Goal: Task Accomplishment & Management: Use online tool/utility

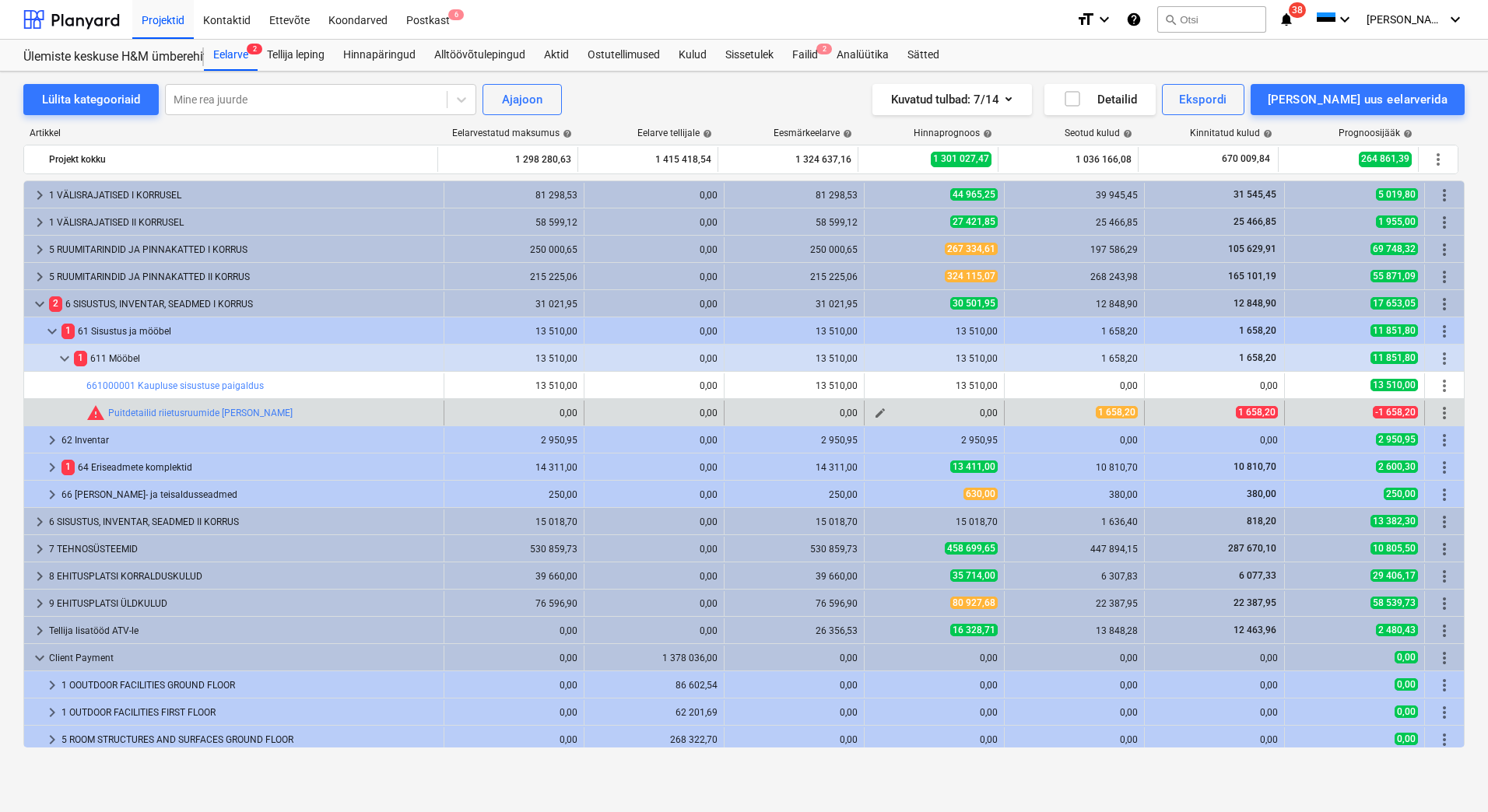
click at [874, 412] on span "edit" at bounding box center [880, 413] width 12 height 12
type textarea "x"
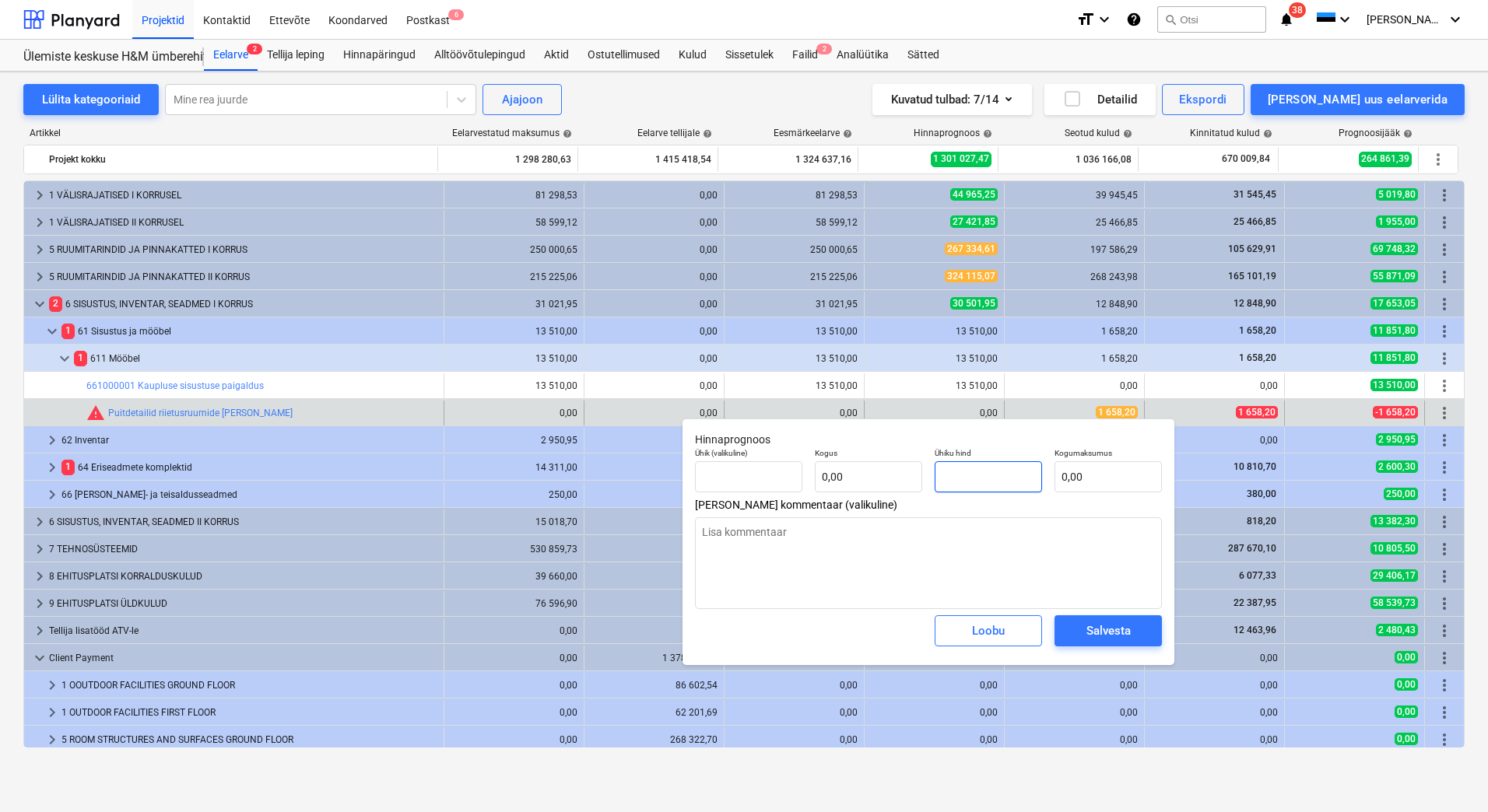
click at [980, 469] on input "text" at bounding box center [988, 477] width 107 height 31
type textarea "x"
type input "tk"
type input "1"
type input "1,00"
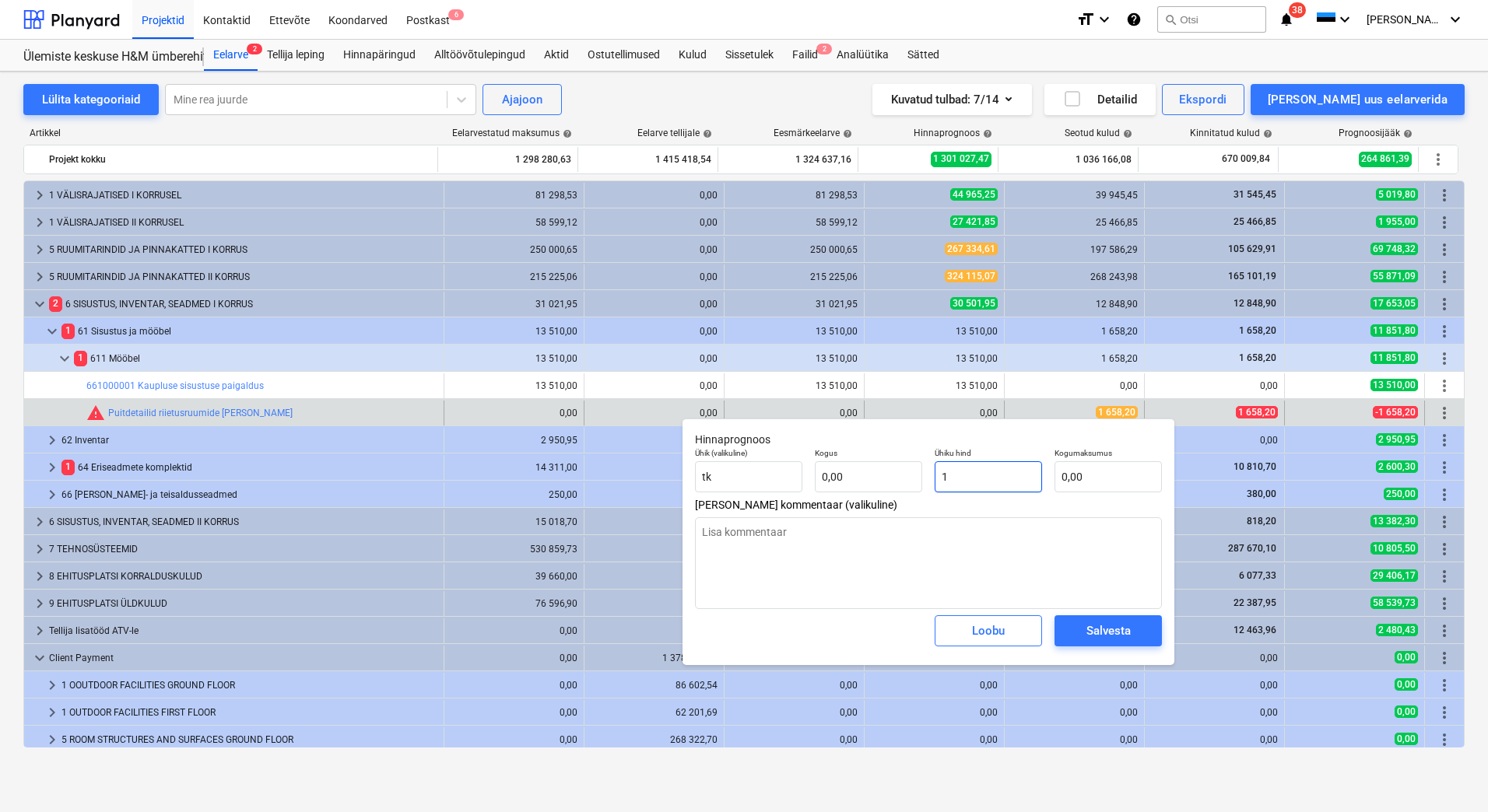
type input "1,00"
type textarea "x"
type input "16"
type input "16,00"
type textarea "x"
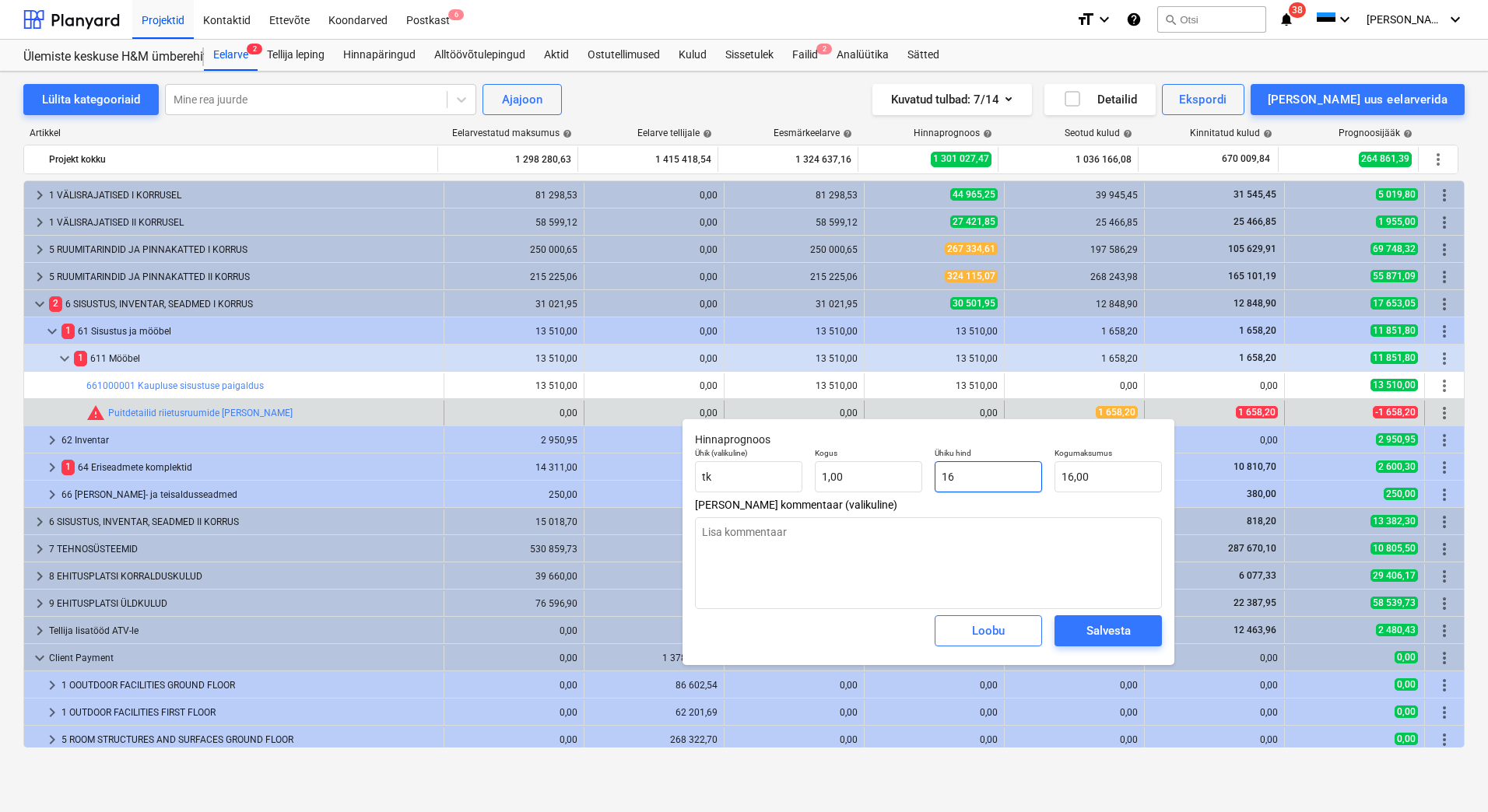
type input "165"
type input "165,00"
type textarea "x"
type input "1658"
type input "1 658,00"
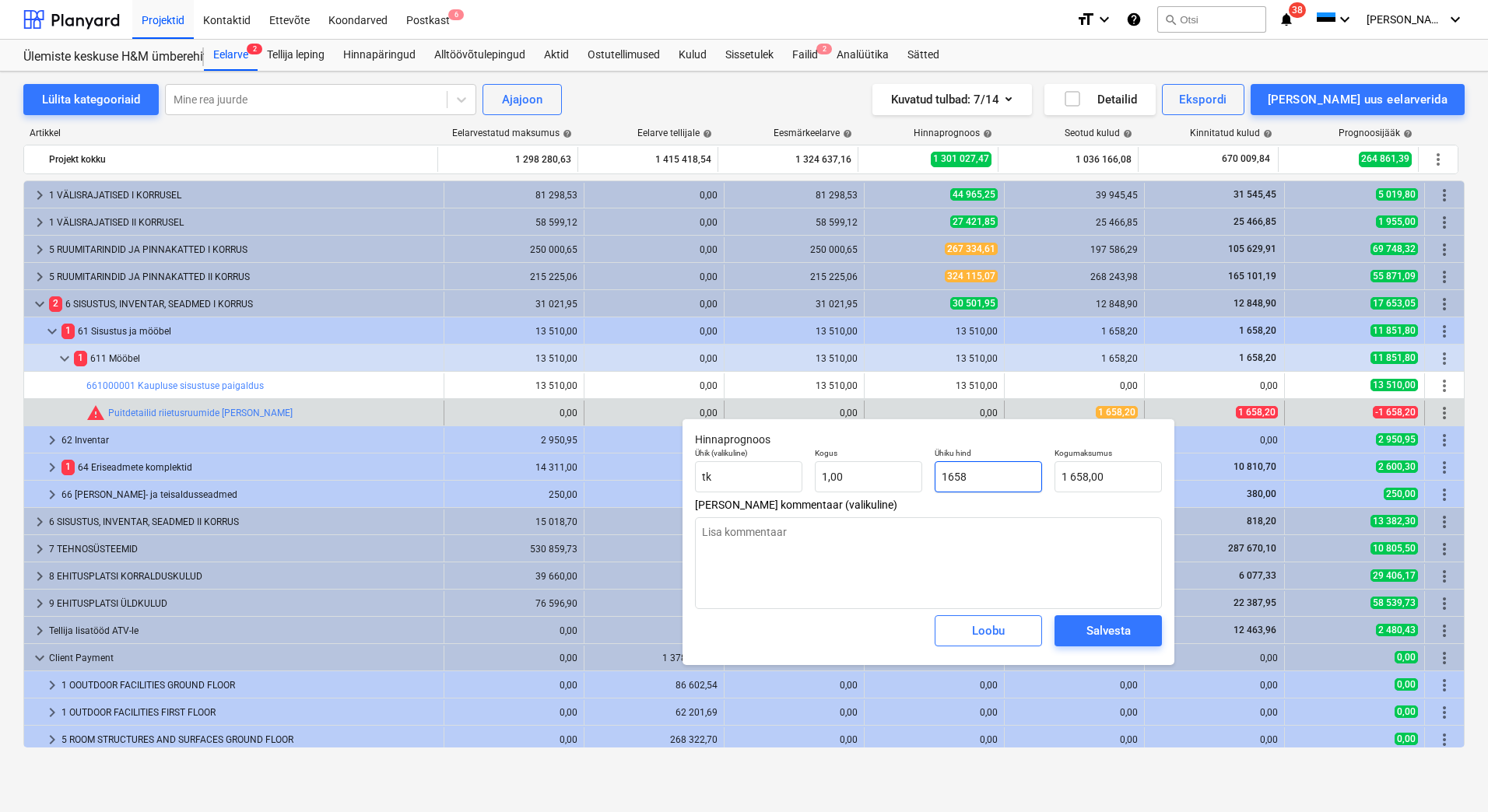
type textarea "x"
type input "1658,"
type textarea "x"
type input "1658,2"
type input "1 658,20"
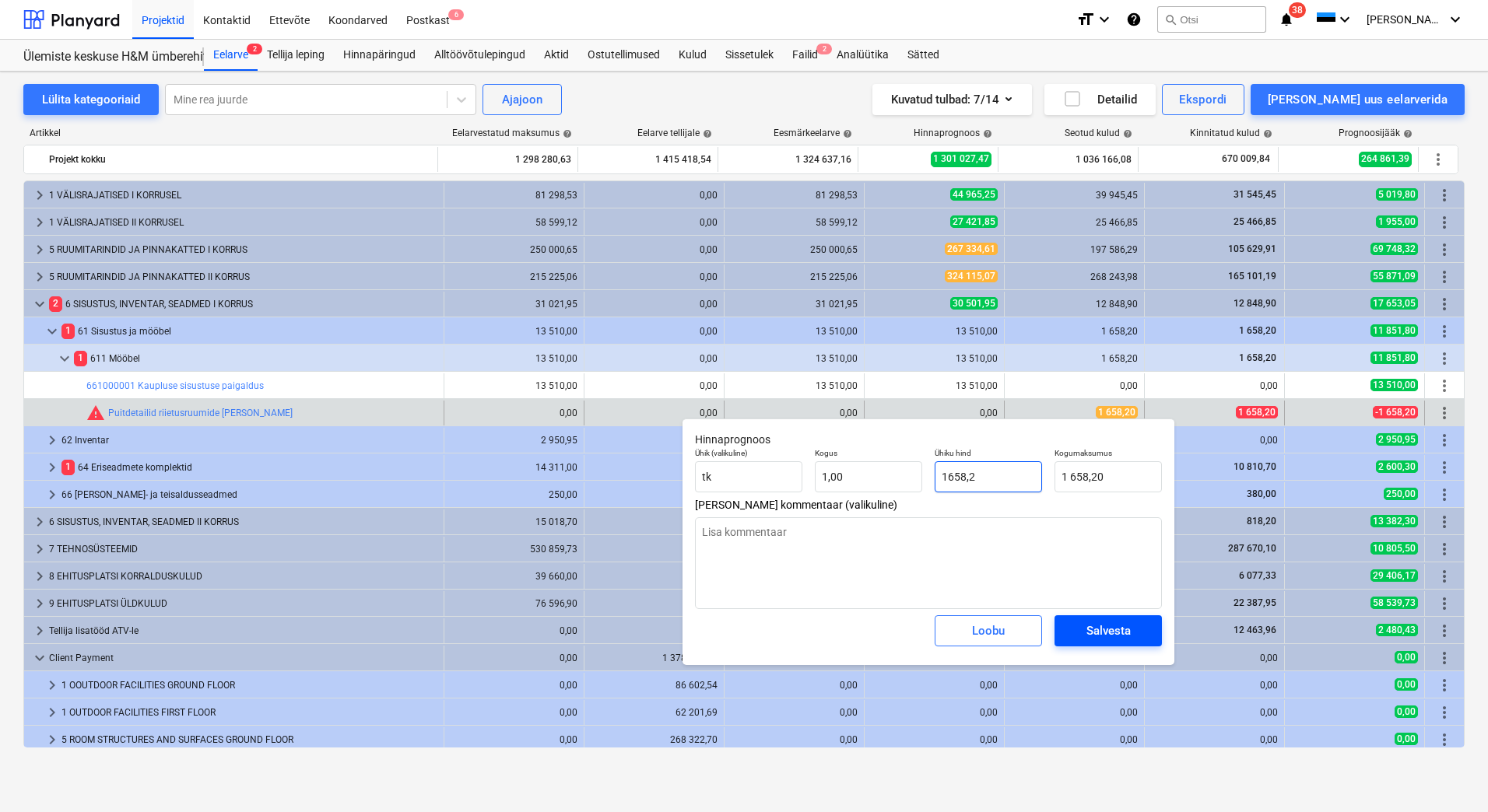
type input "1658,2"
type textarea "x"
type input "1 658,20"
click at [1091, 631] on div "Salvesta" at bounding box center [1109, 631] width 44 height 20
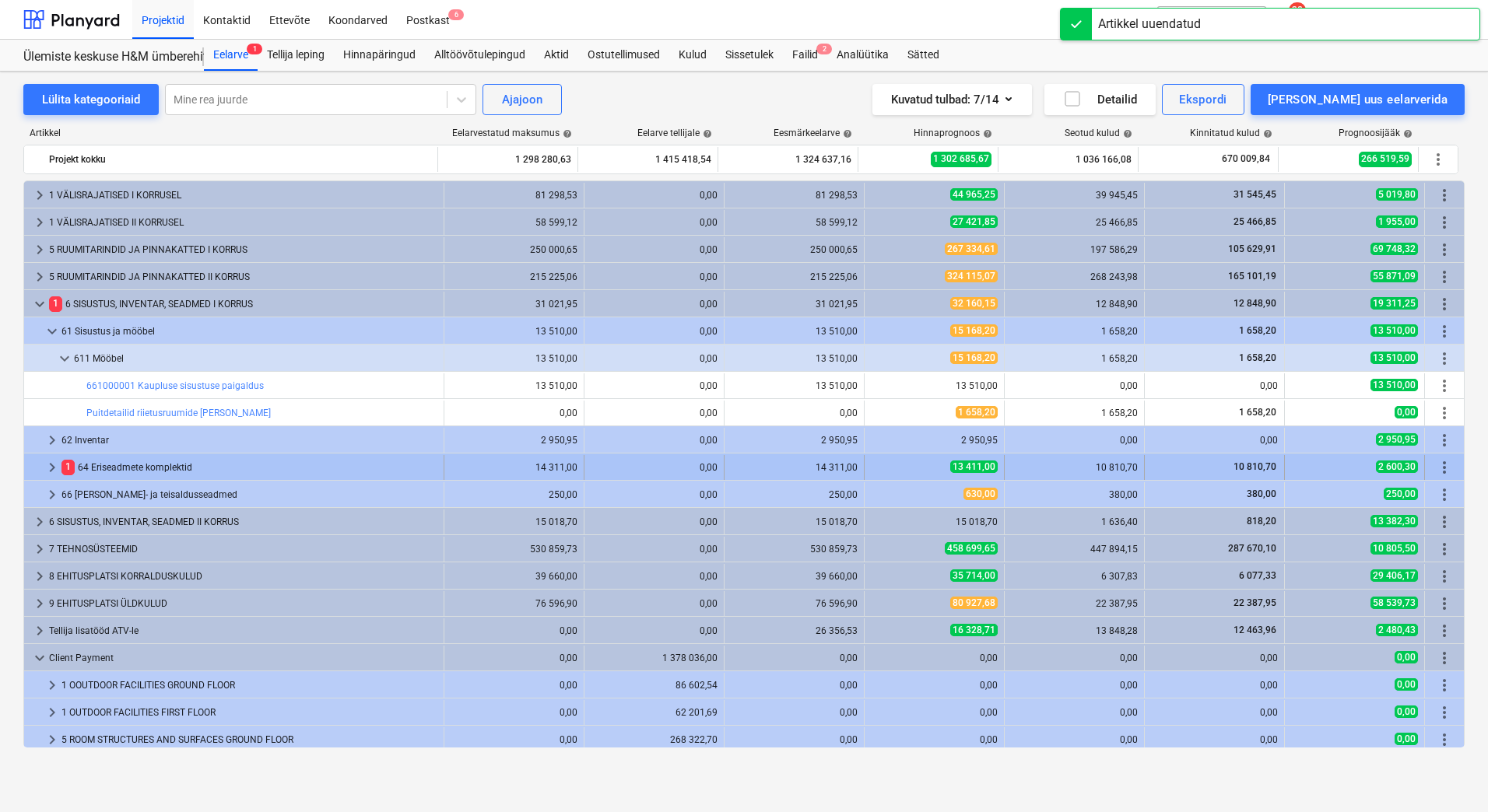
click at [50, 467] on span "keyboard_arrow_right" at bounding box center [51, 467] width 18 height 18
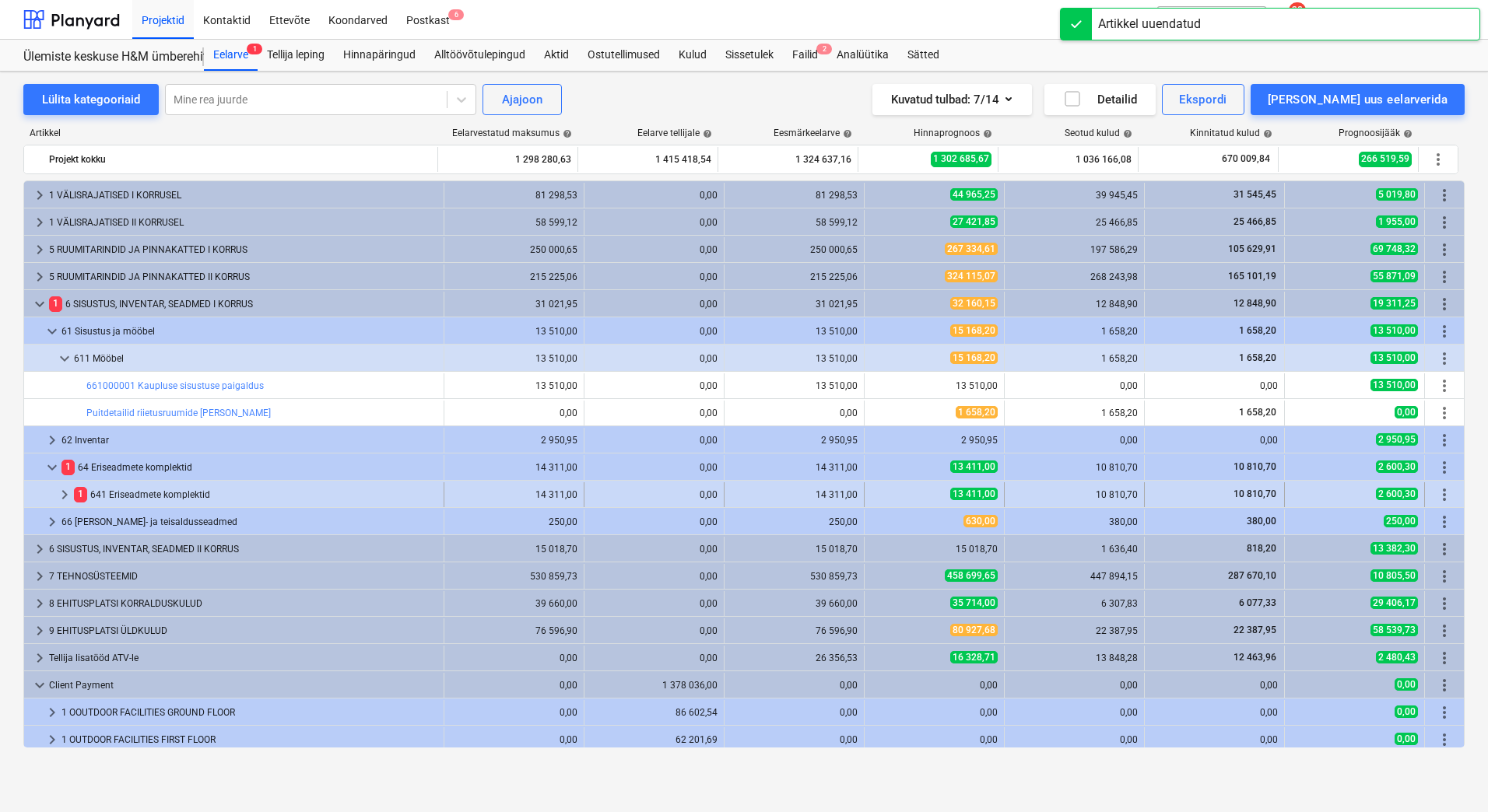
click at [64, 491] on span "keyboard_arrow_right" at bounding box center [64, 494] width 18 height 18
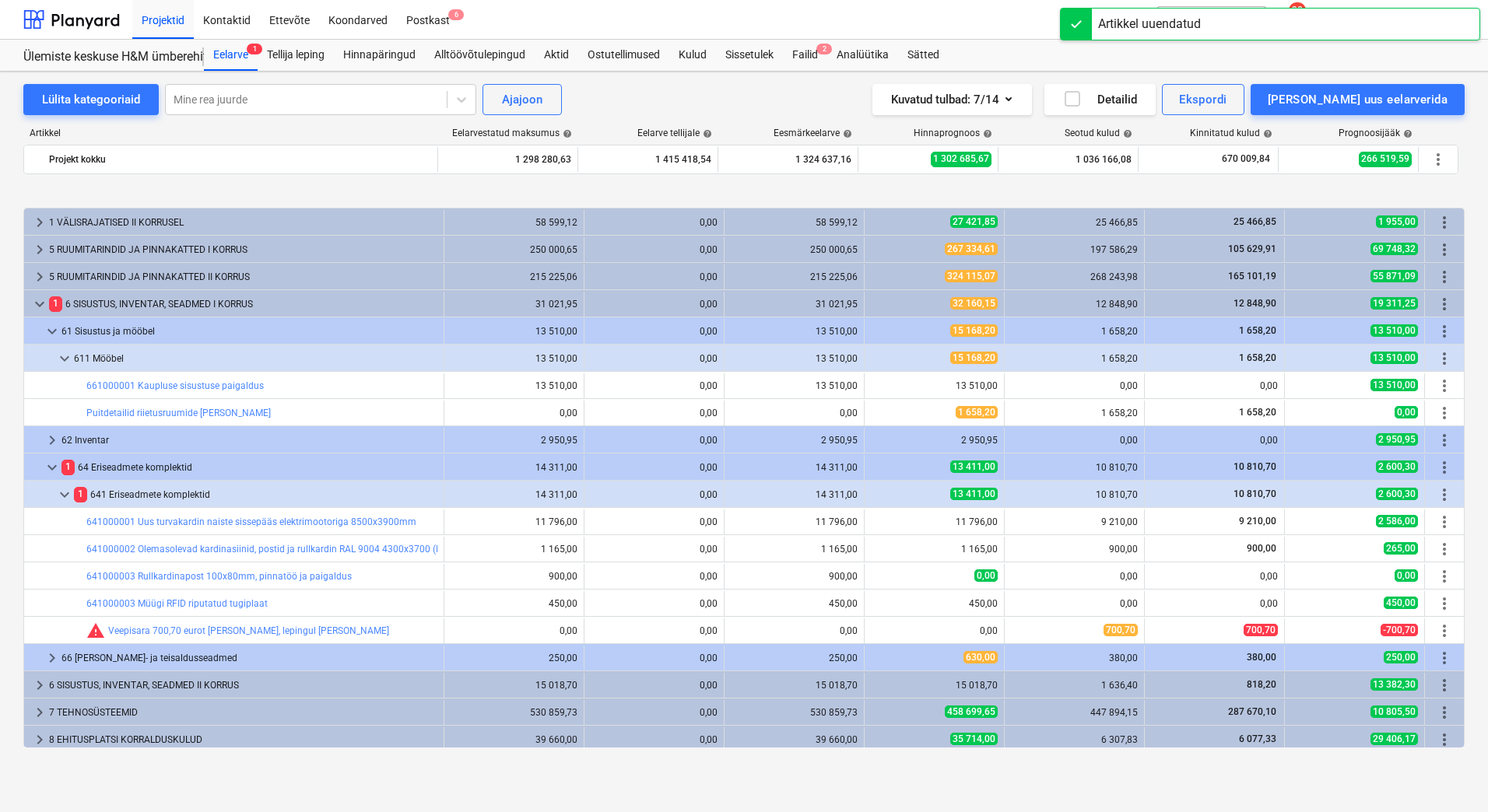
scroll to position [78, 0]
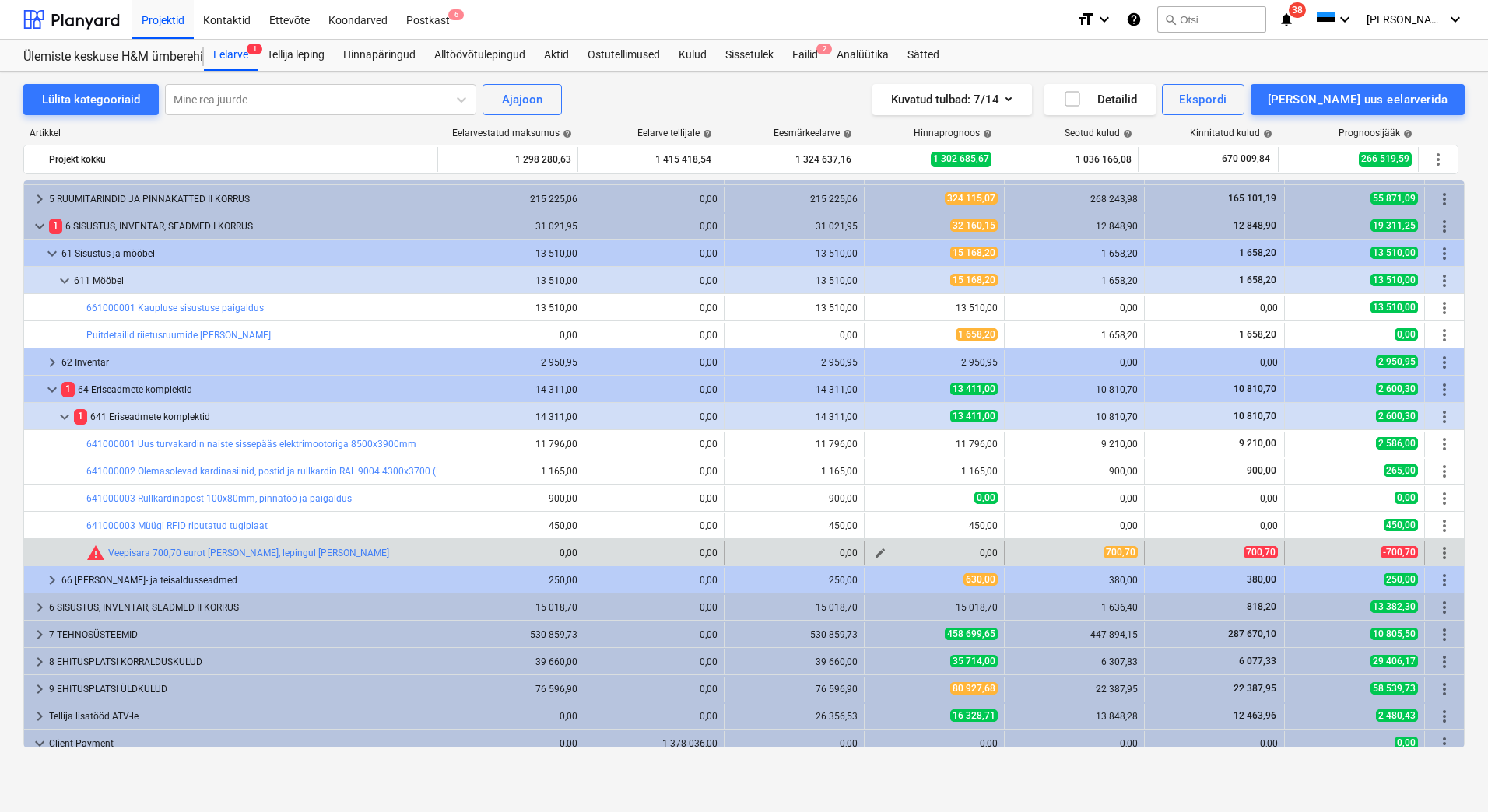
click at [875, 553] on span "edit" at bounding box center [880, 553] width 12 height 12
type textarea "x"
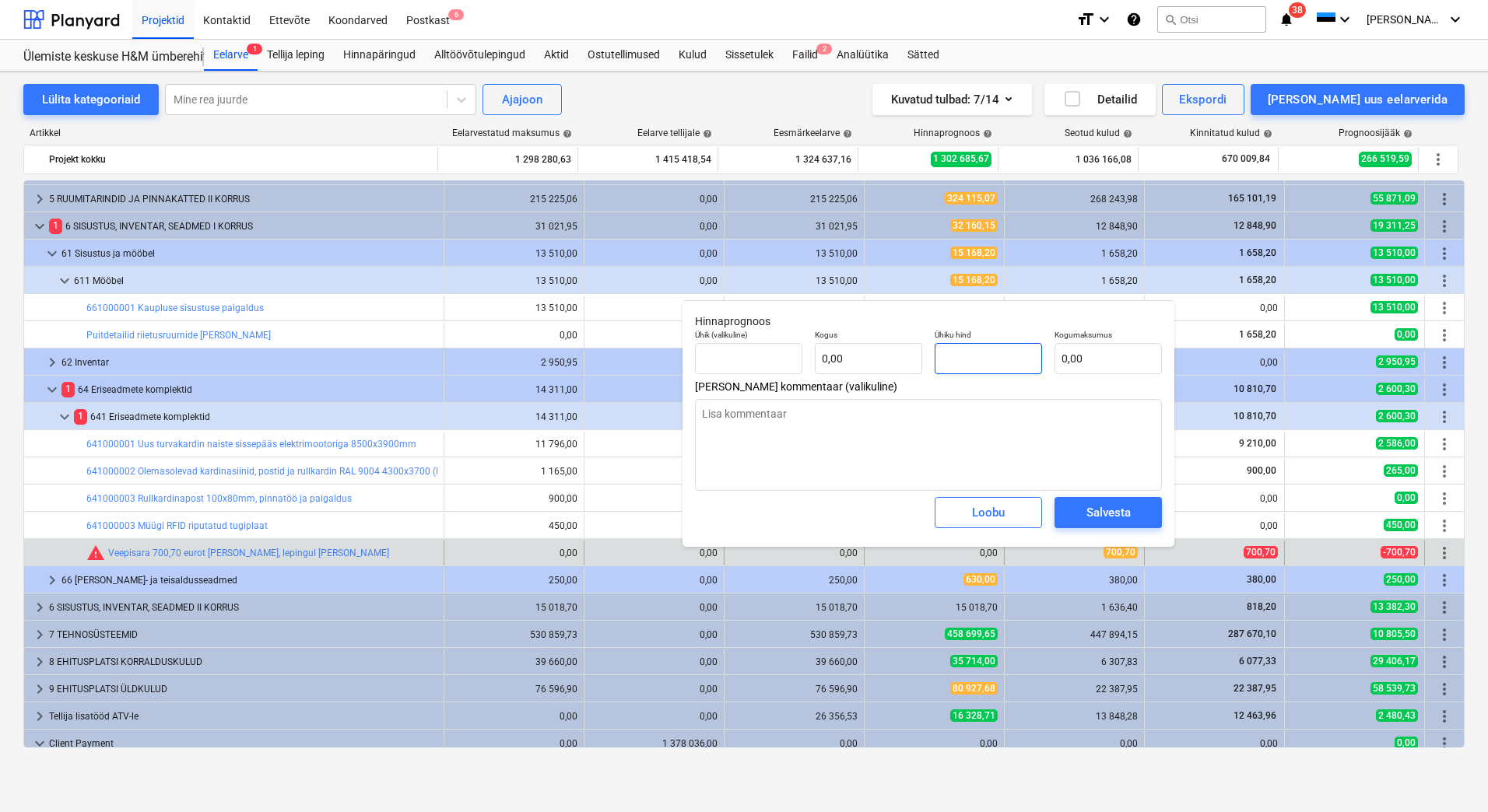
click at [964, 349] on input "text" at bounding box center [988, 359] width 107 height 31
type textarea "x"
type input "tk"
type input "7"
type input "1,00"
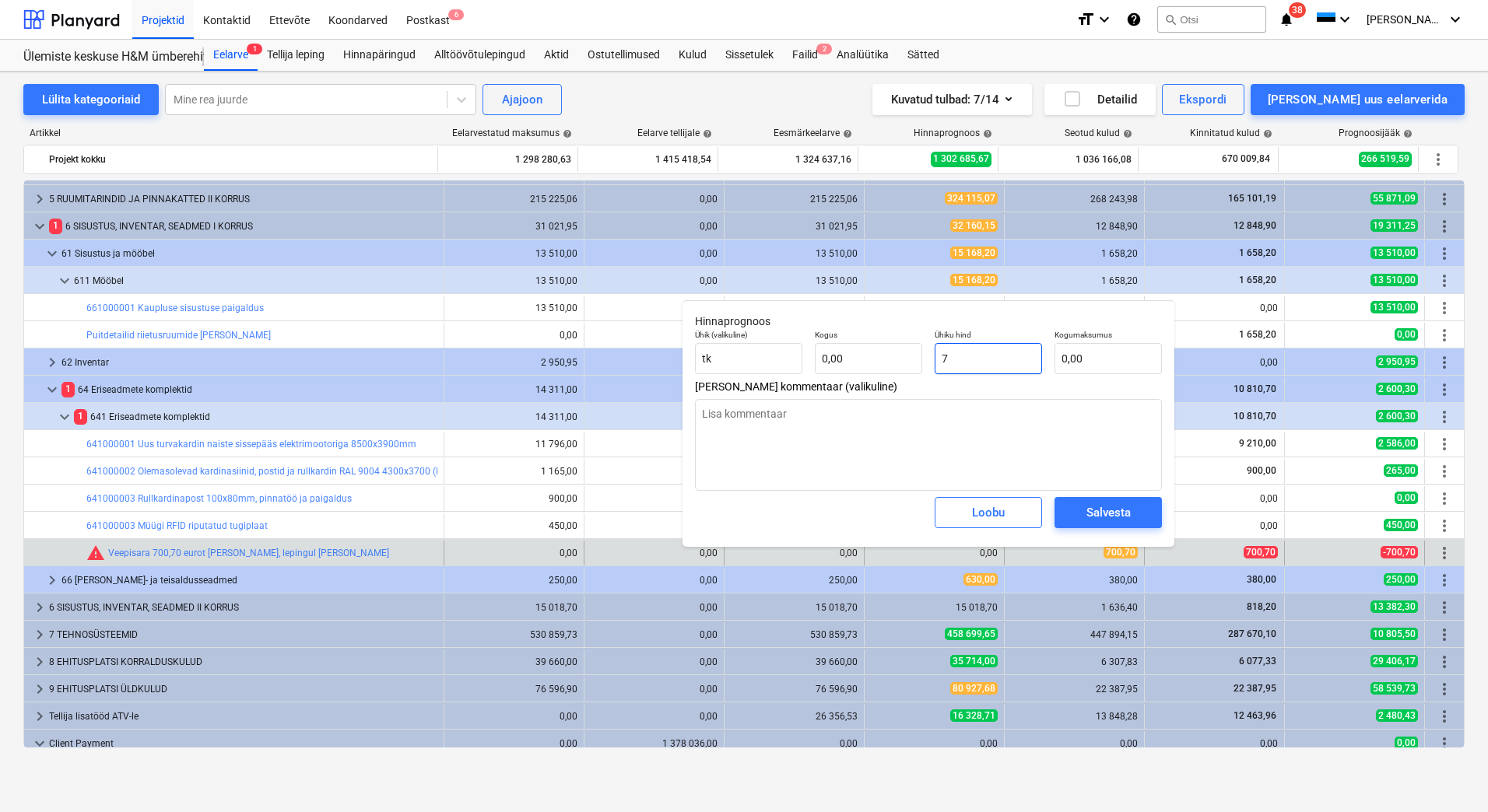
type input "7,00"
type textarea "x"
type input "70"
type input "70,00"
type textarea "x"
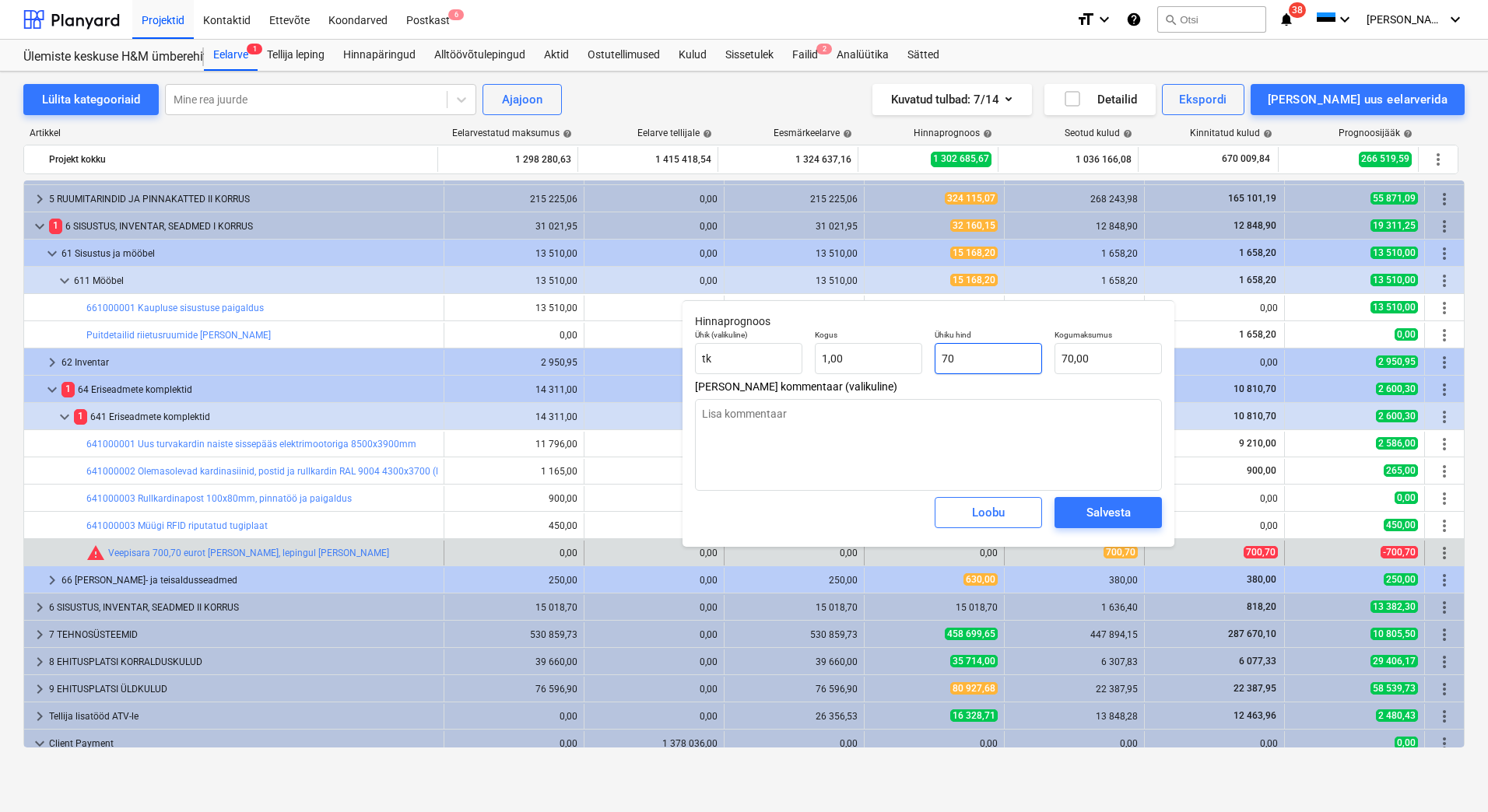
type input "700"
type input "700,00"
type textarea "x"
type input "700,"
type textarea "x"
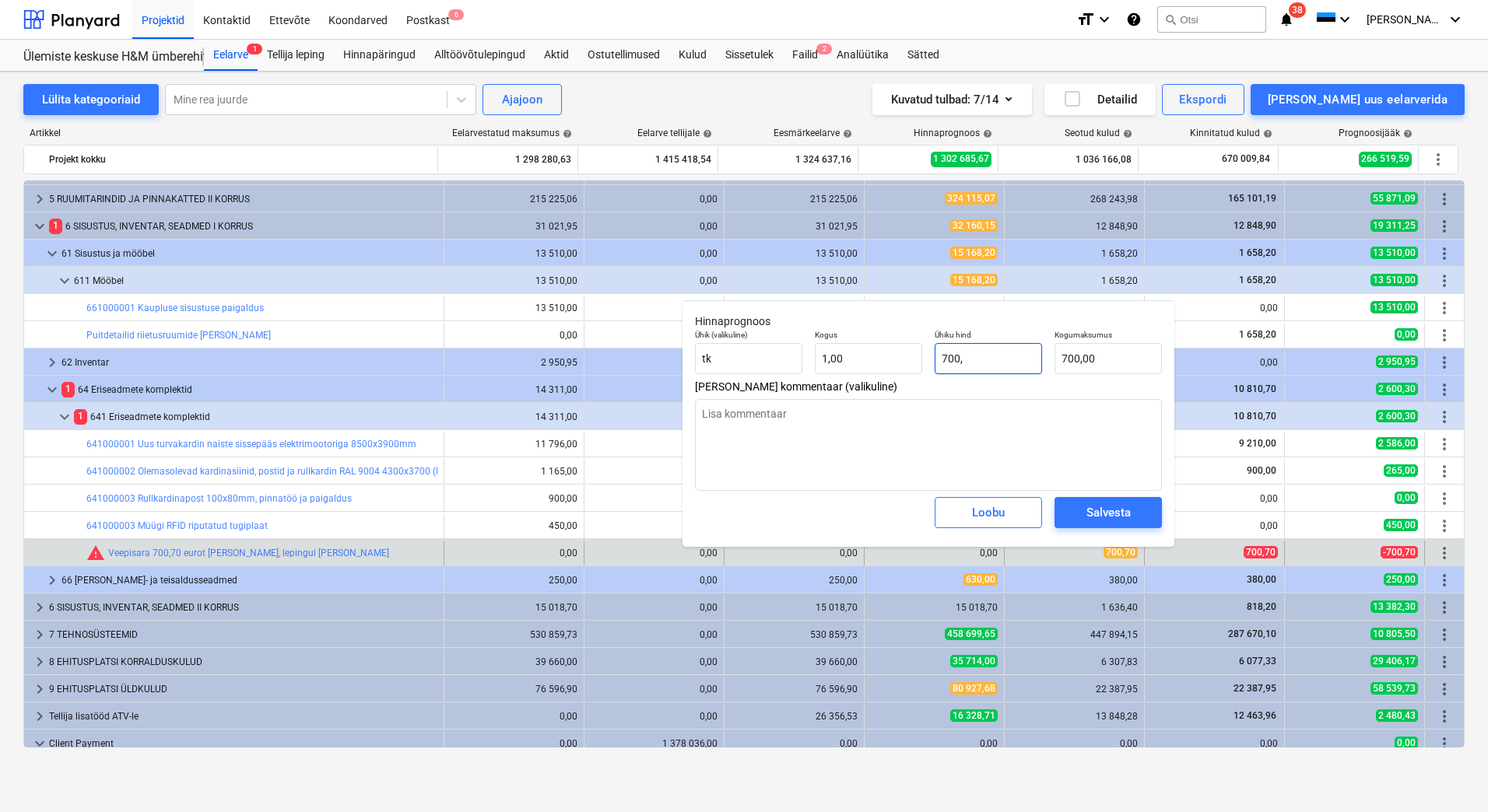
type input "700,7"
type input "700,70"
type textarea "x"
type input "700,70"
click at [1097, 509] on div "Salvesta" at bounding box center [1109, 512] width 44 height 20
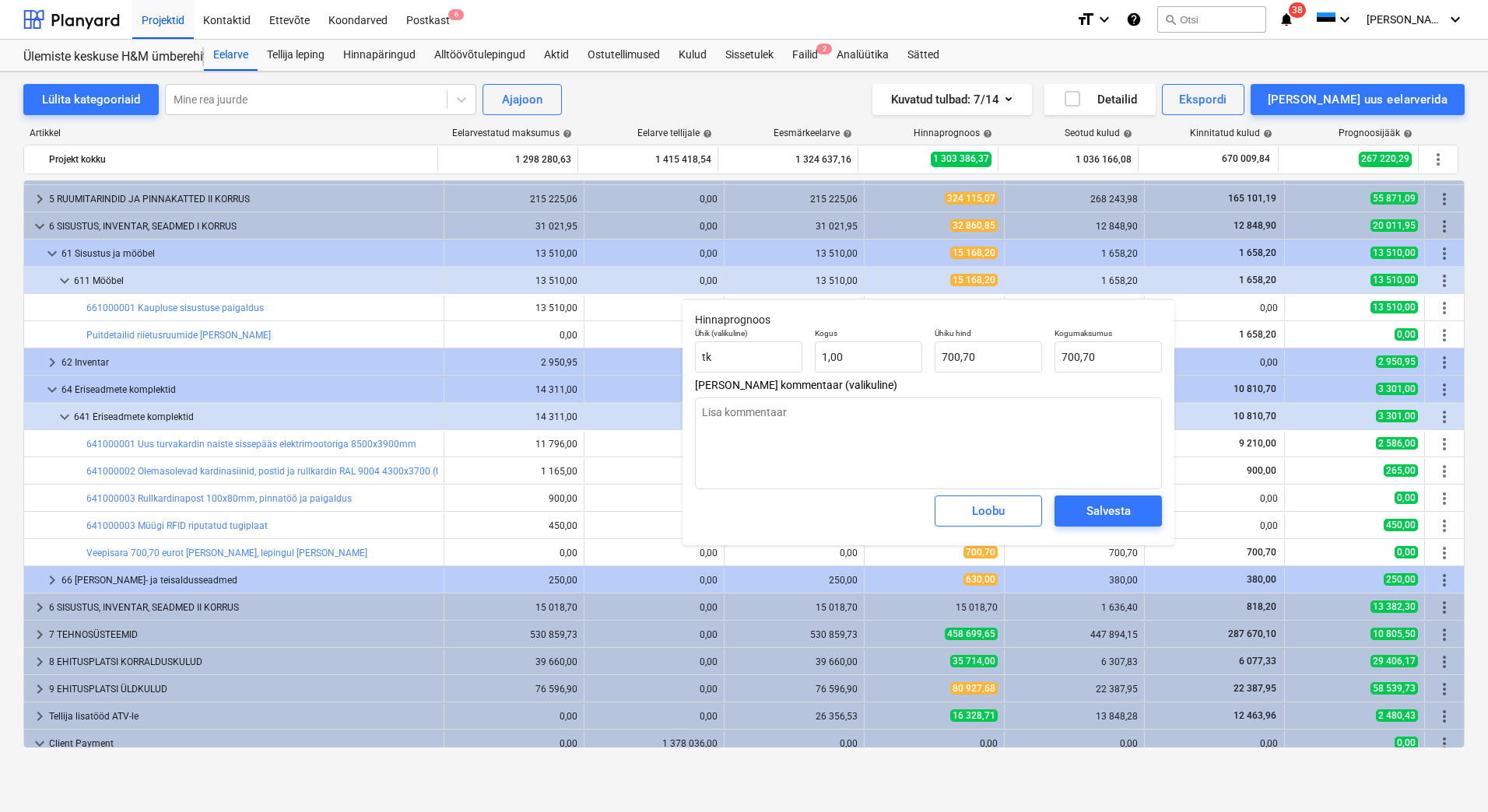
type textarea "x"
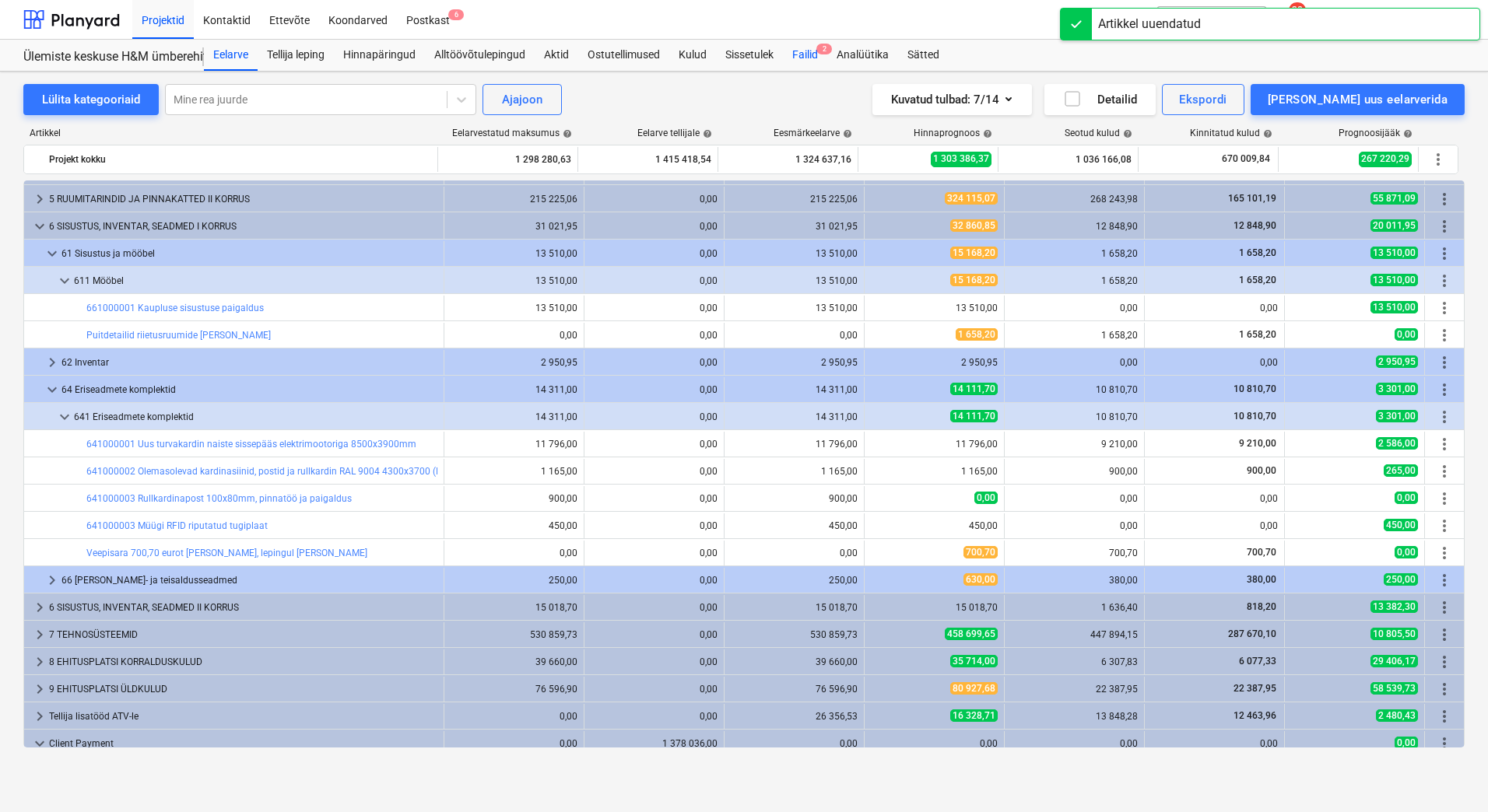
click at [811, 60] on div "Failid 2" at bounding box center [805, 56] width 44 height 31
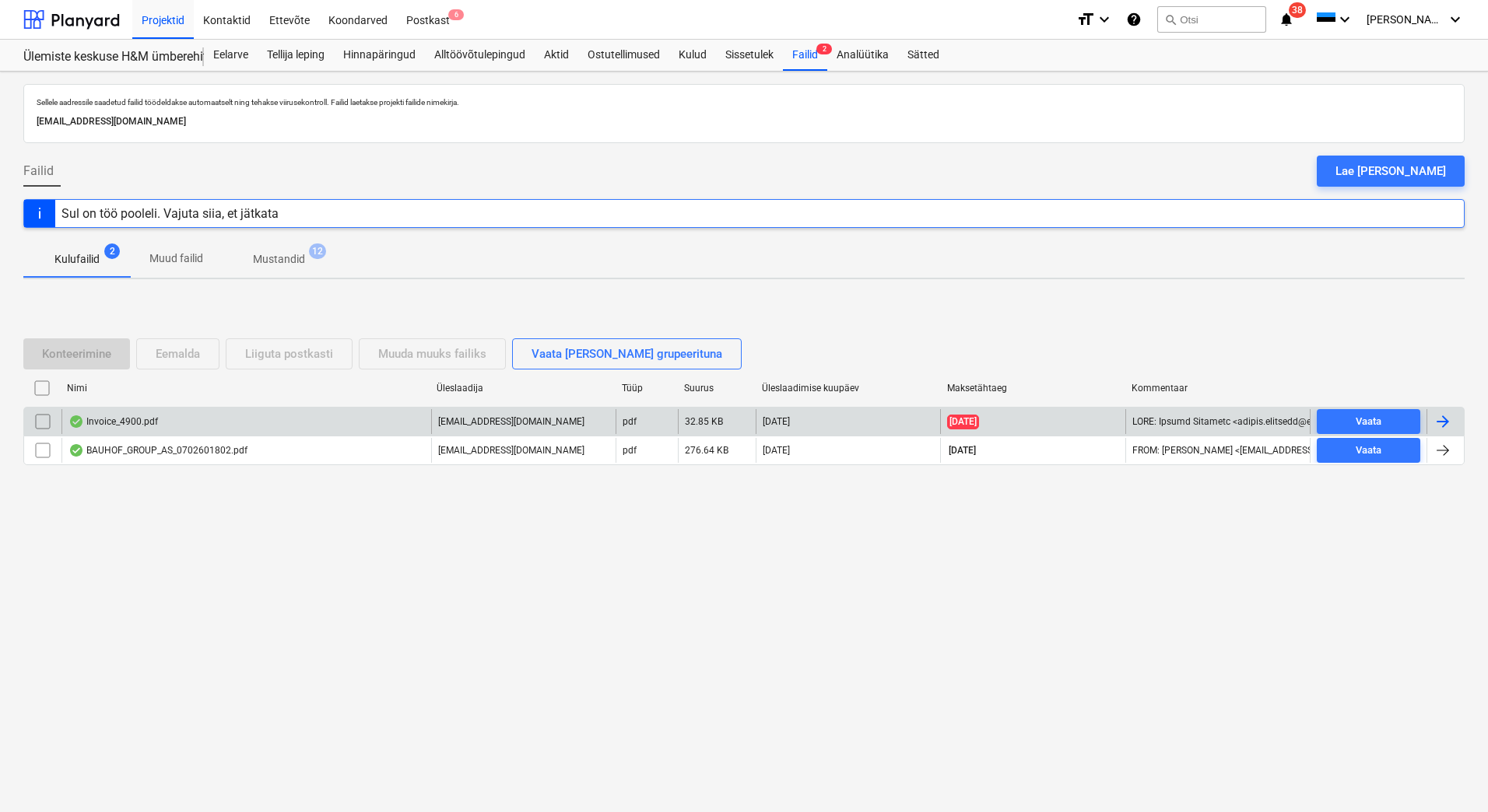
click at [1446, 423] on div at bounding box center [1443, 421] width 18 height 18
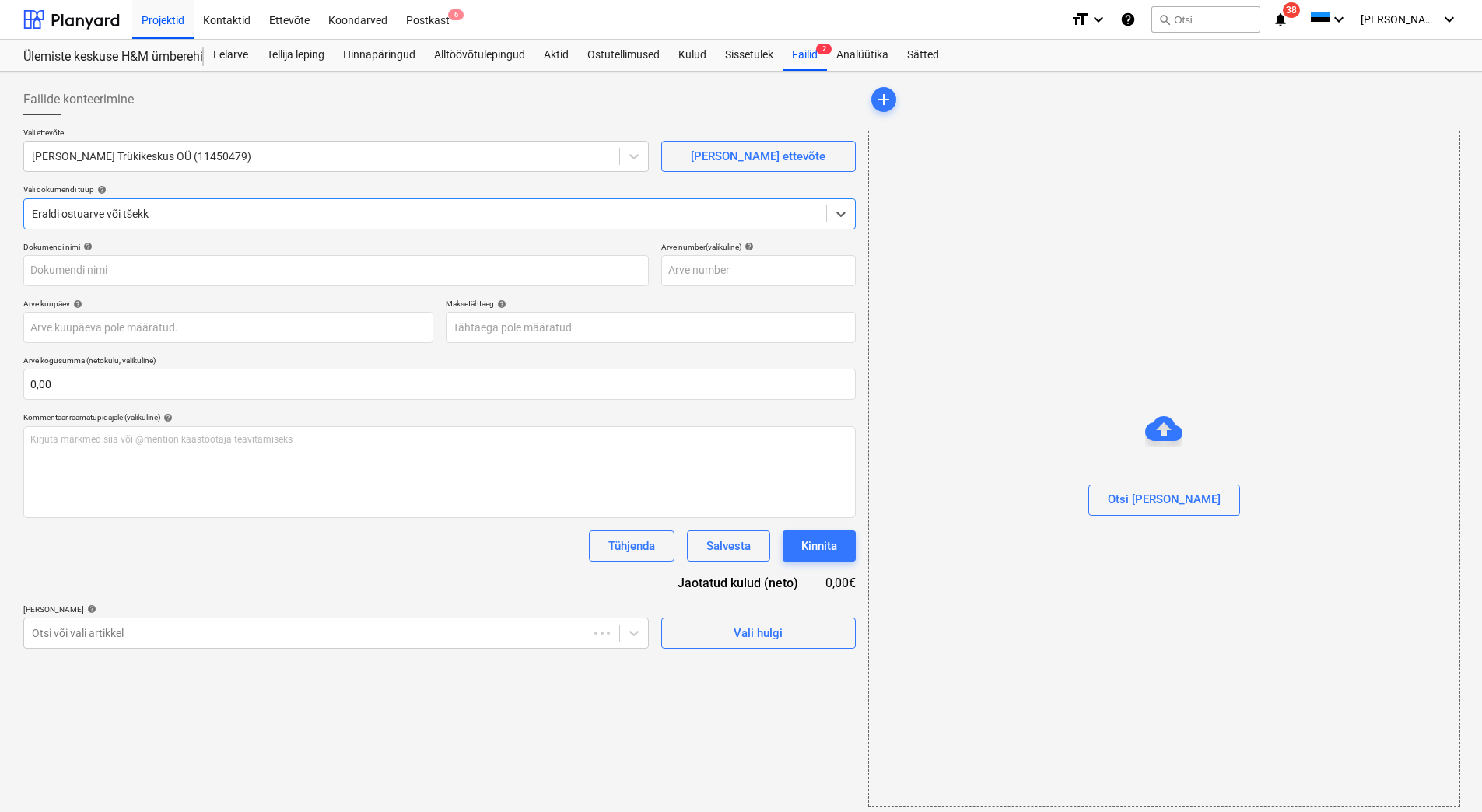
type input "4900"
type input "[DATE]"
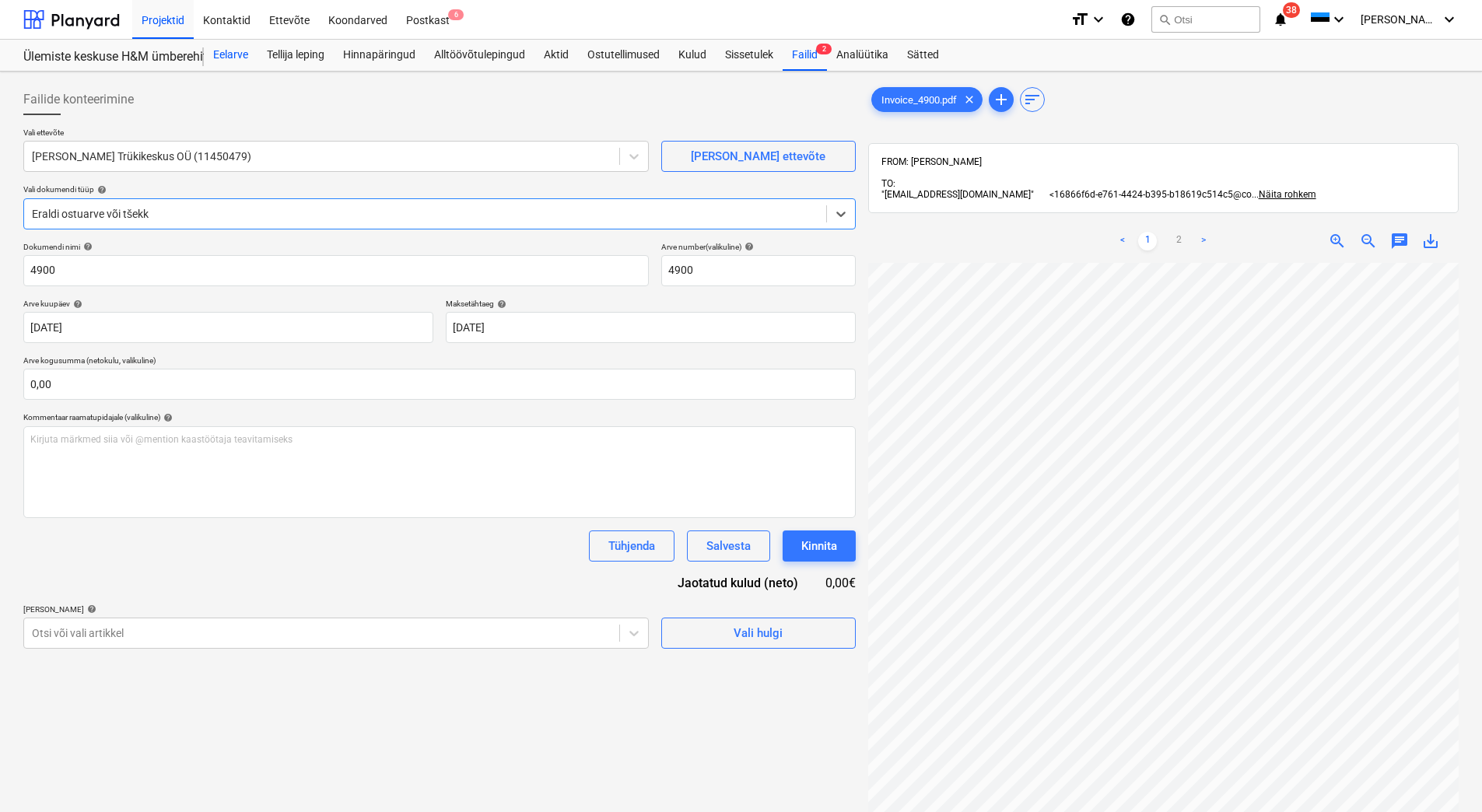
click at [240, 47] on div "Eelarve" at bounding box center [231, 56] width 54 height 31
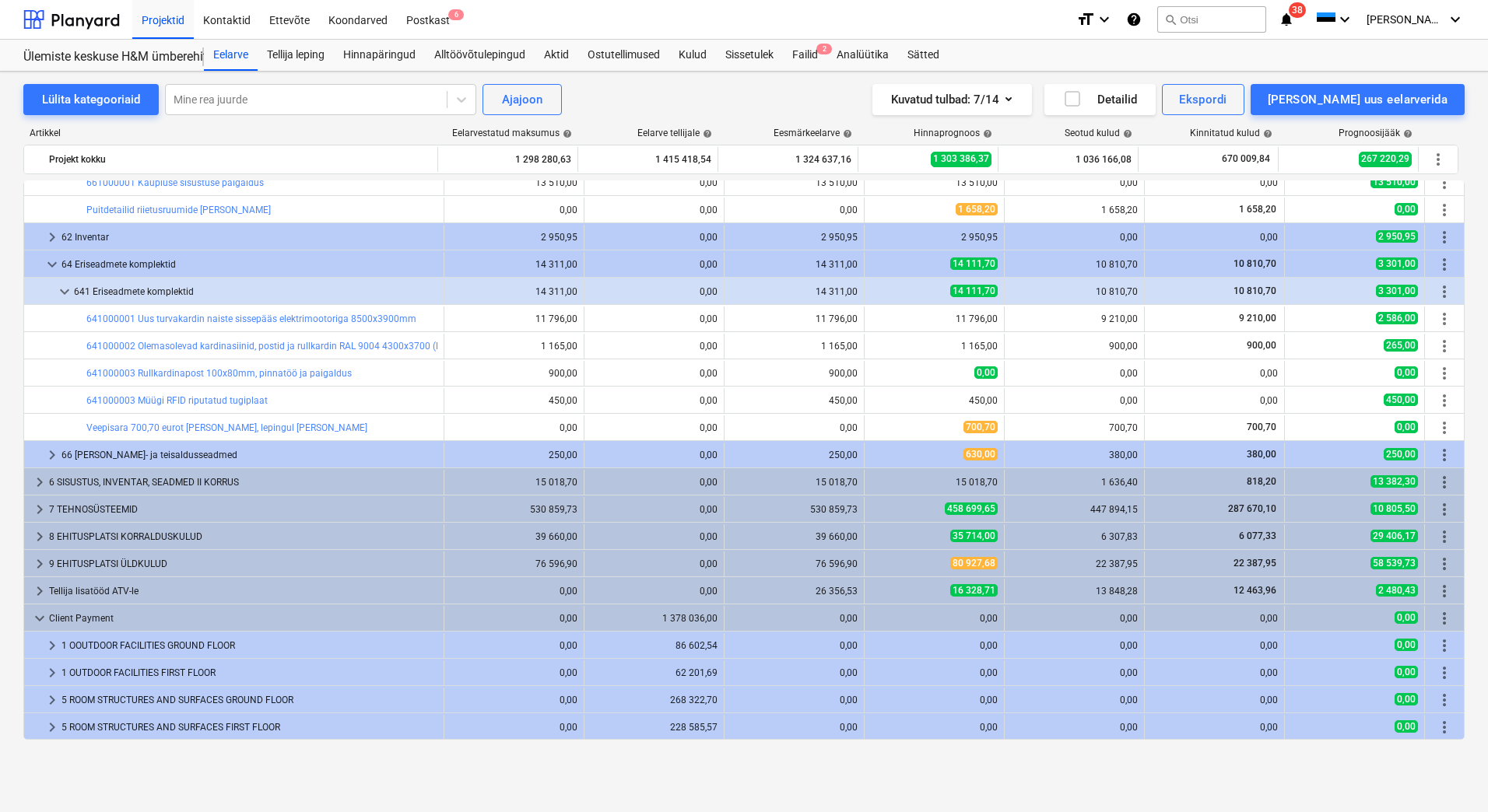
scroll to position [156, 0]
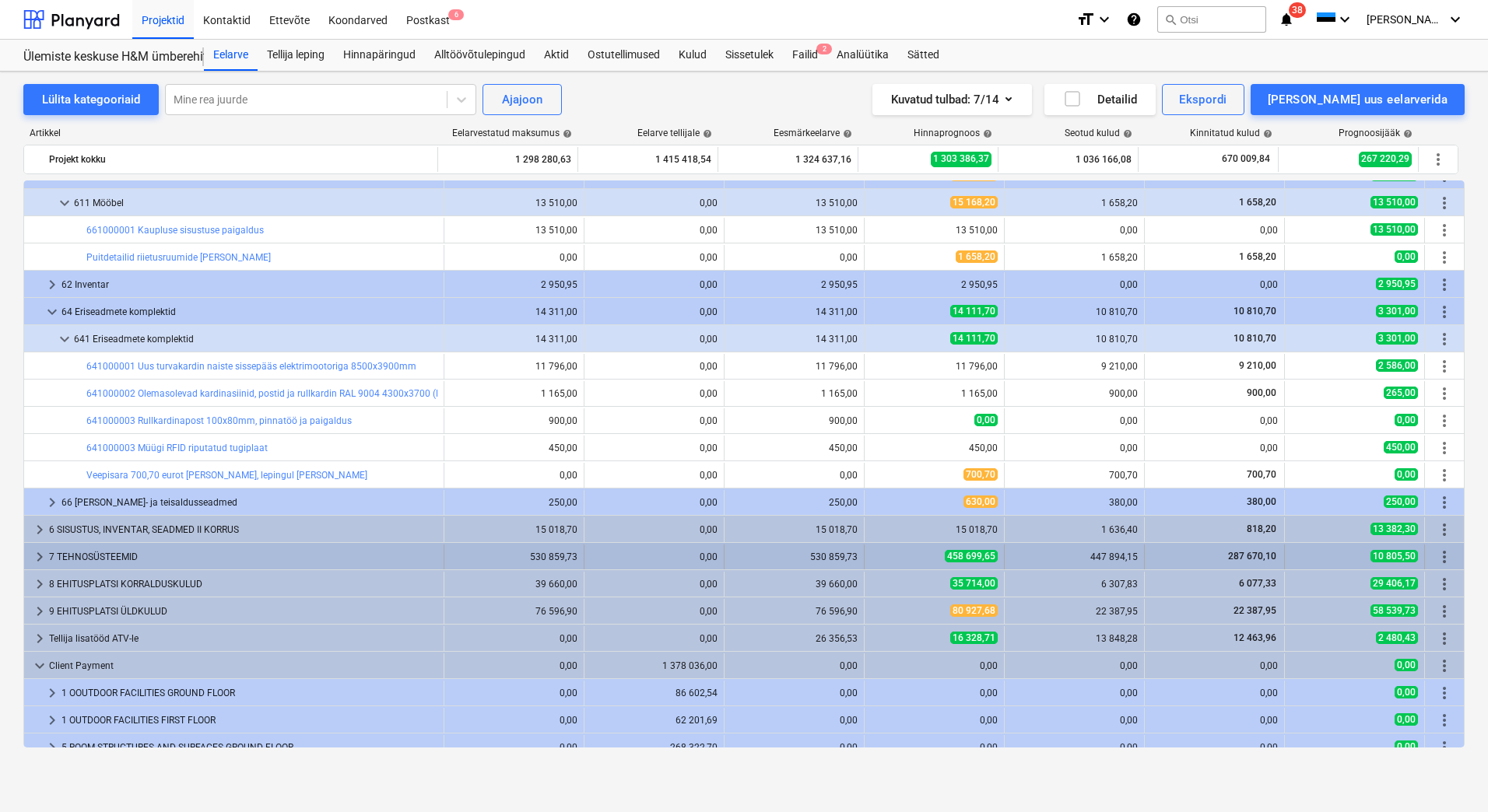
click at [43, 552] on span "keyboard_arrow_right" at bounding box center [39, 557] width 18 height 18
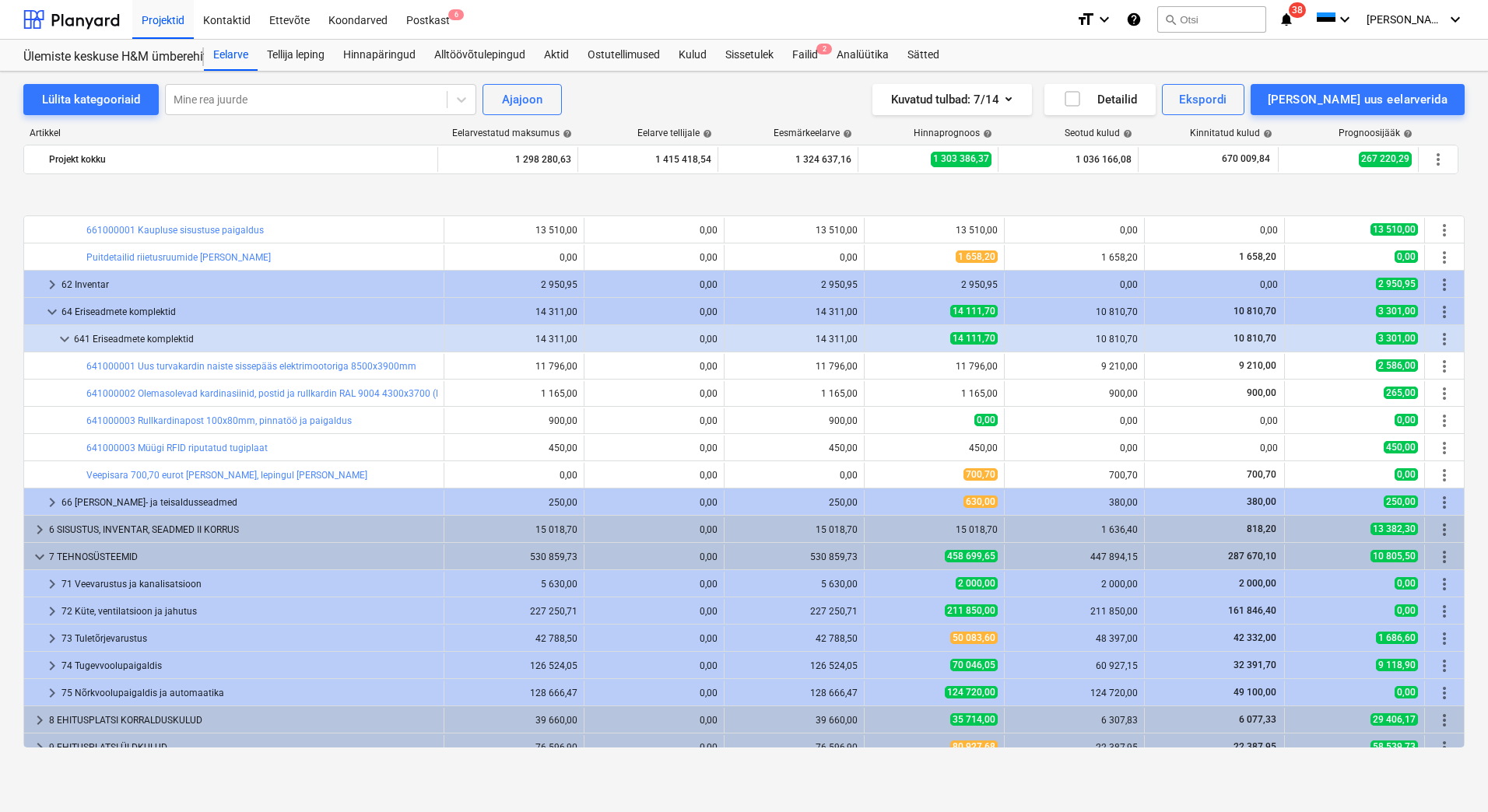
scroll to position [233, 0]
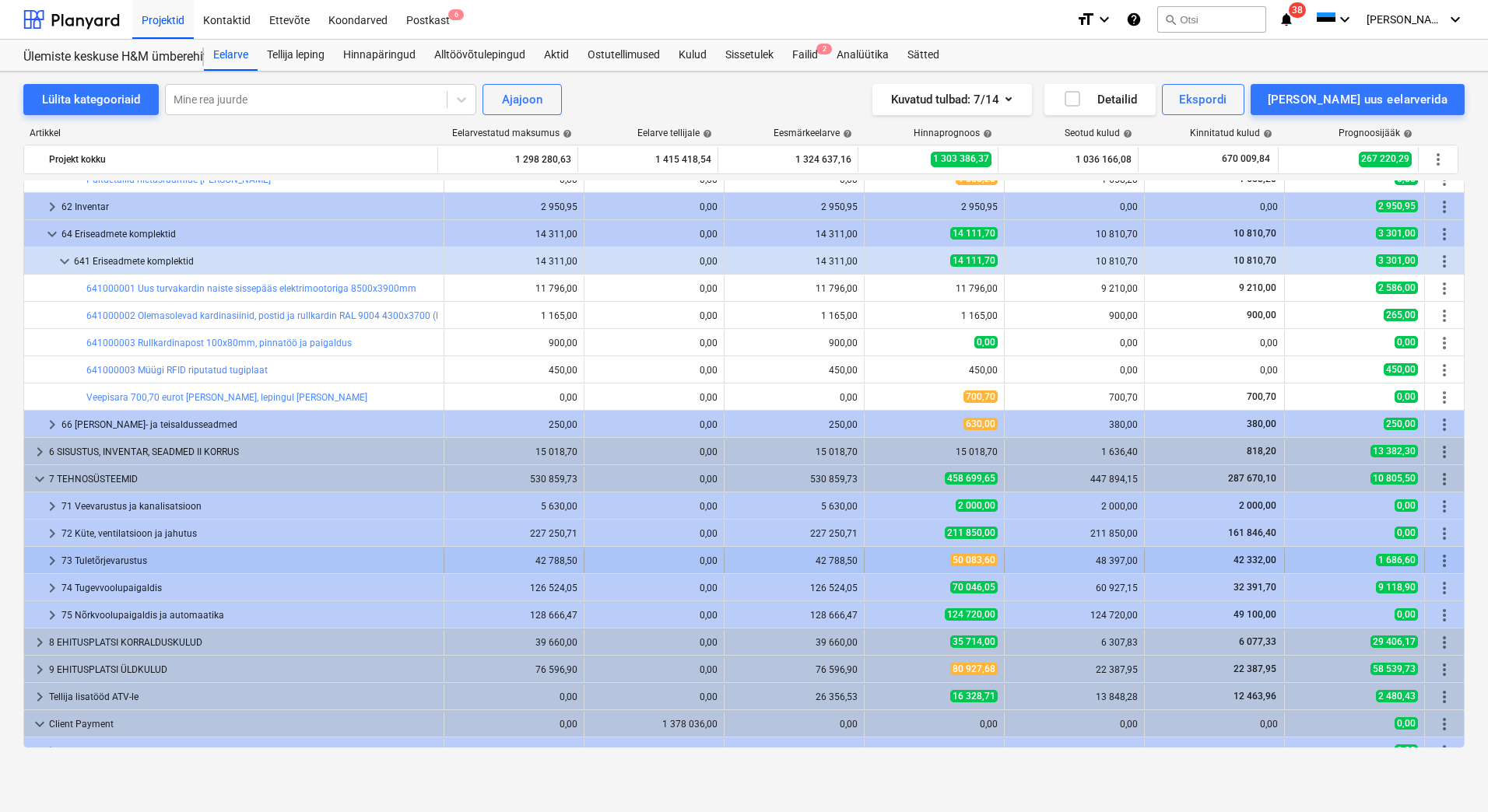
click at [51, 562] on span "keyboard_arrow_right" at bounding box center [51, 560] width 18 height 18
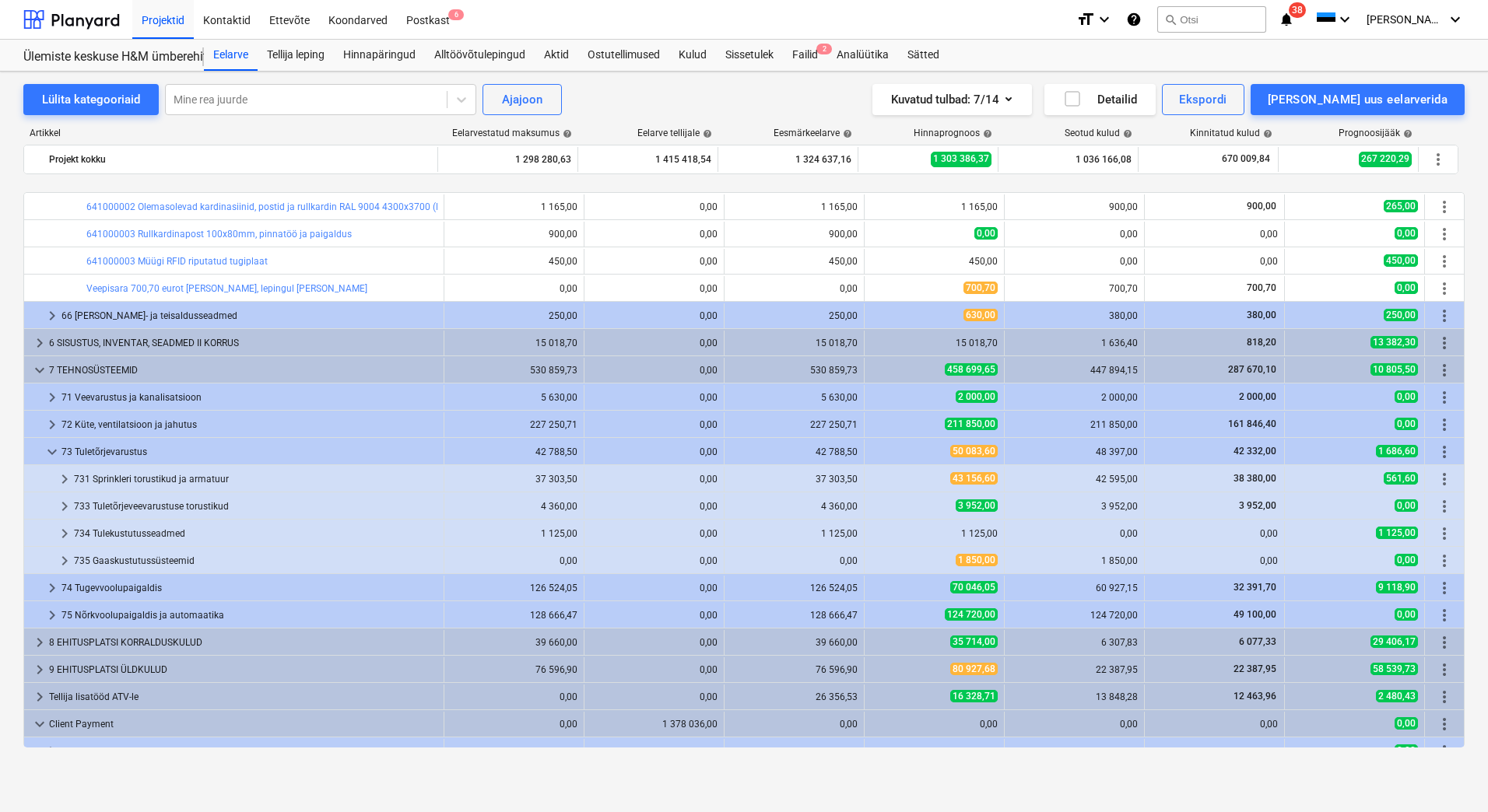
scroll to position [389, 0]
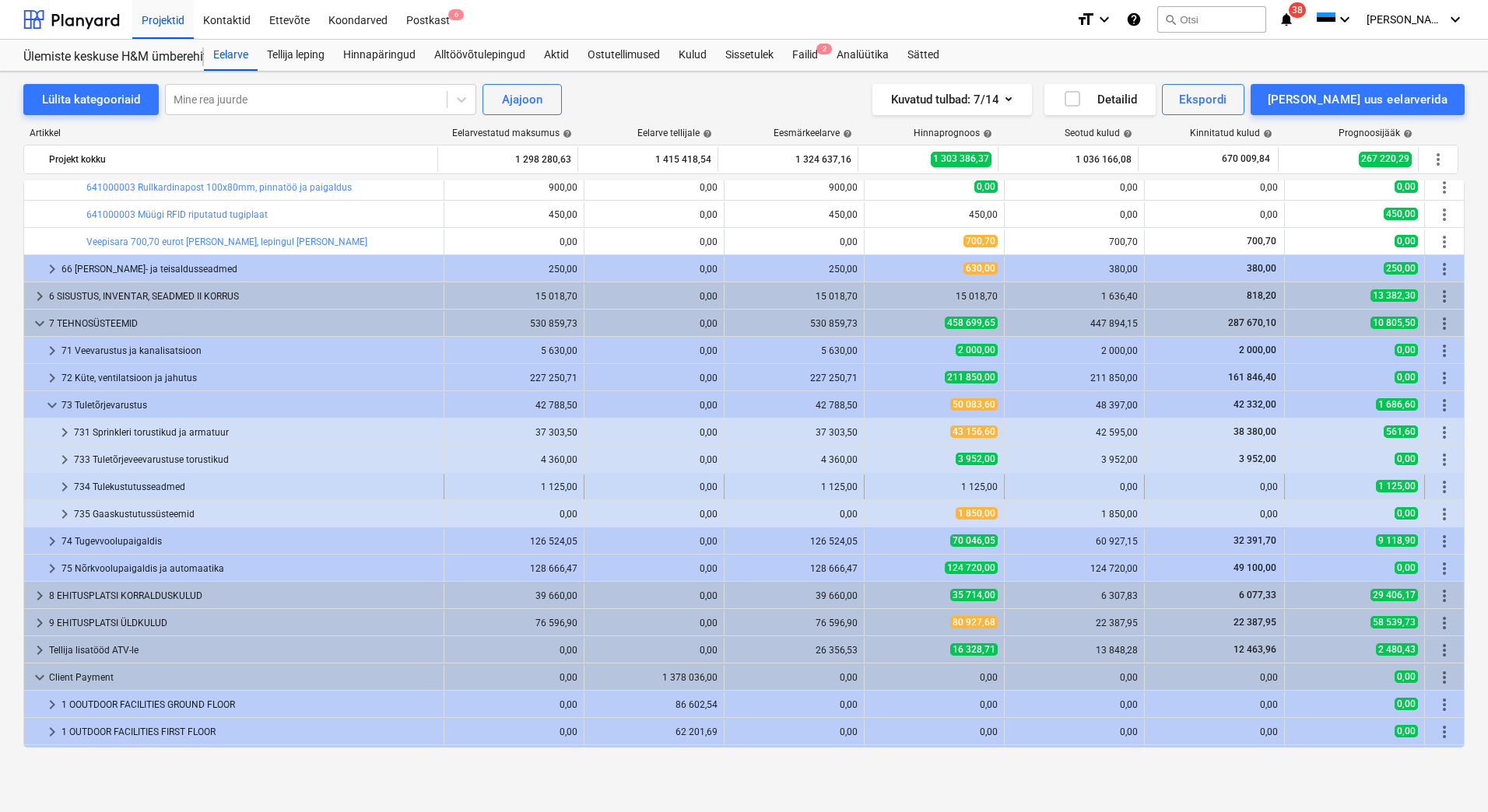
click at [67, 484] on span "keyboard_arrow_right" at bounding box center [64, 486] width 18 height 18
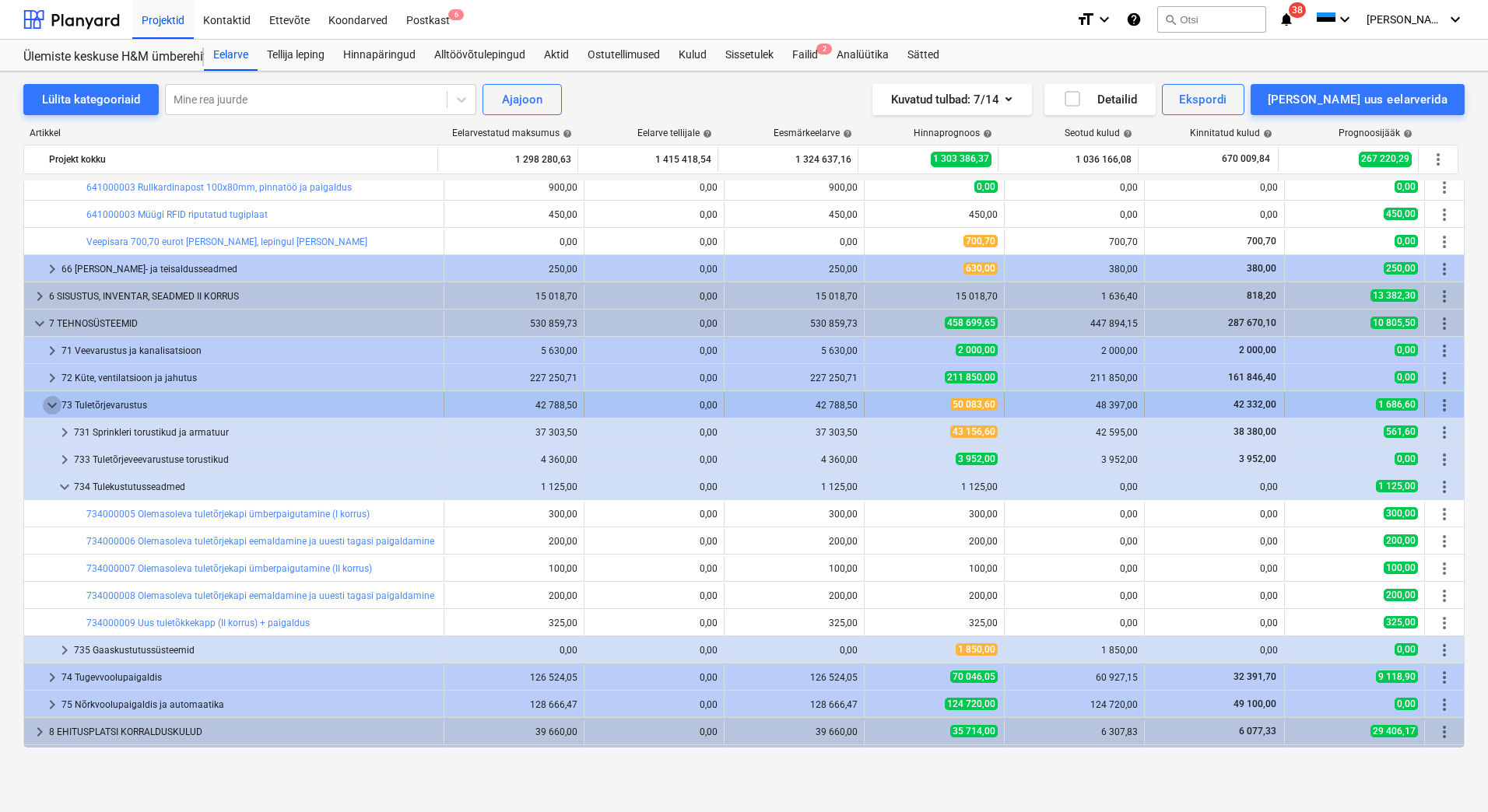
click at [45, 407] on span "keyboard_arrow_down" at bounding box center [51, 405] width 18 height 18
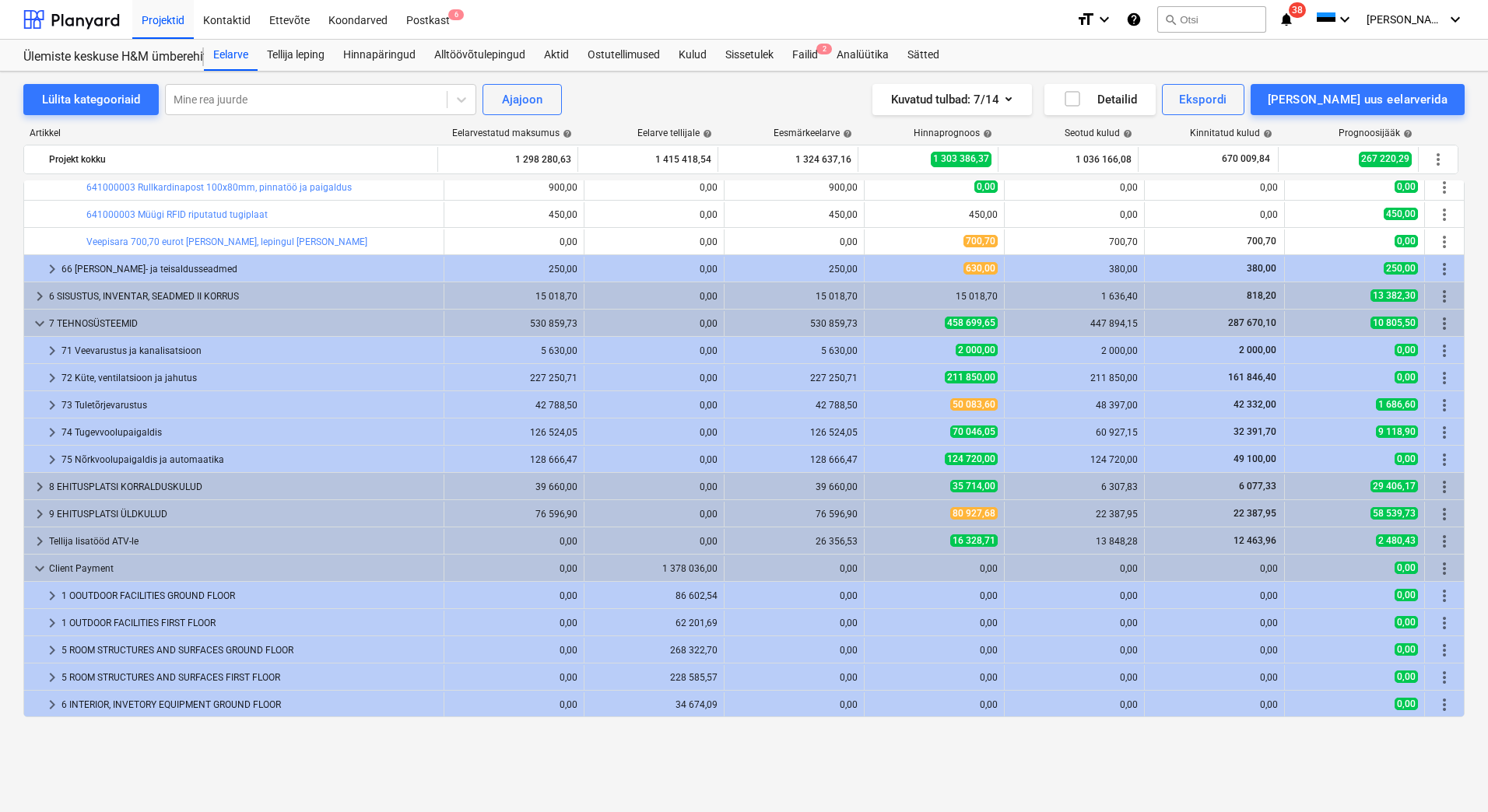
scroll to position [311, 0]
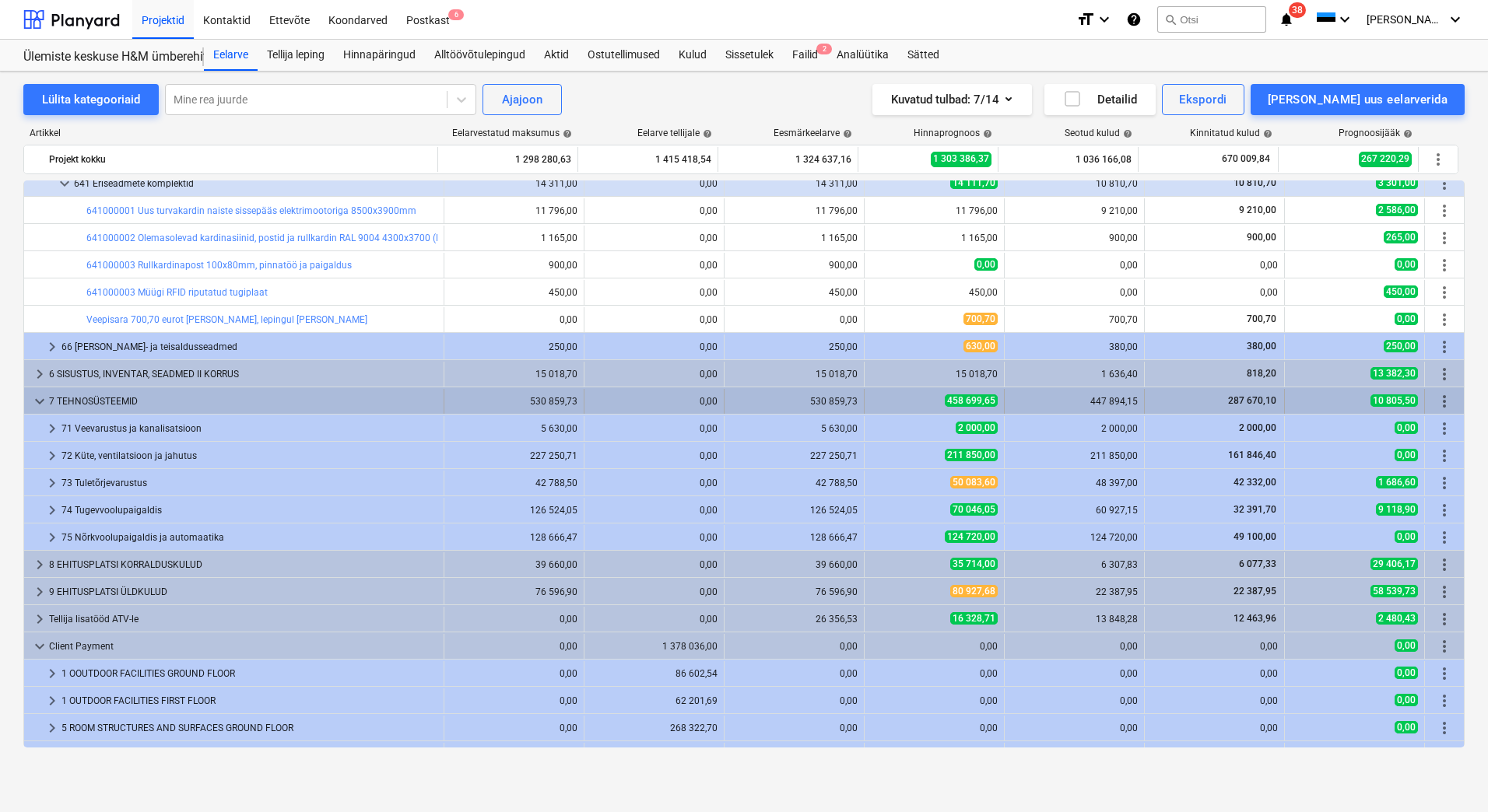
click at [33, 400] on span "keyboard_arrow_down" at bounding box center [39, 401] width 18 height 18
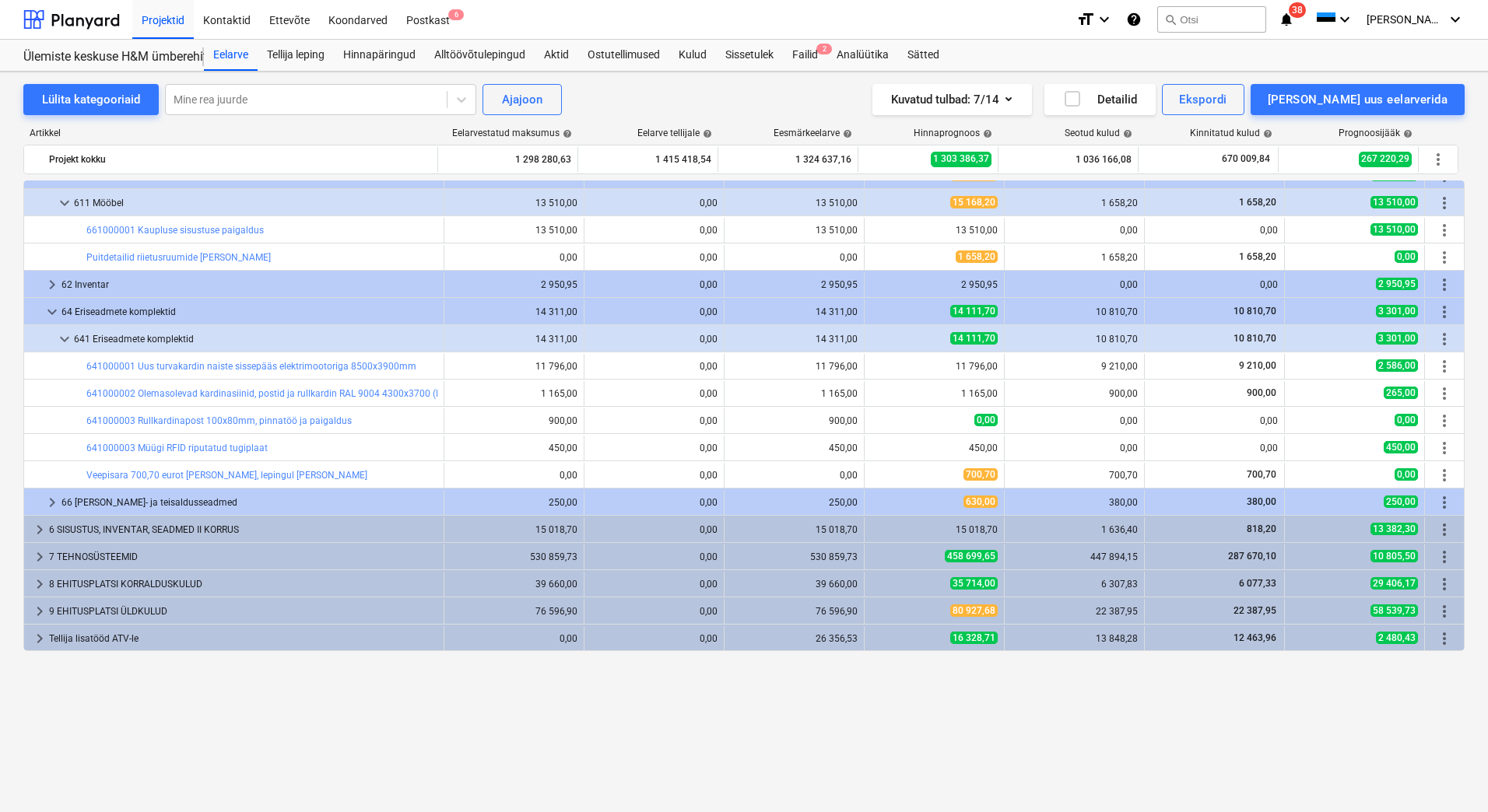
scroll to position [0, 0]
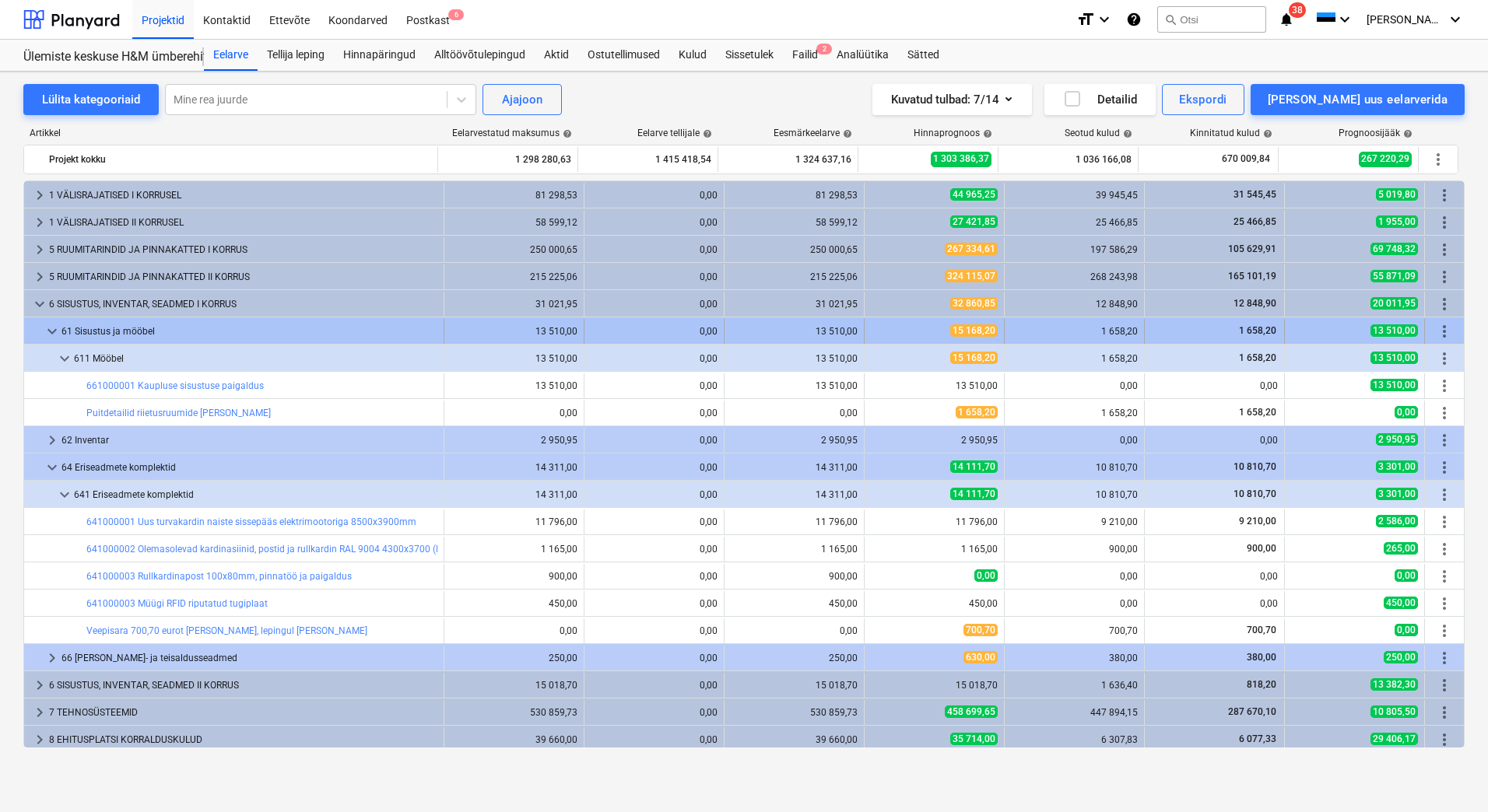
click at [48, 332] on span "keyboard_arrow_down" at bounding box center [51, 331] width 18 height 18
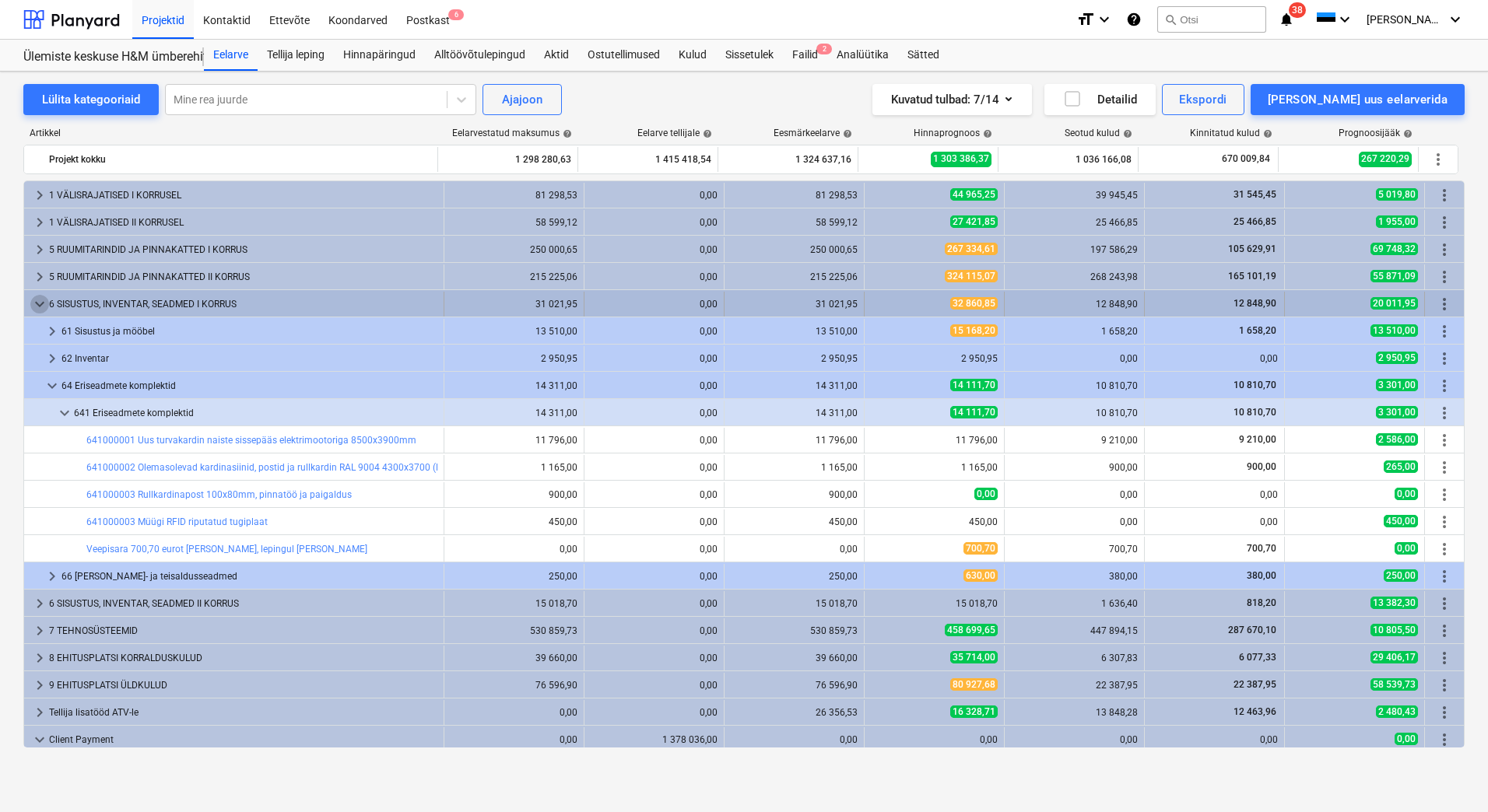
click at [42, 309] on span "keyboard_arrow_down" at bounding box center [39, 303] width 18 height 18
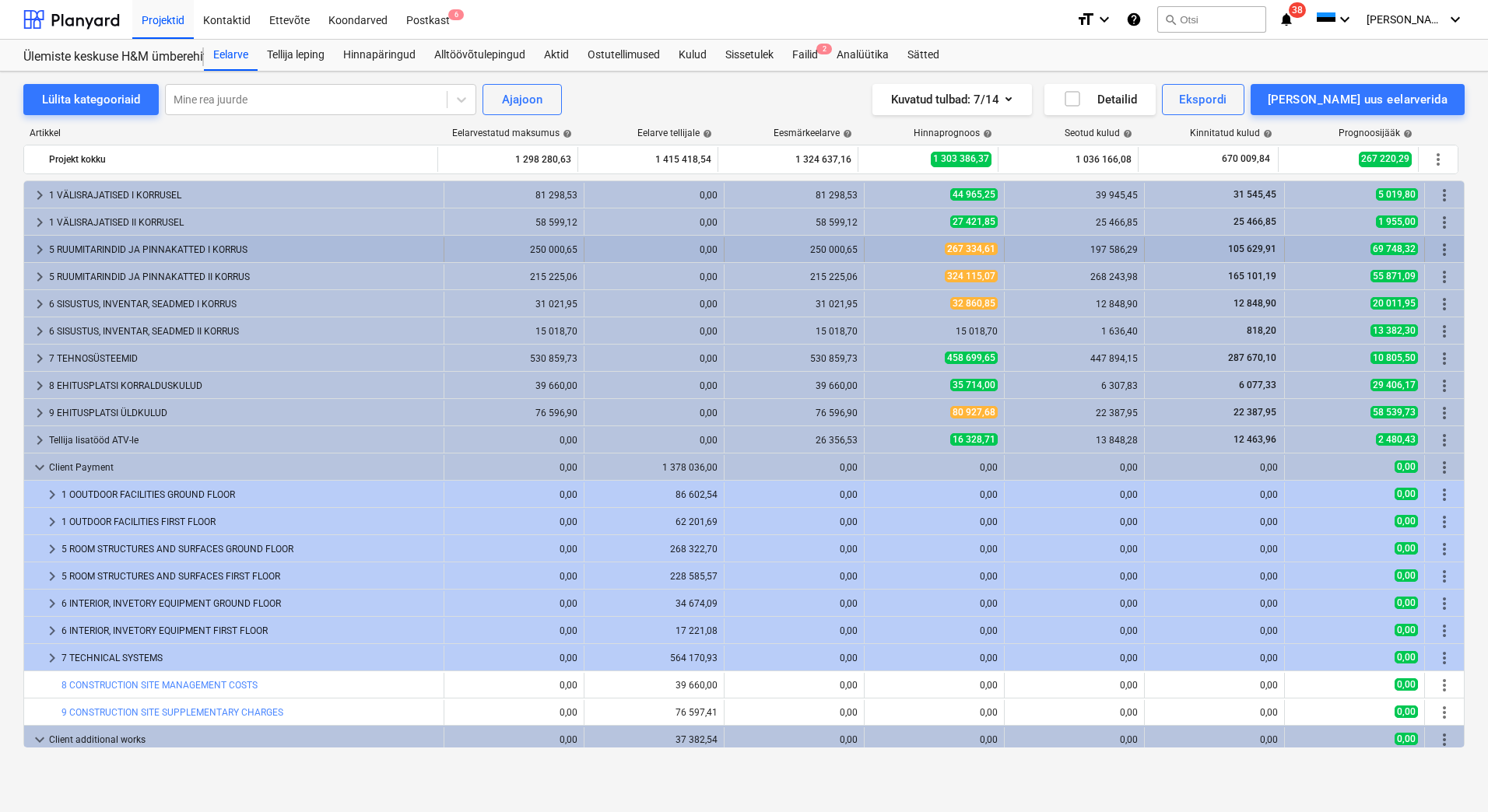
click at [33, 252] on span "keyboard_arrow_right" at bounding box center [39, 249] width 18 height 18
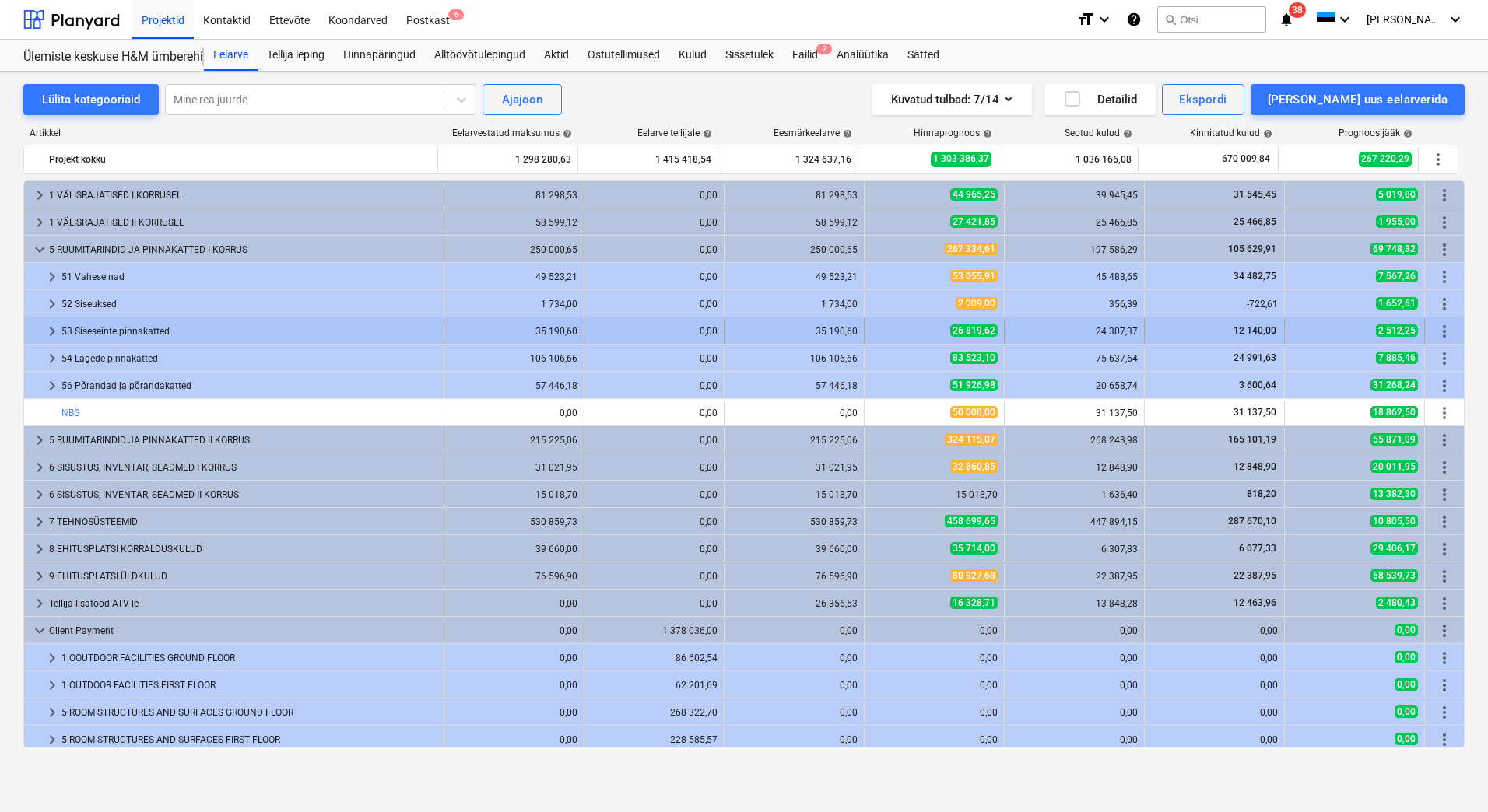
click at [51, 333] on span "keyboard_arrow_right" at bounding box center [51, 331] width 18 height 18
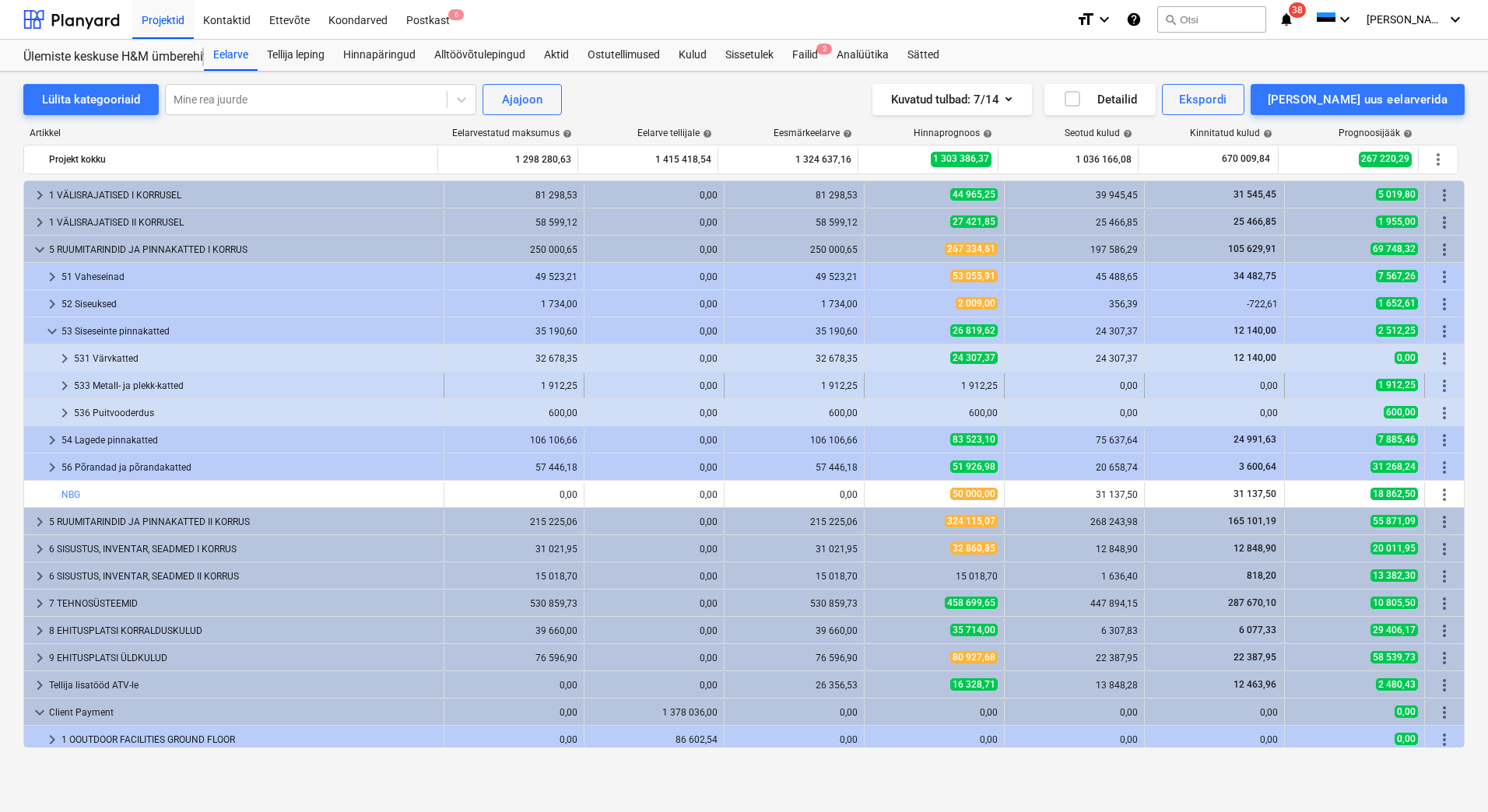
click at [66, 384] on span "keyboard_arrow_right" at bounding box center [64, 385] width 18 height 18
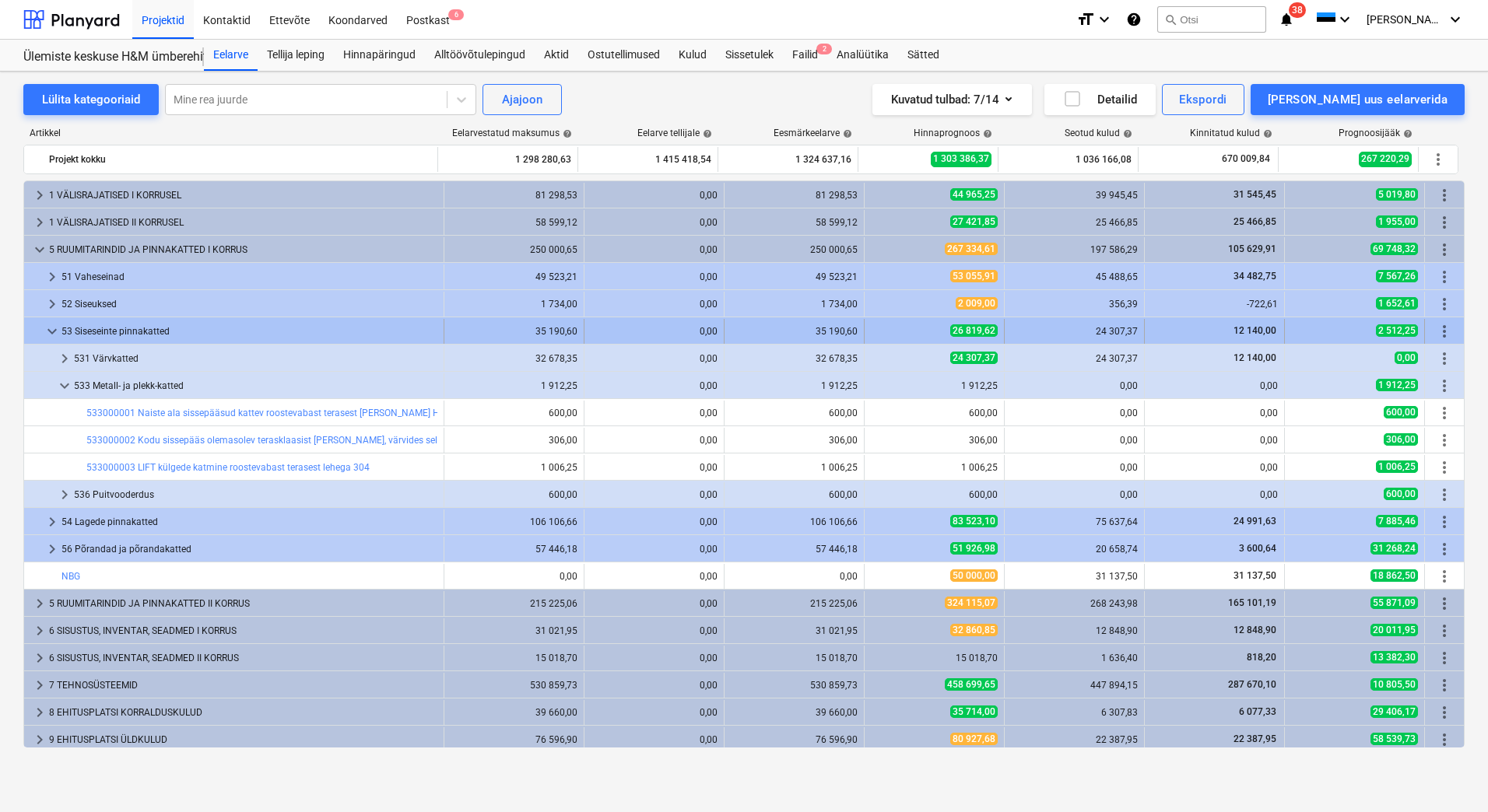
click at [55, 335] on span "keyboard_arrow_down" at bounding box center [51, 331] width 18 height 18
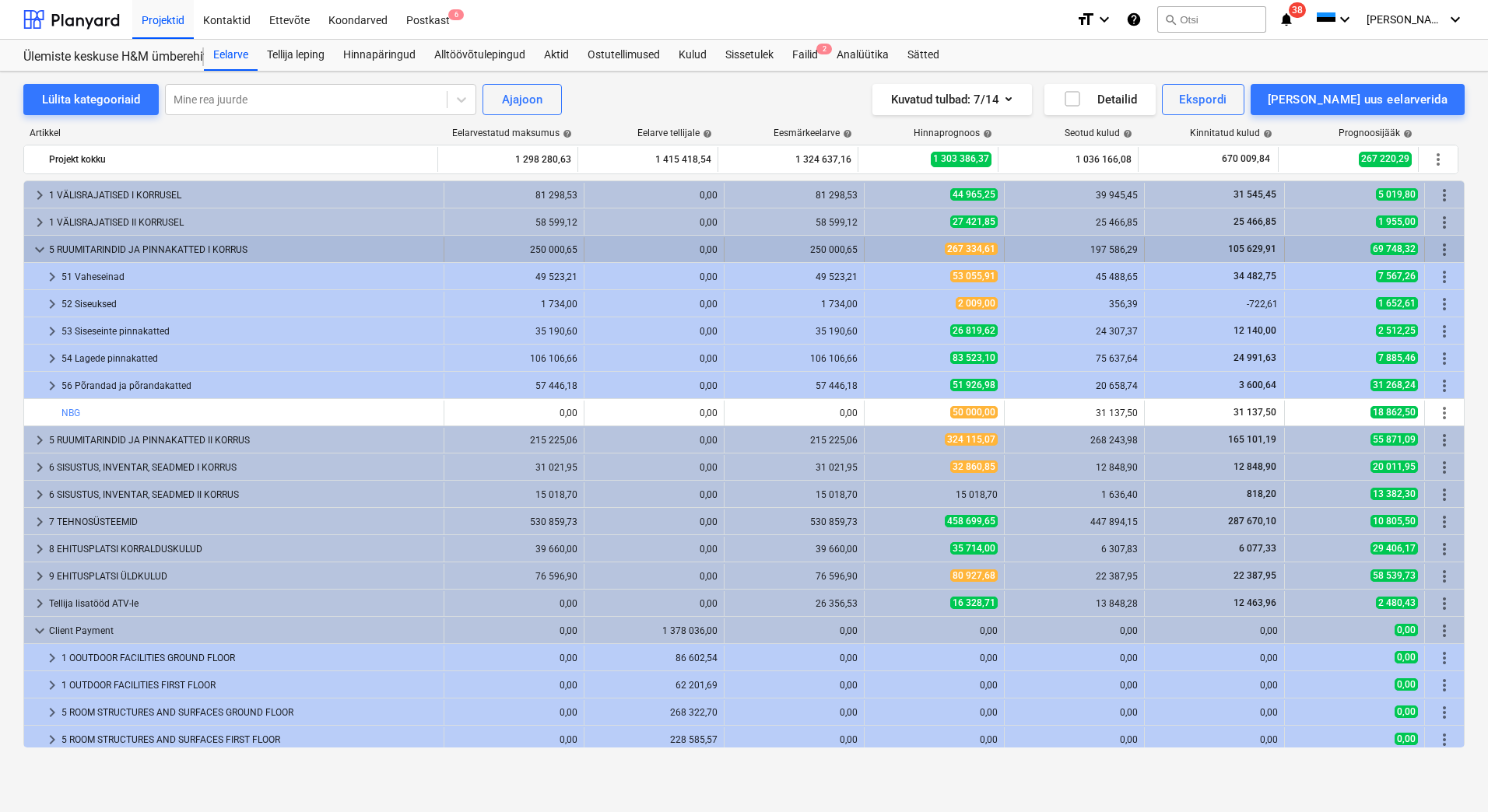
click at [36, 246] on span "keyboard_arrow_down" at bounding box center [39, 249] width 18 height 18
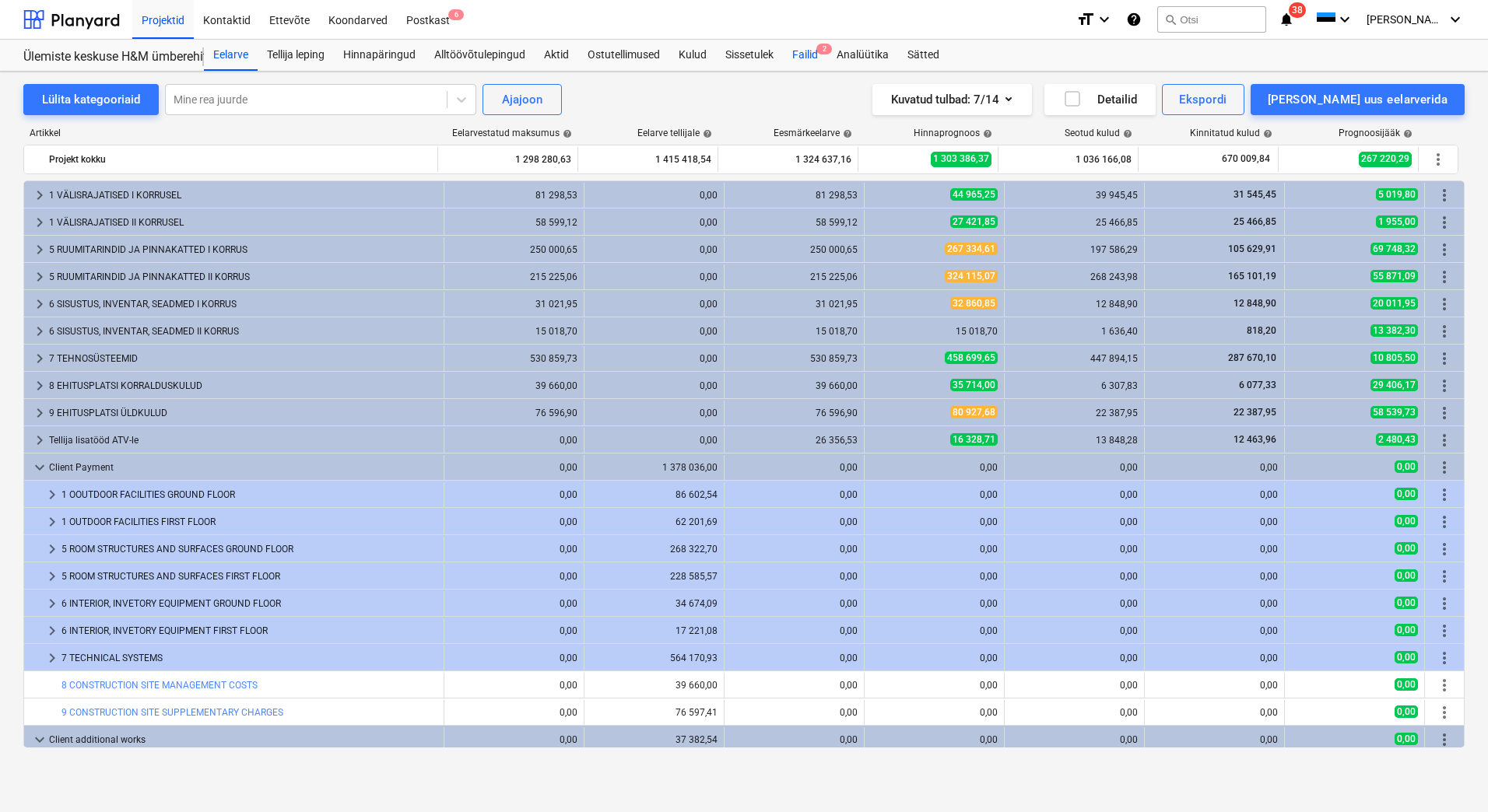
click at [811, 51] on div "Failid 2" at bounding box center [805, 56] width 44 height 31
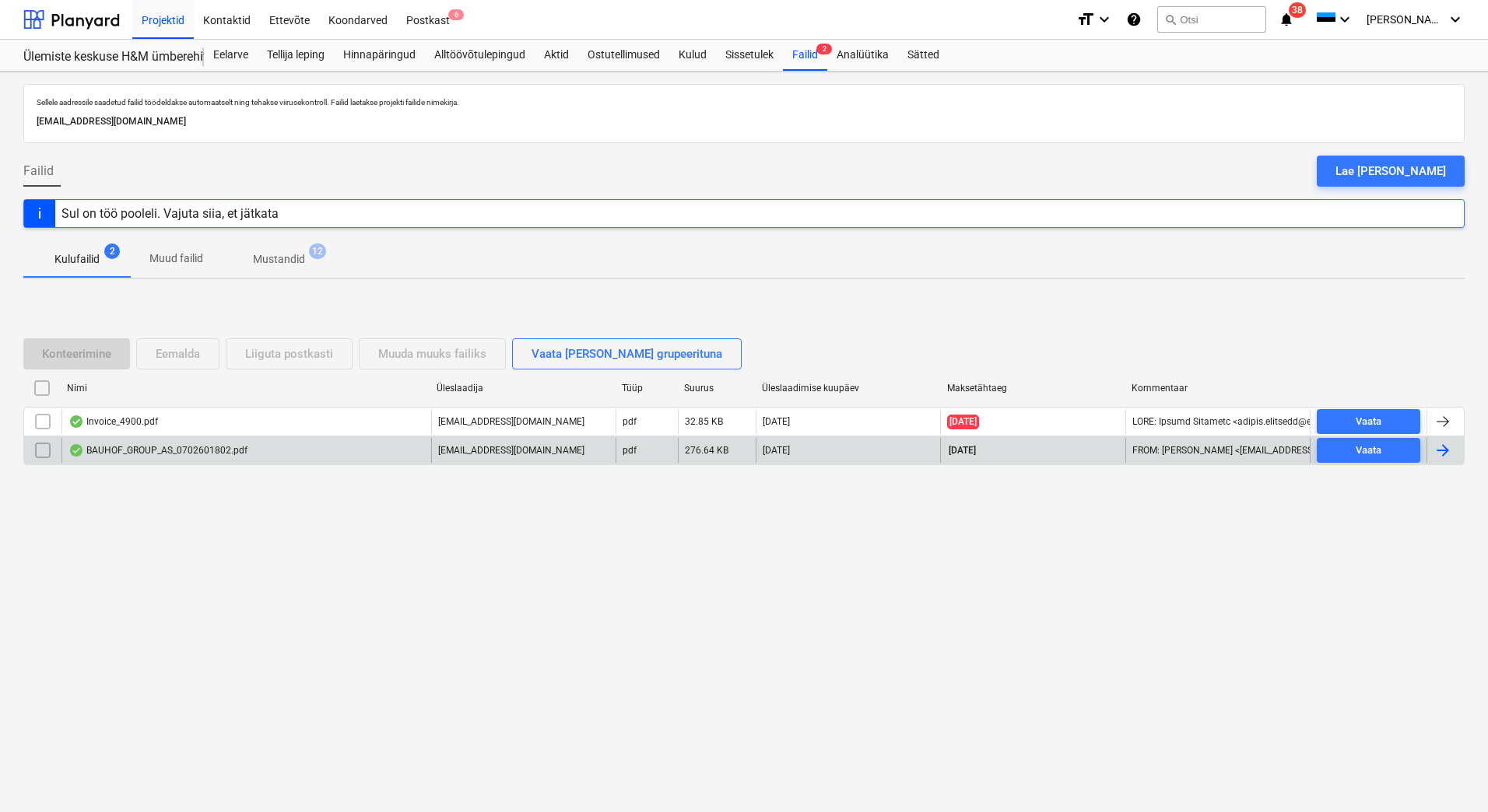
click at [1446, 458] on div at bounding box center [1443, 450] width 18 height 18
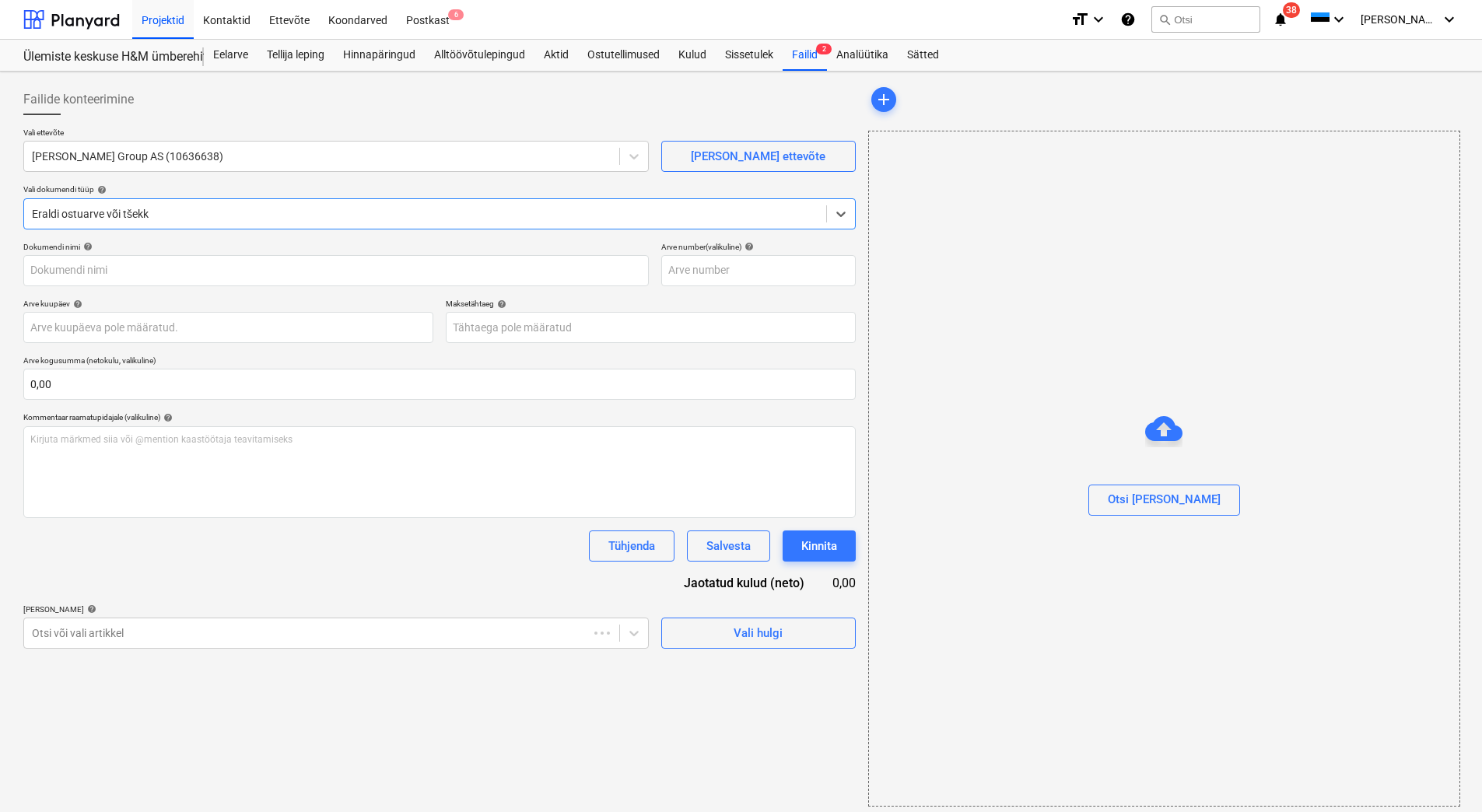
type input "0702601802"
type input "[DATE]"
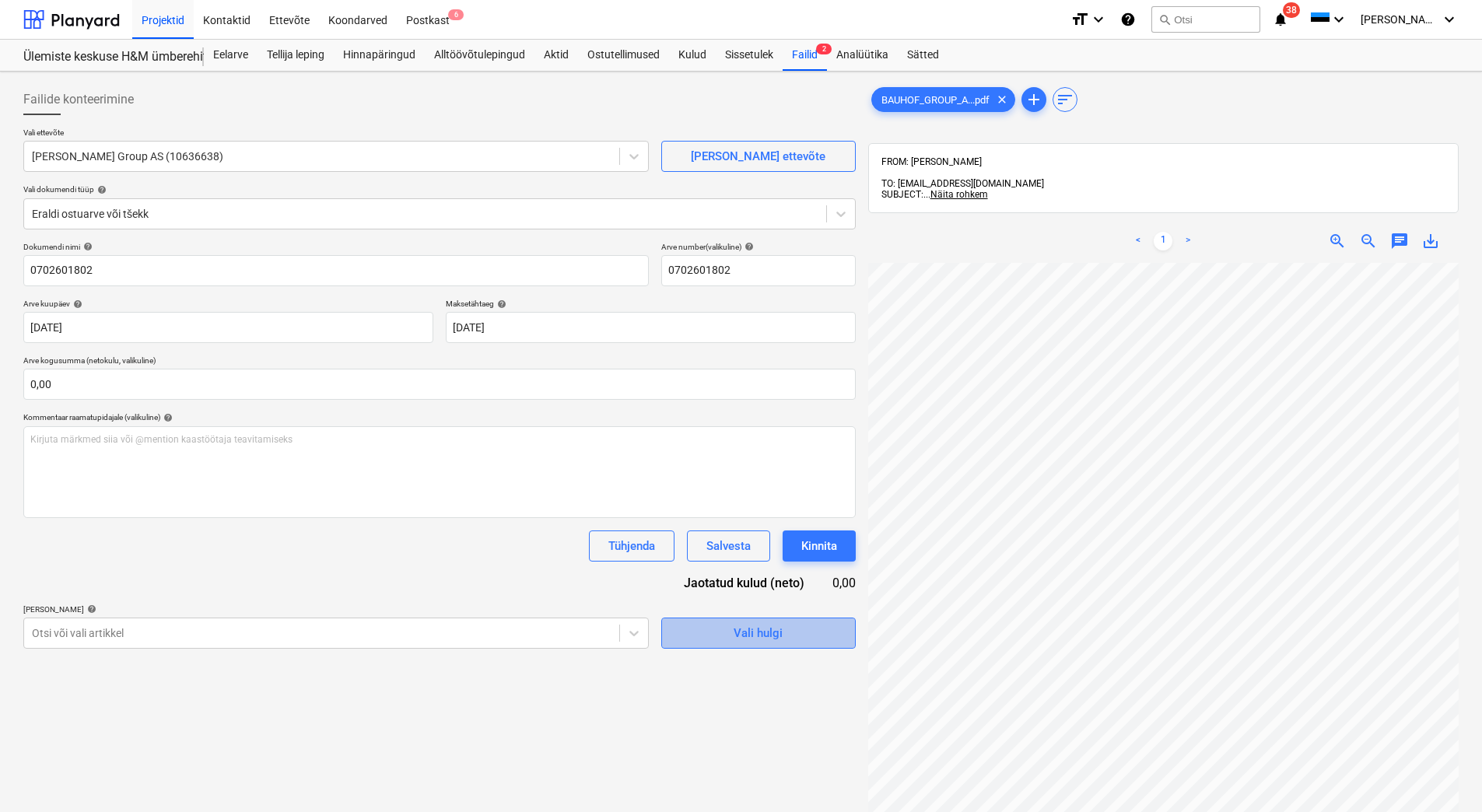
click at [779, 636] on div "Vali hulgi" at bounding box center [758, 633] width 49 height 20
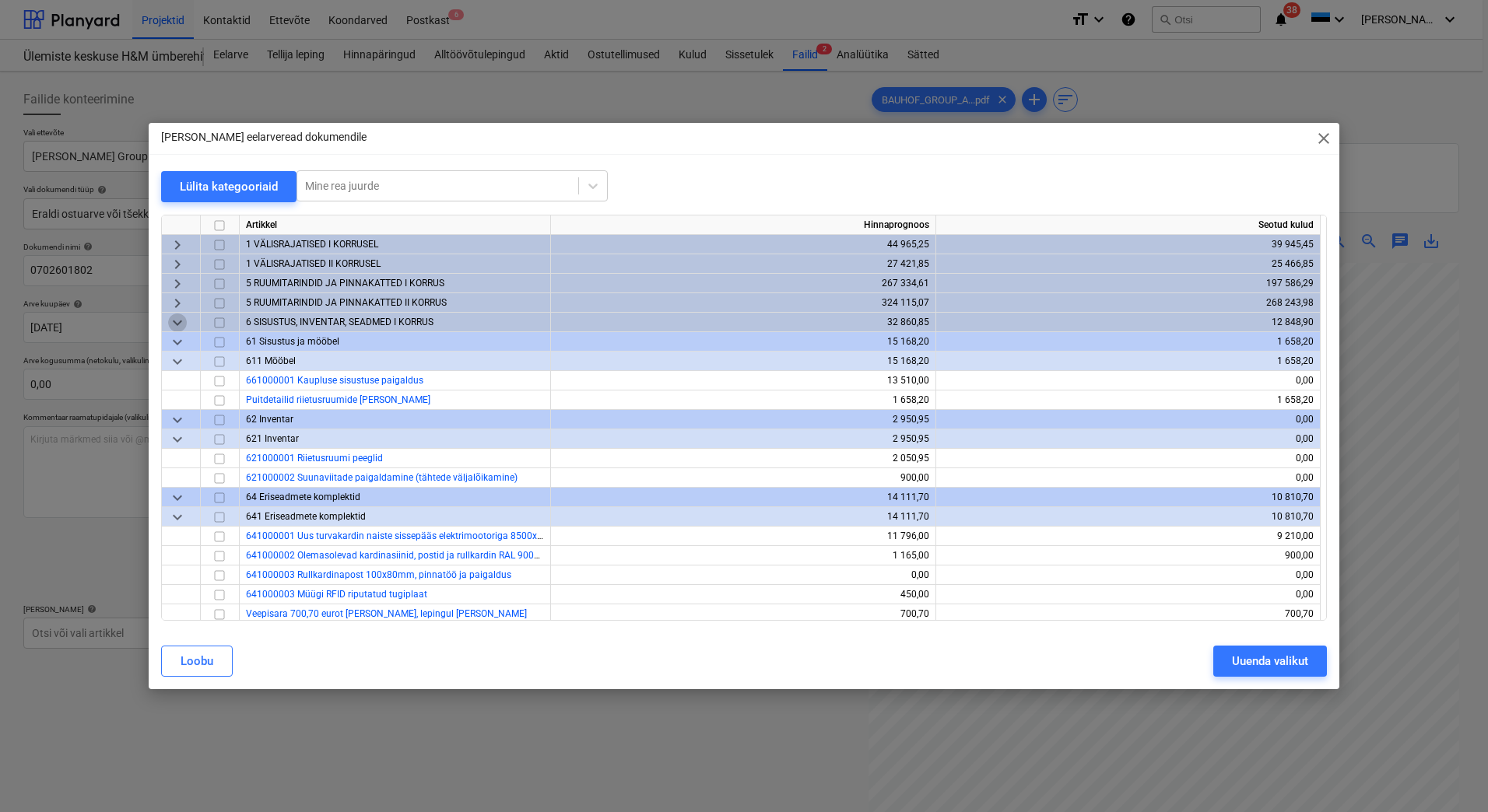
click at [178, 325] on span "keyboard_arrow_down" at bounding box center [177, 322] width 18 height 18
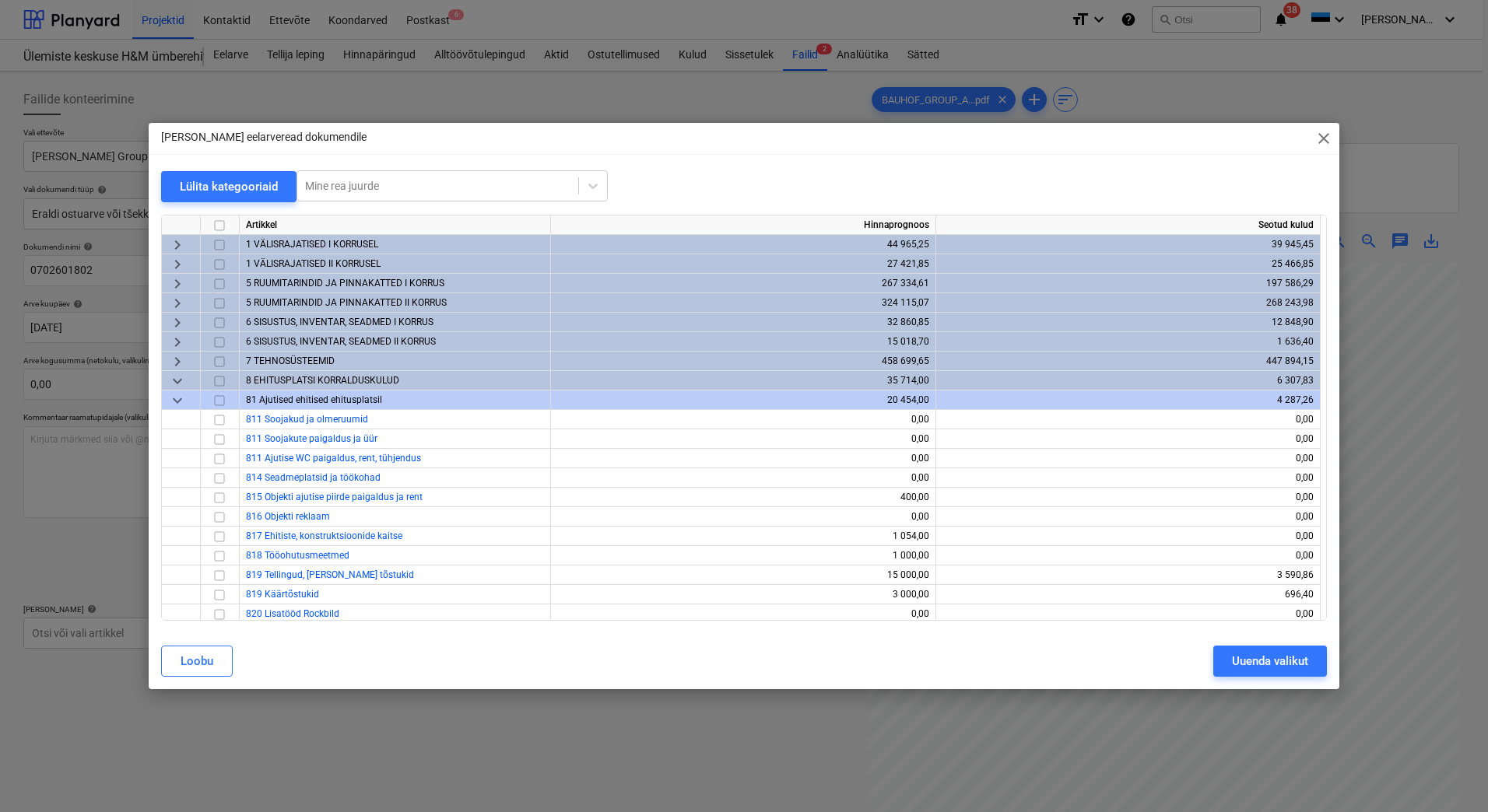
click at [179, 382] on span "keyboard_arrow_down" at bounding box center [177, 381] width 18 height 18
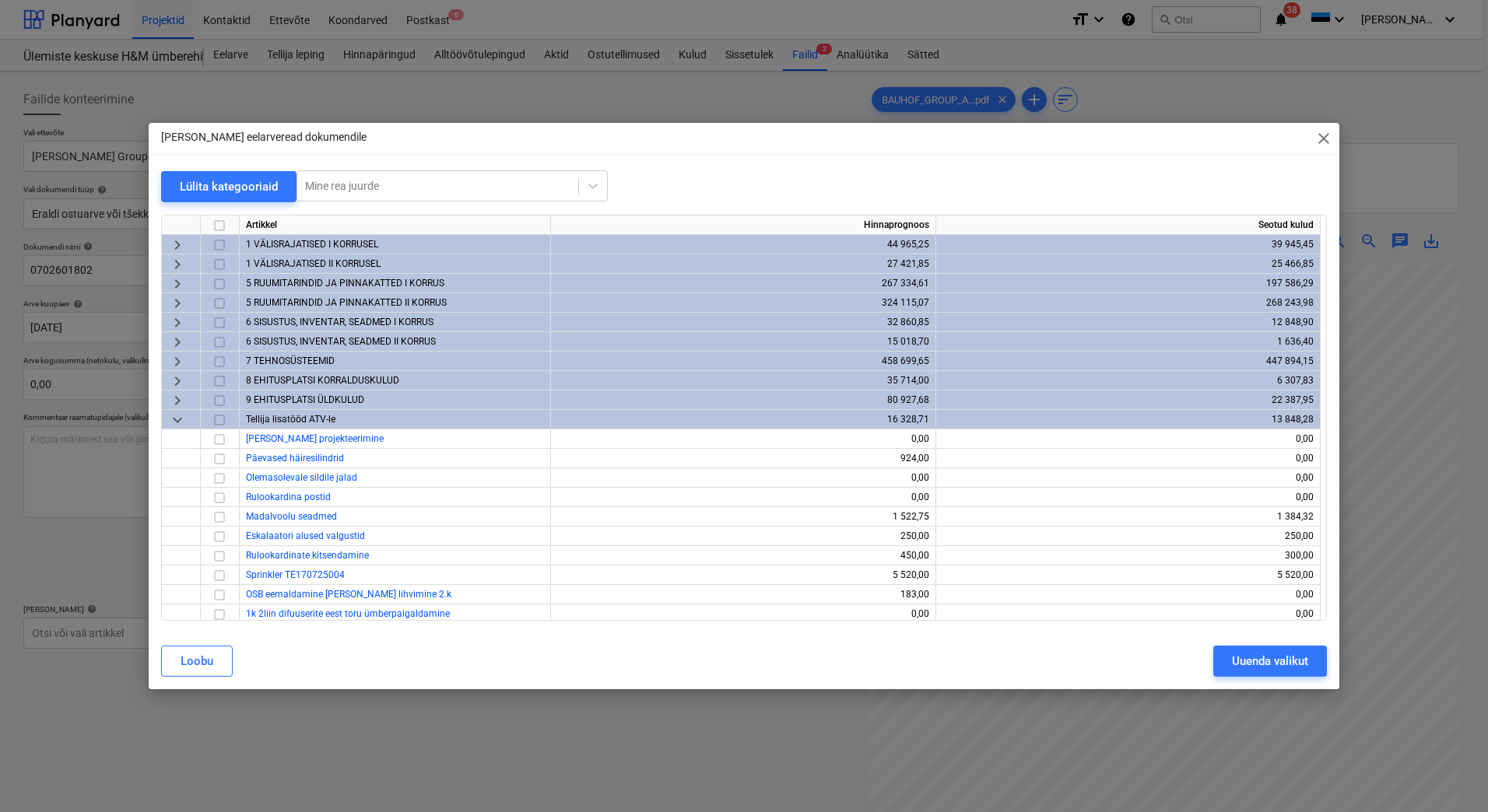
click at [171, 281] on span "keyboard_arrow_right" at bounding box center [177, 283] width 18 height 18
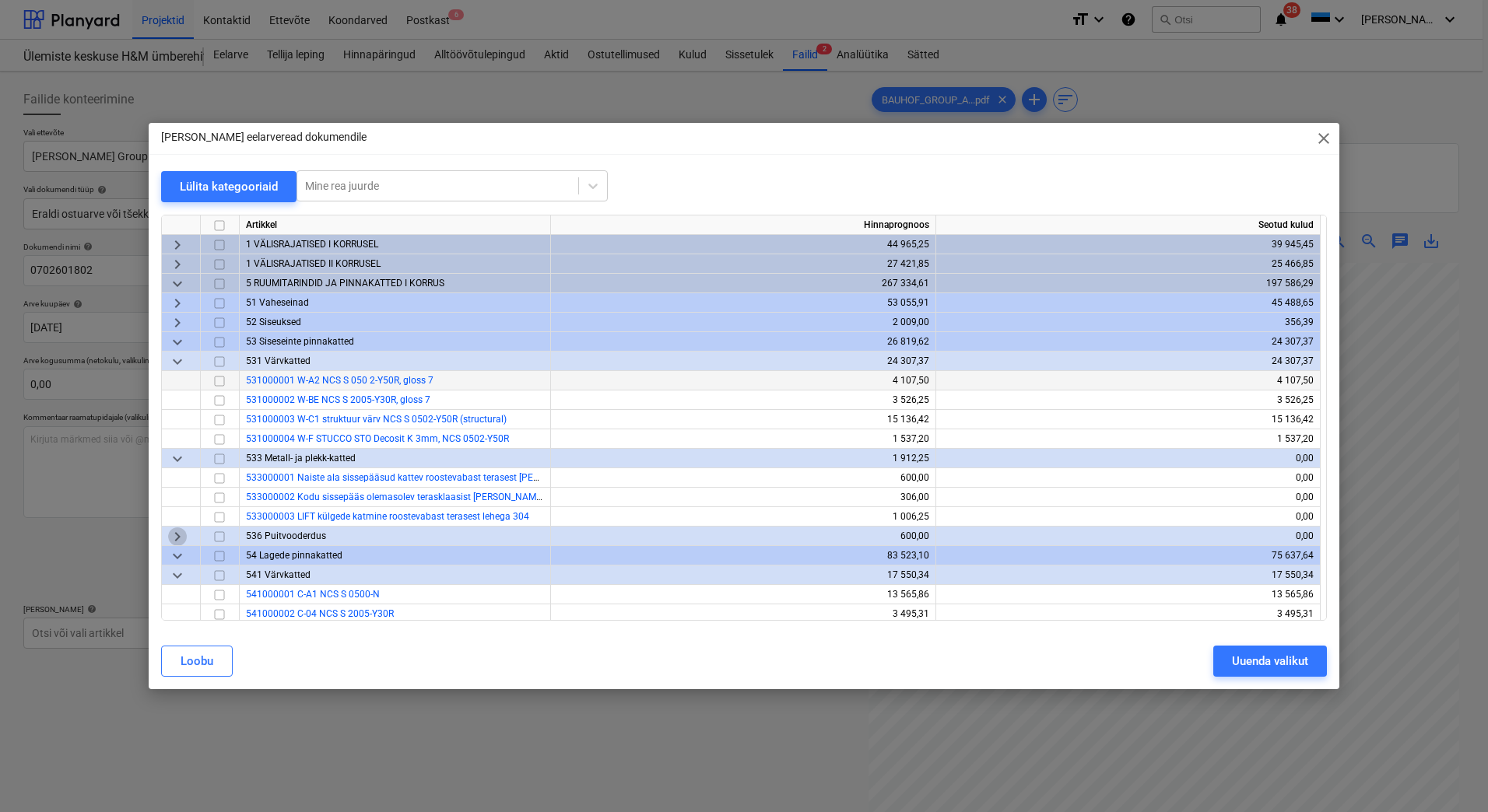
click at [174, 542] on span "keyboard_arrow_right" at bounding box center [177, 536] width 18 height 18
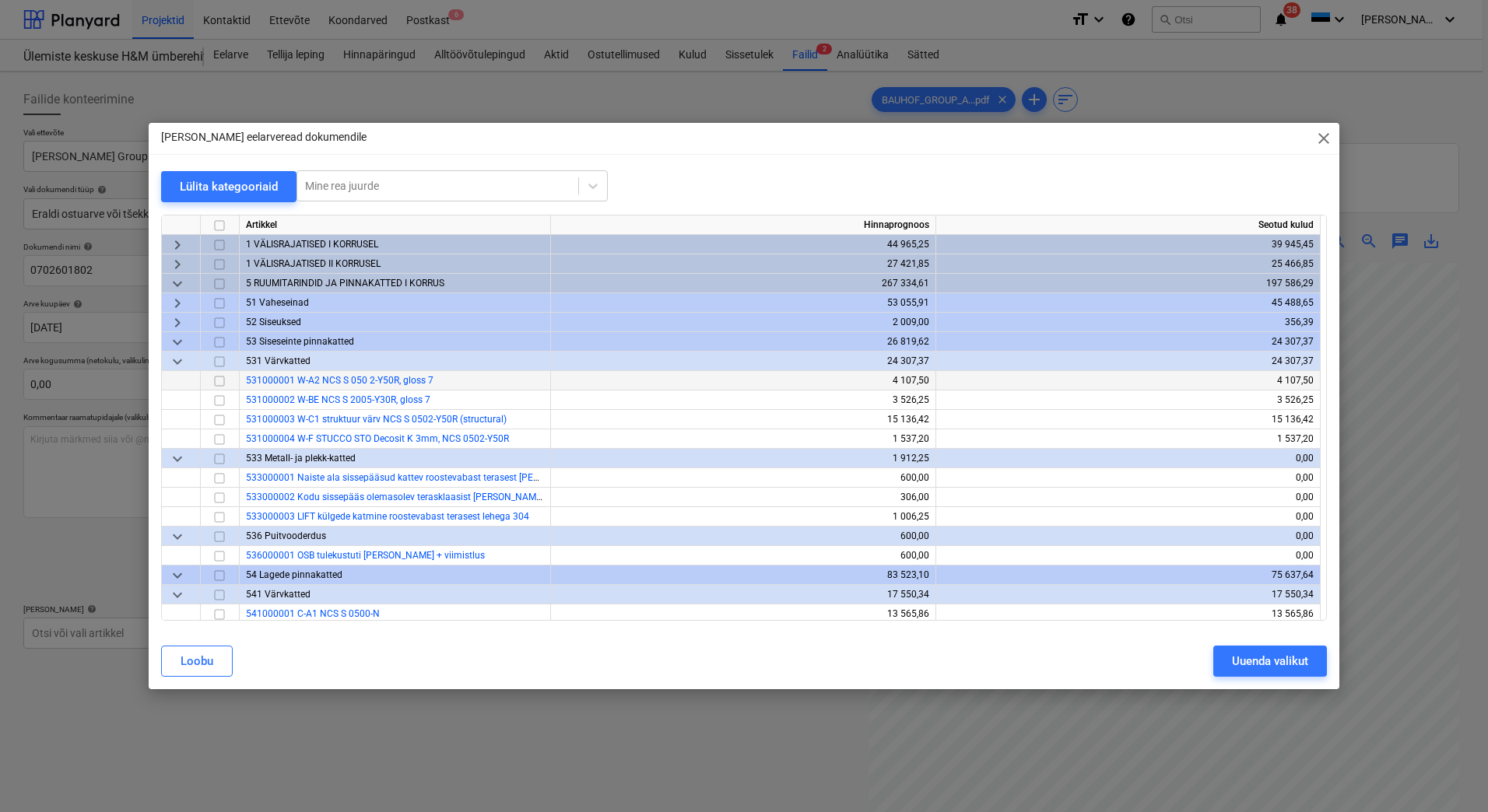
click at [174, 542] on span "keyboard_arrow_down" at bounding box center [177, 536] width 18 height 18
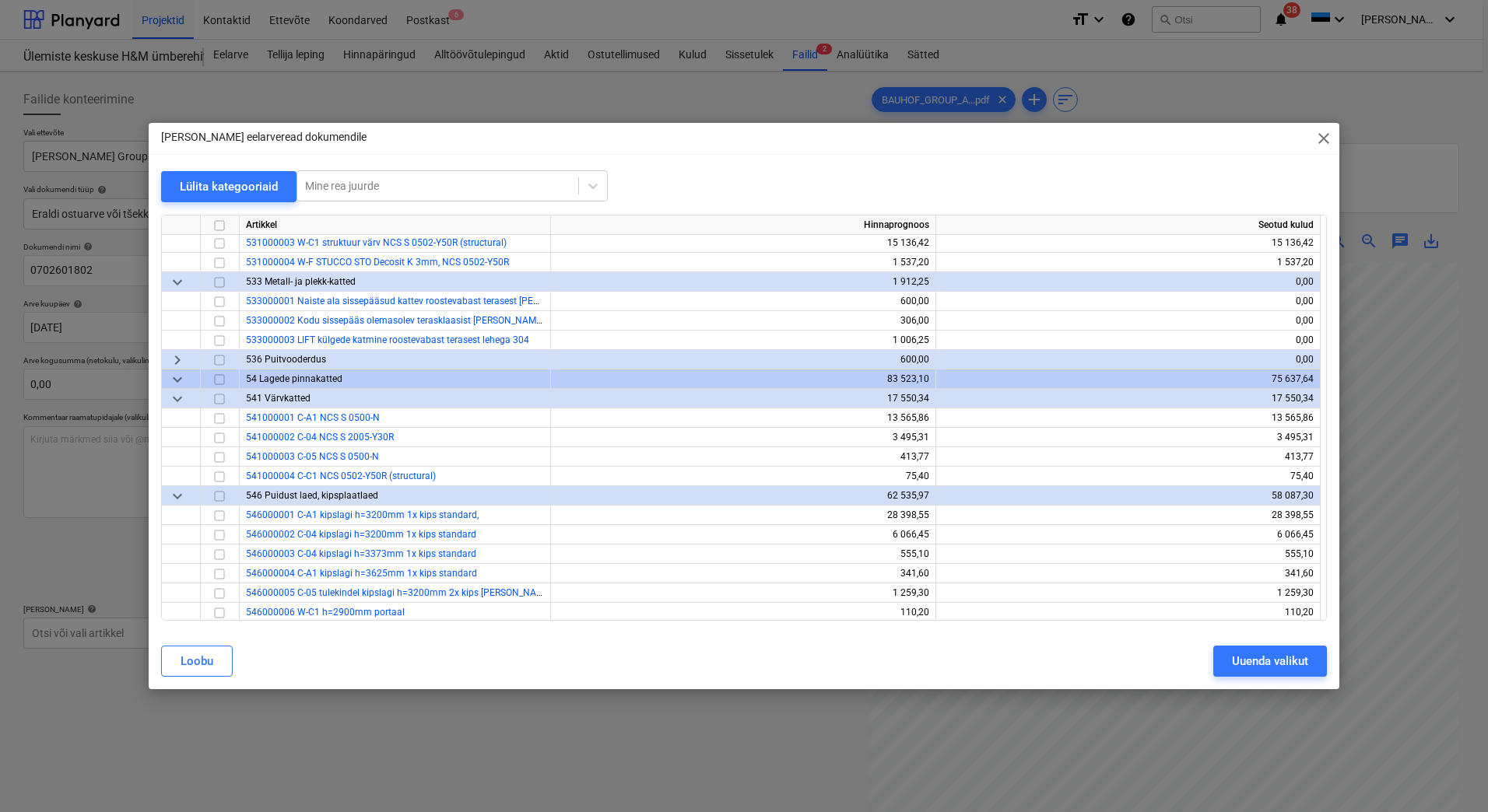
scroll to position [156, 0]
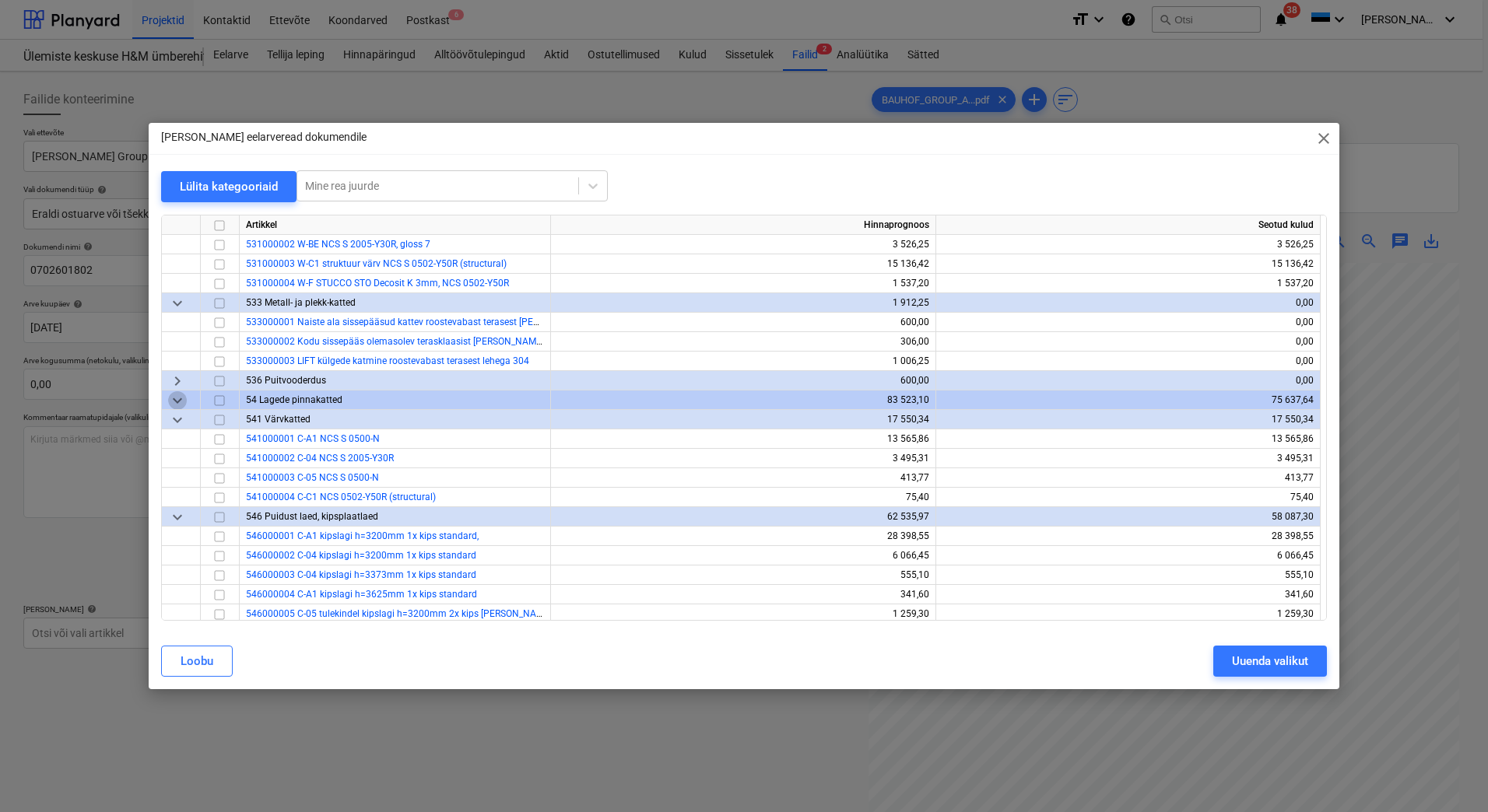
click at [180, 400] on span "keyboard_arrow_down" at bounding box center [177, 400] width 18 height 18
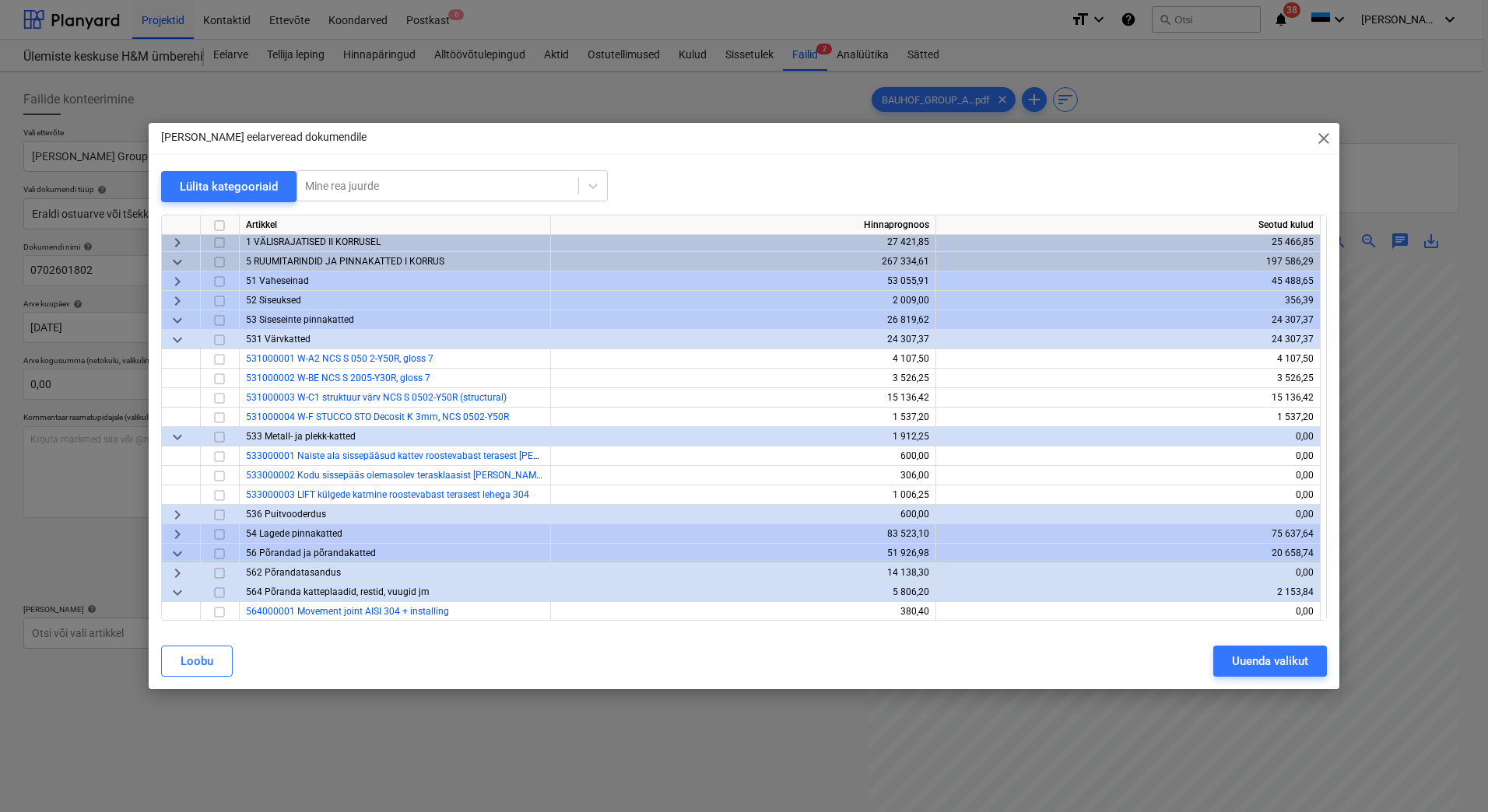
scroll to position [0, 0]
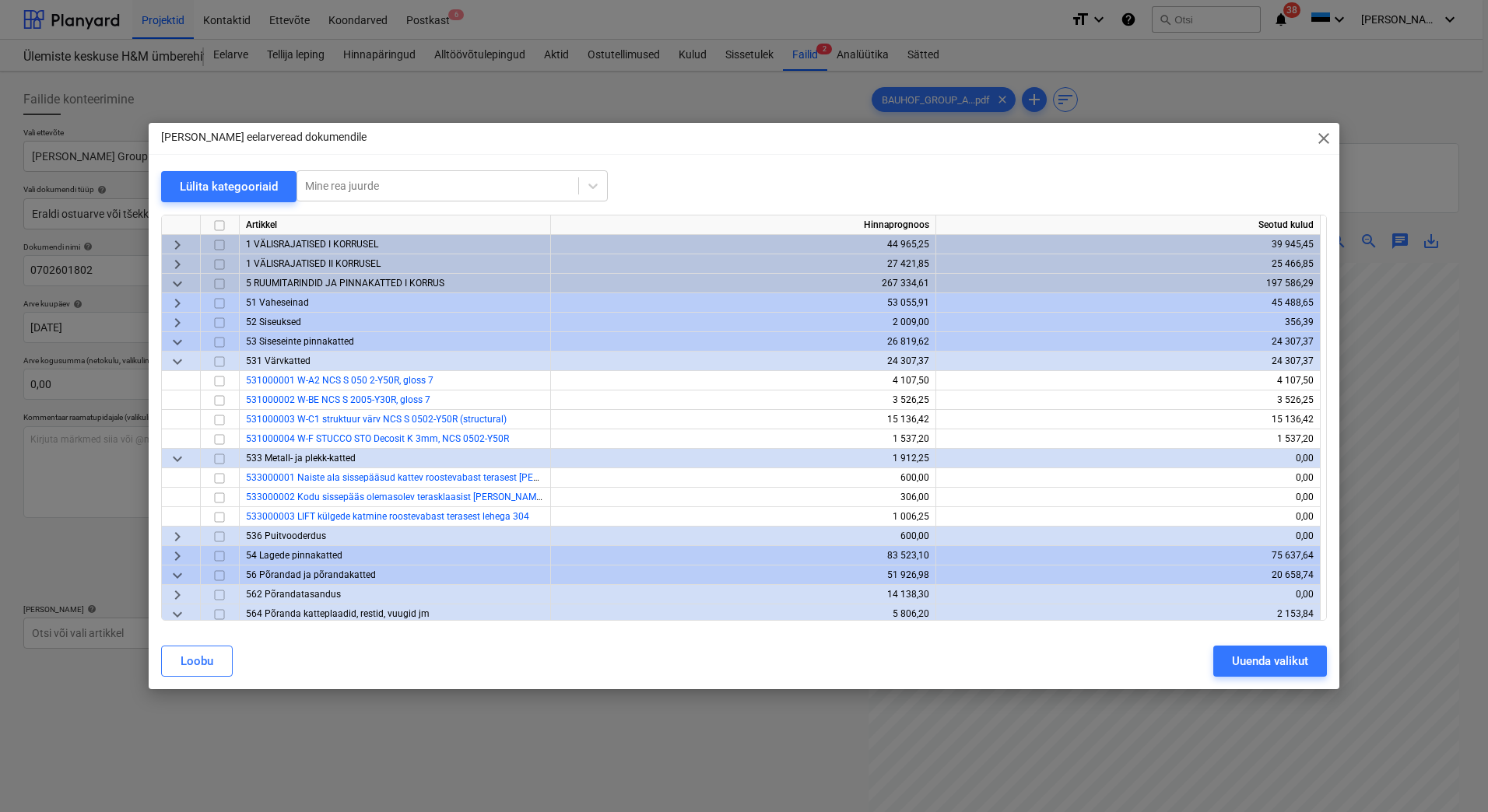
click at [173, 301] on span "keyboard_arrow_right" at bounding box center [177, 303] width 18 height 18
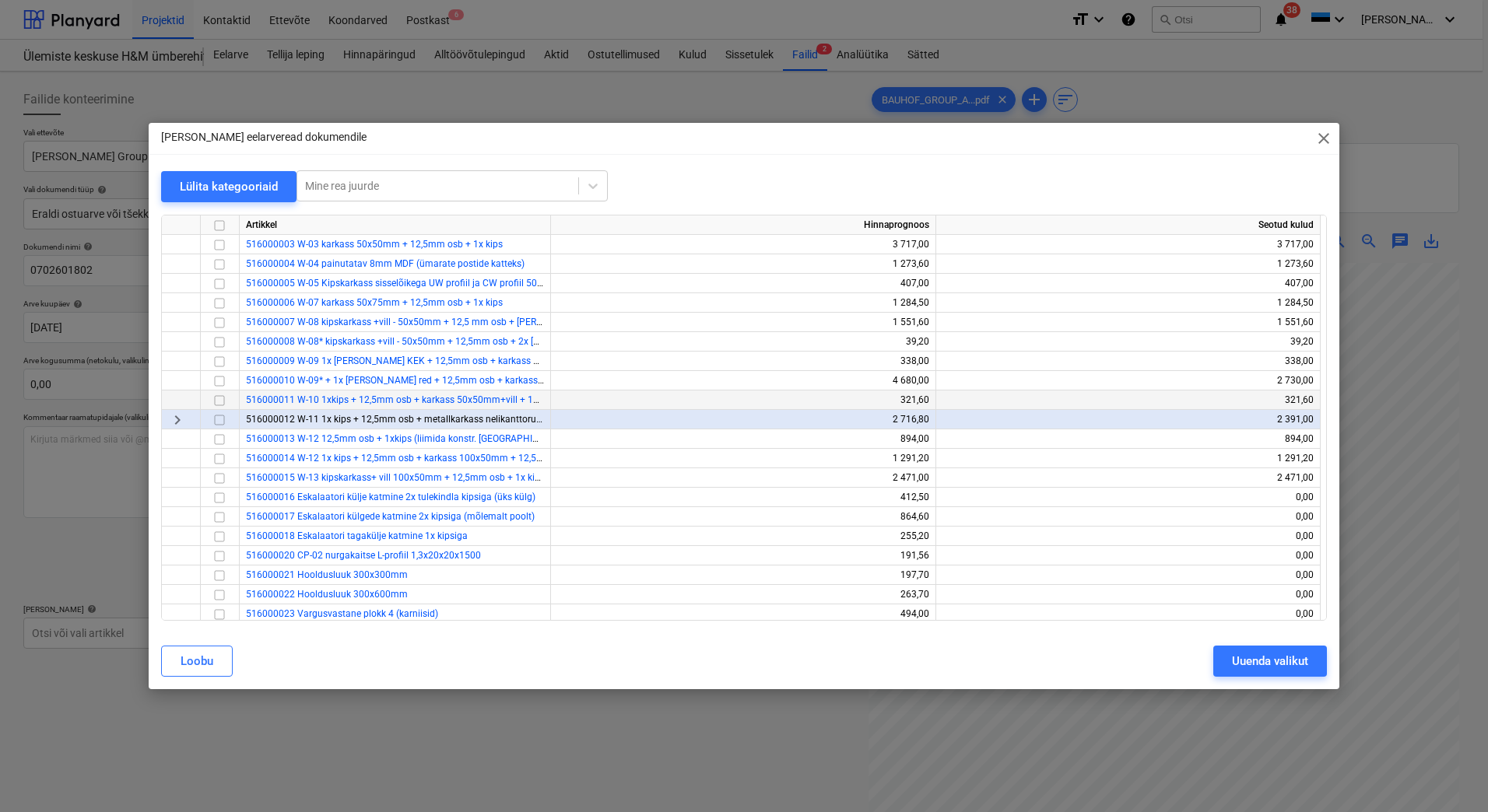
scroll to position [233, 0]
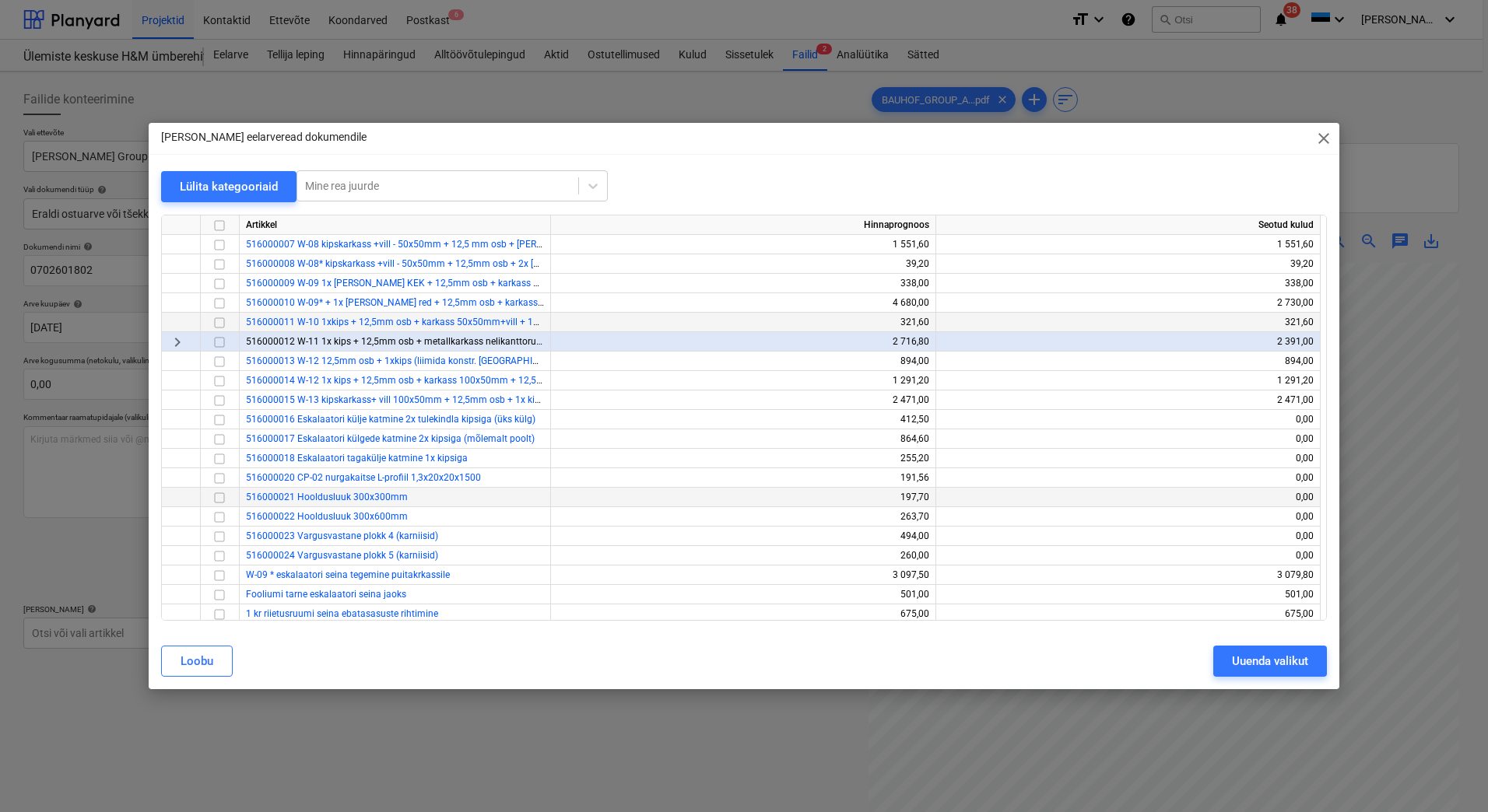
click at [221, 497] on input "checkbox" at bounding box center [219, 497] width 18 height 18
click at [221, 518] on input "checkbox" at bounding box center [219, 517] width 18 height 18
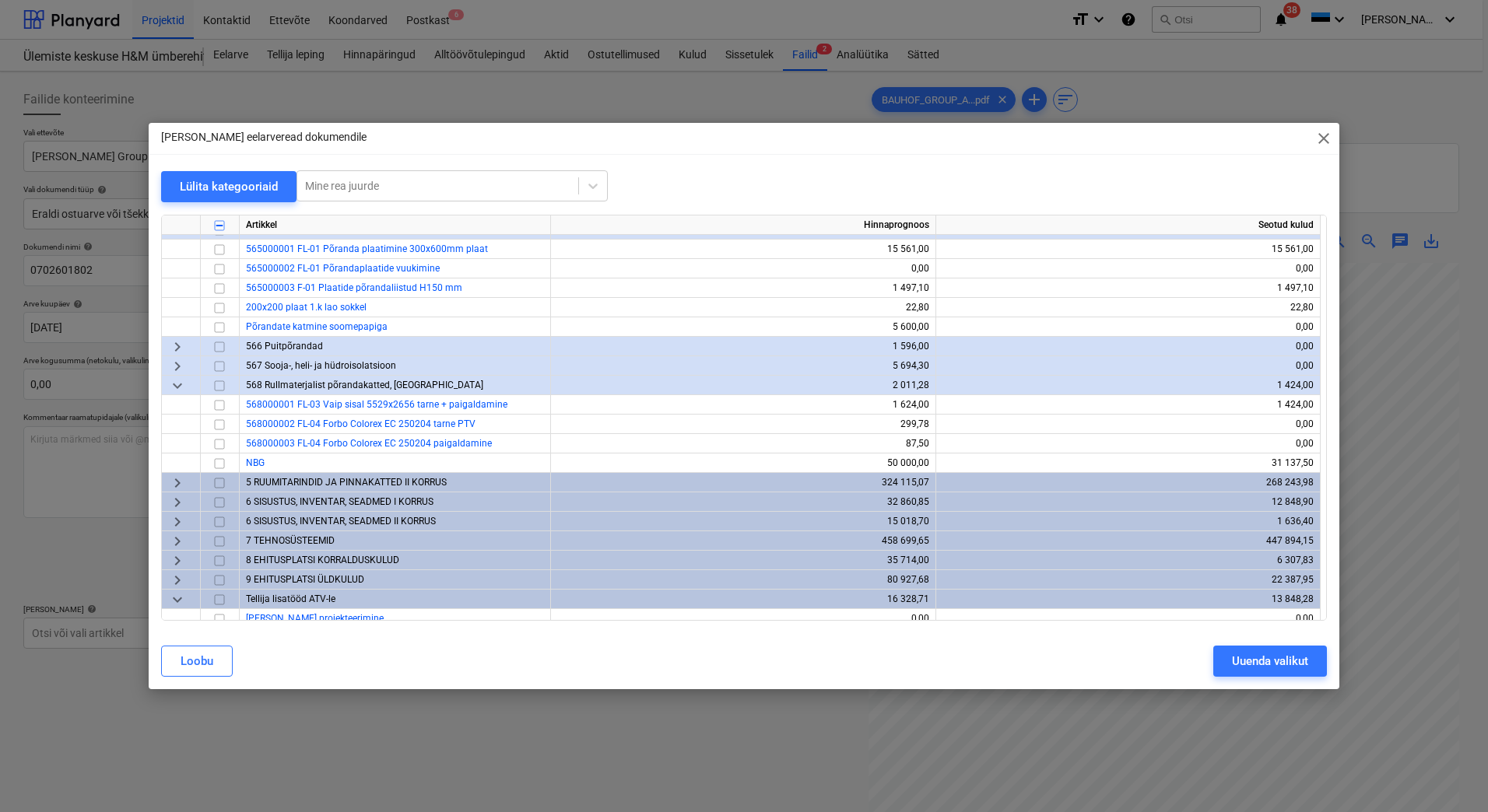
scroll to position [1245, 0]
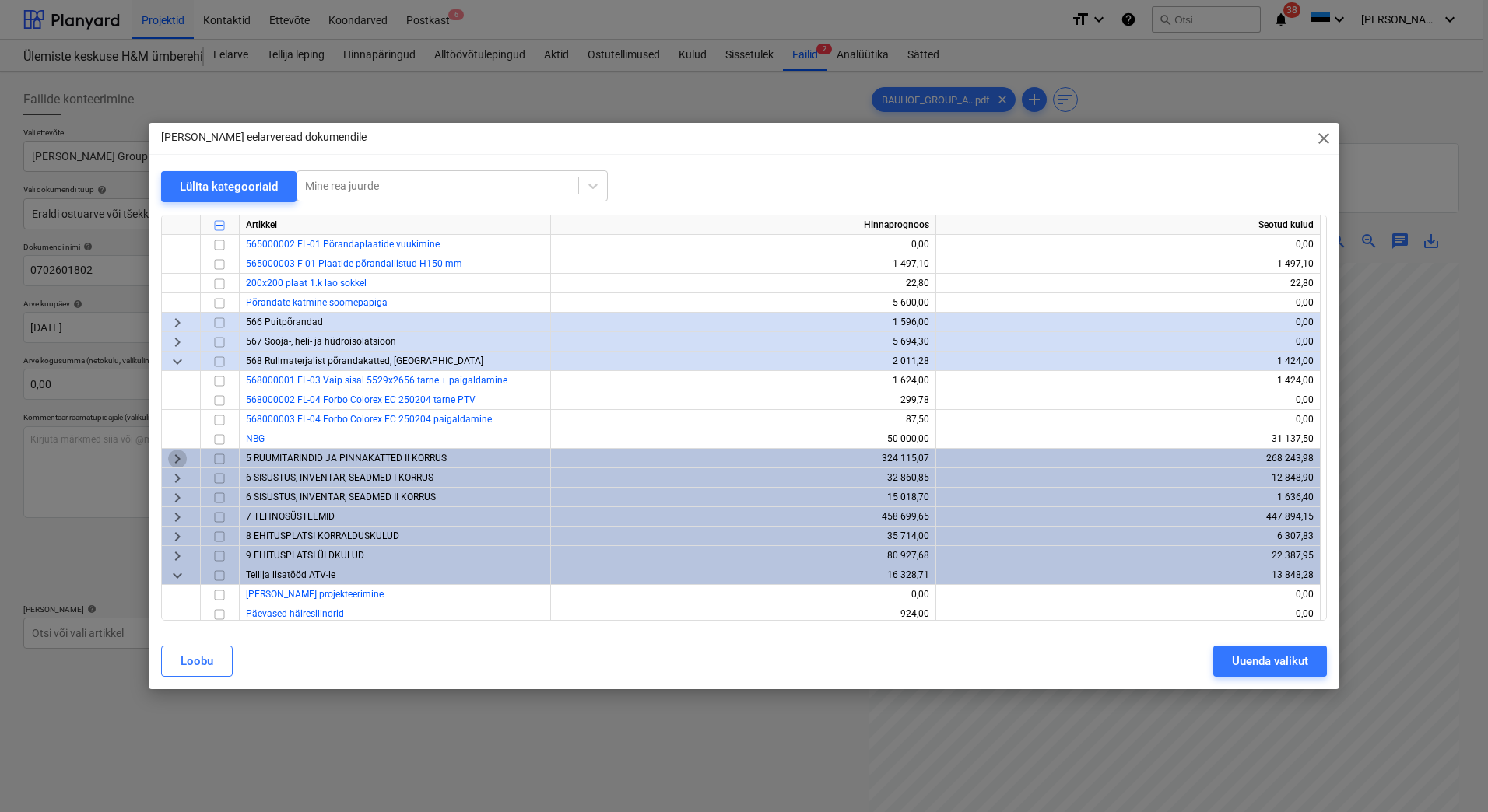
click at [181, 454] on span "keyboard_arrow_right" at bounding box center [177, 458] width 18 height 18
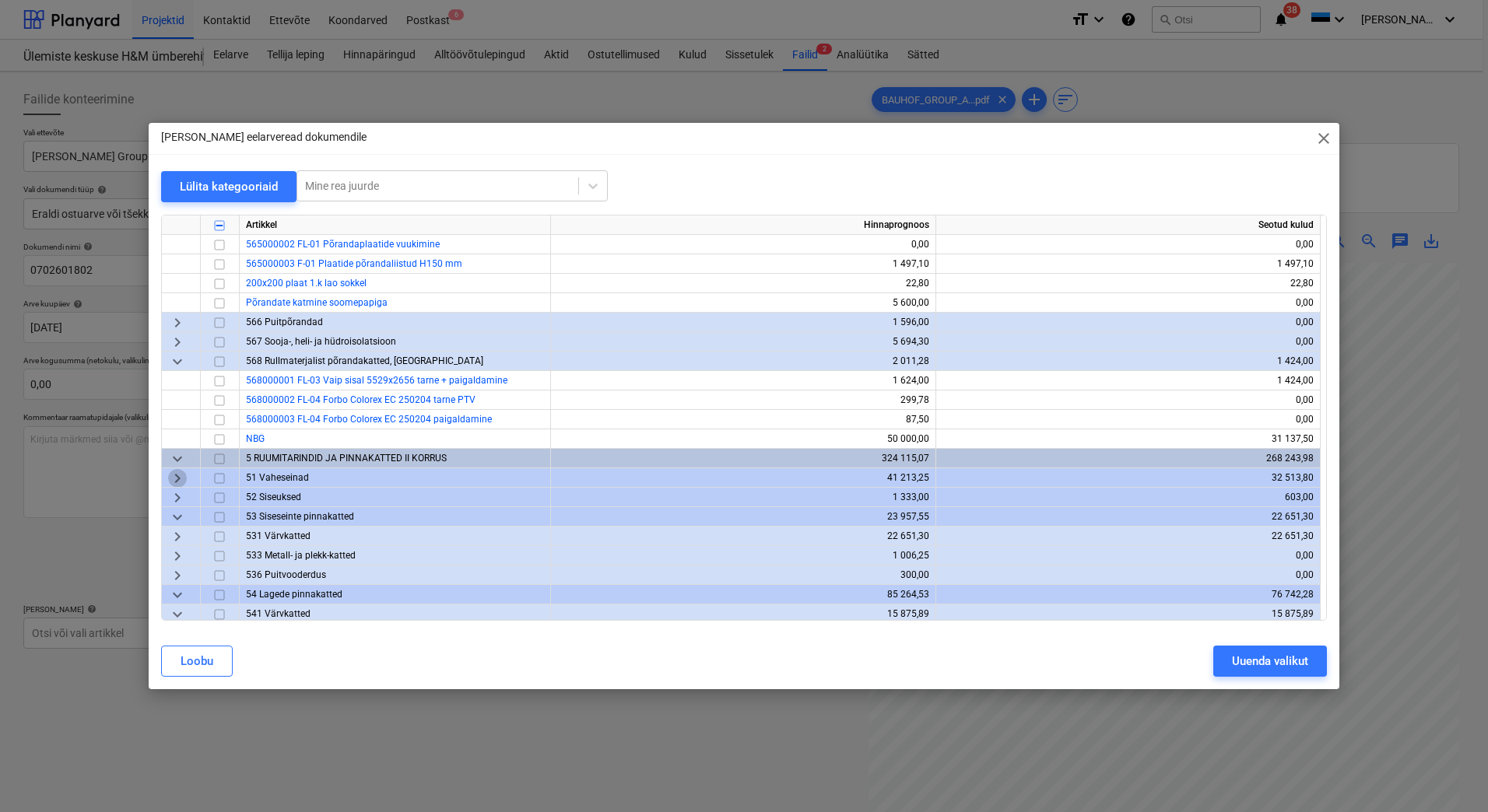
click at [178, 475] on span "keyboard_arrow_right" at bounding box center [177, 477] width 18 height 18
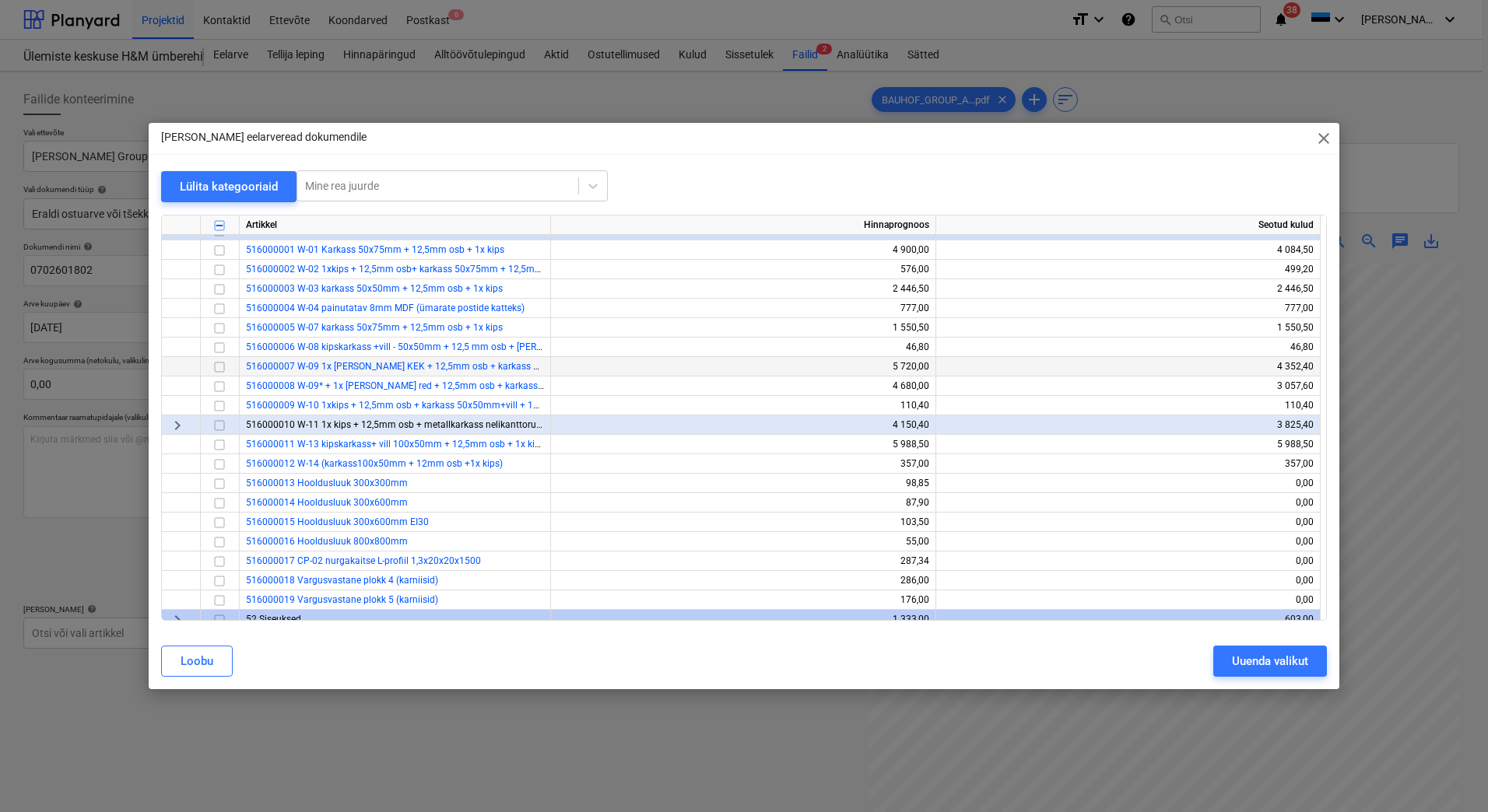
scroll to position [1556, 0]
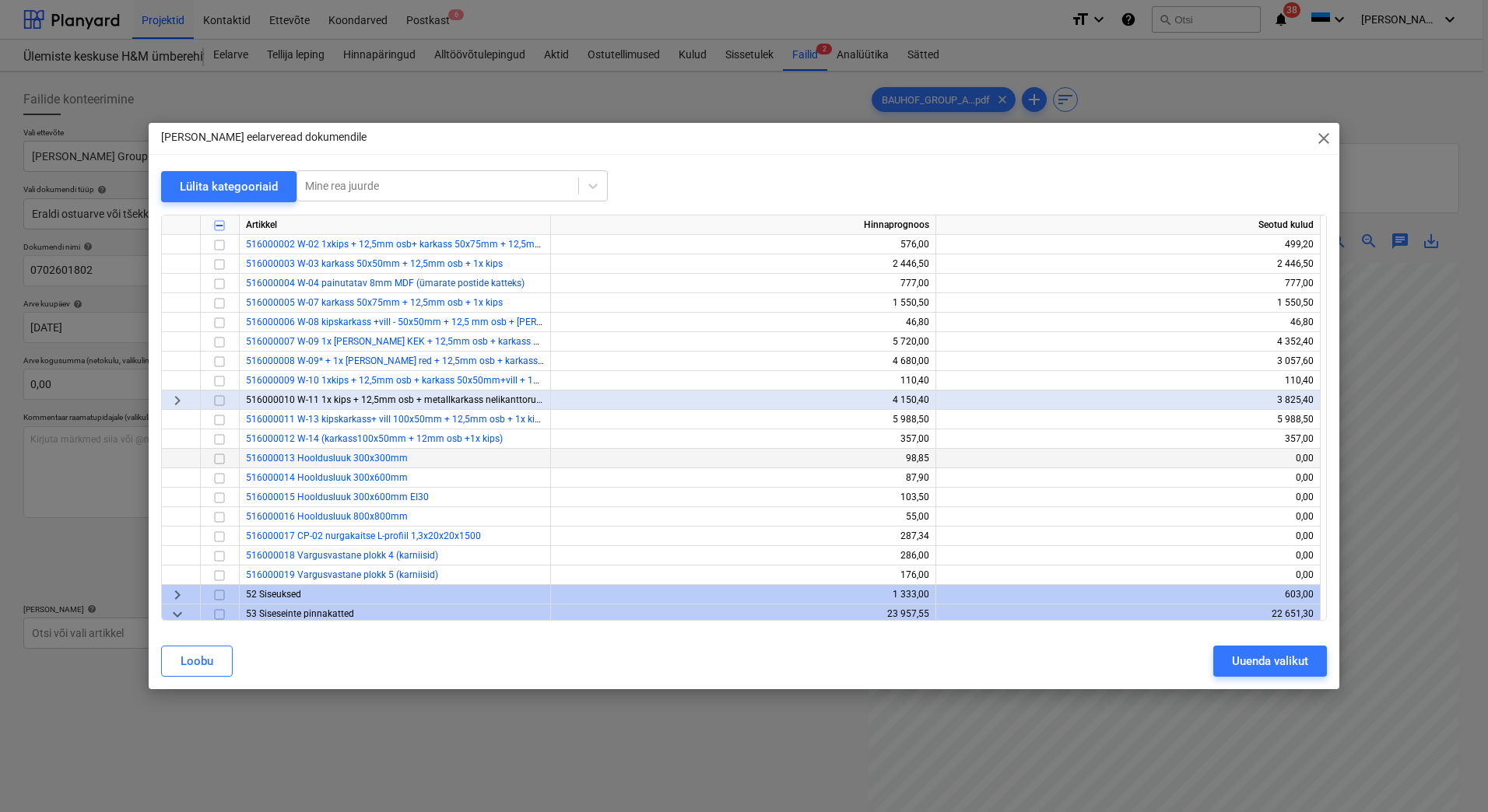
click at [218, 459] on input "checkbox" at bounding box center [219, 458] width 18 height 18
click at [220, 477] on input "checkbox" at bounding box center [219, 477] width 18 height 18
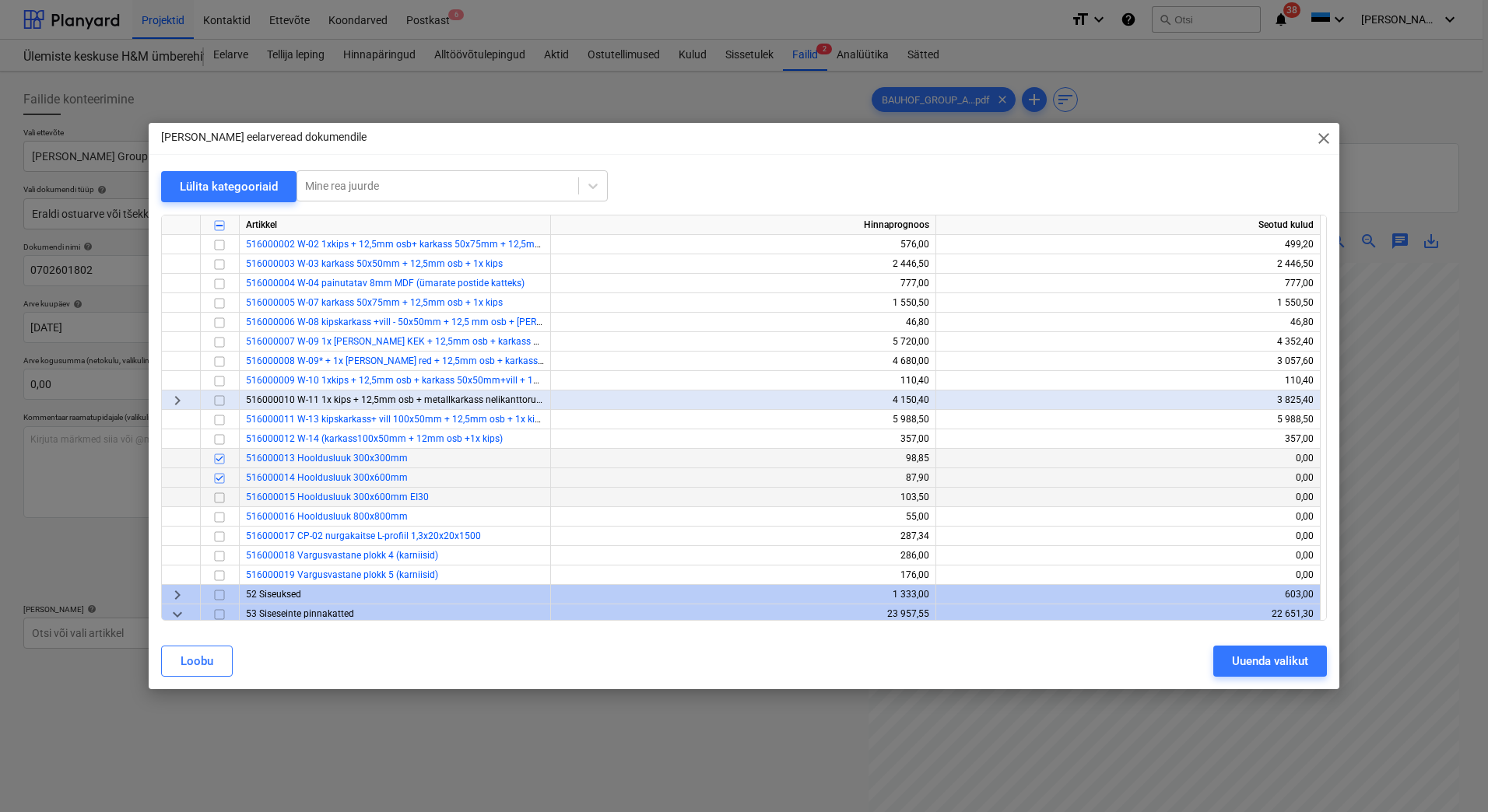
click at [219, 499] on input "checkbox" at bounding box center [219, 497] width 18 height 18
click at [214, 519] on input "checkbox" at bounding box center [219, 517] width 18 height 18
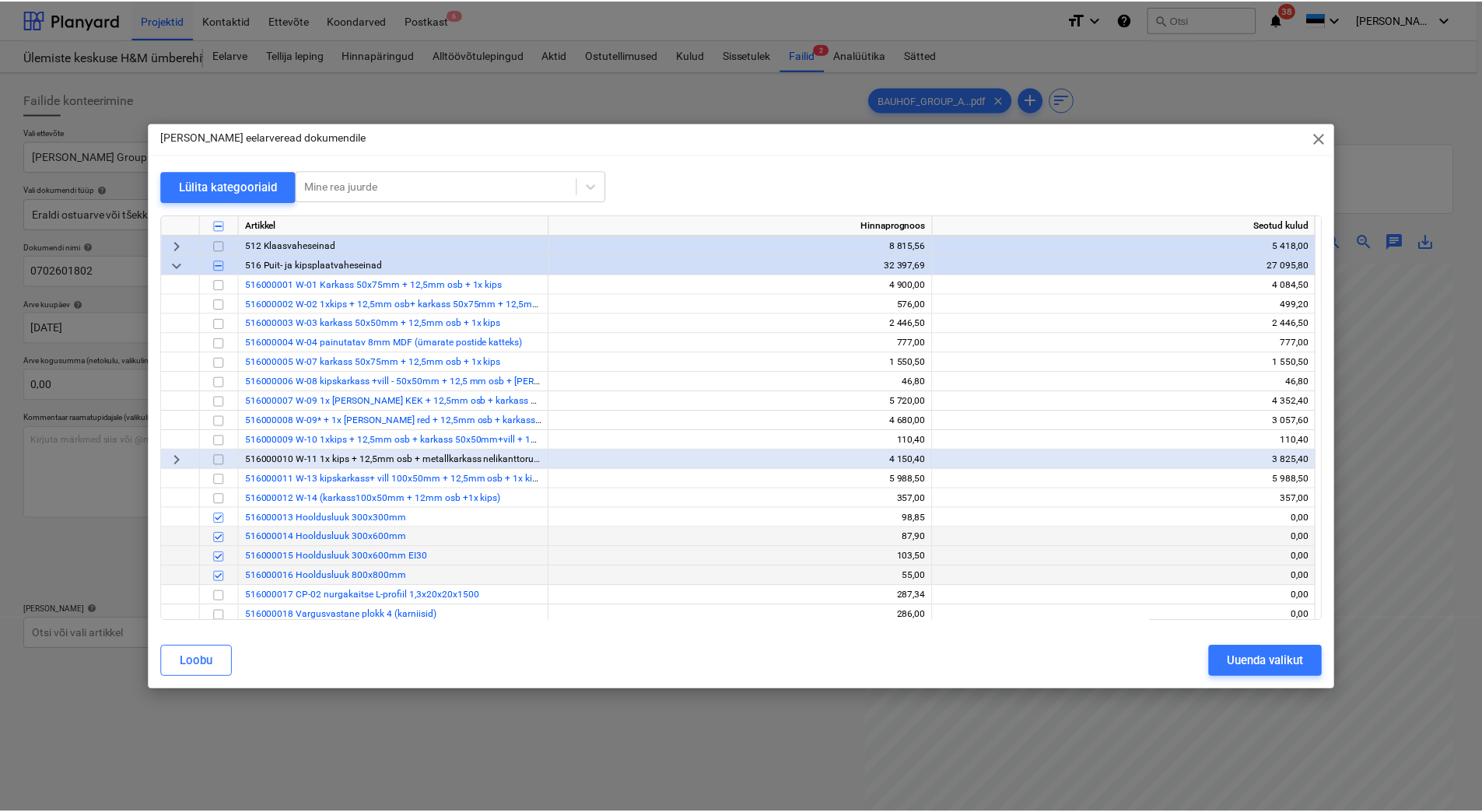
scroll to position [1479, 0]
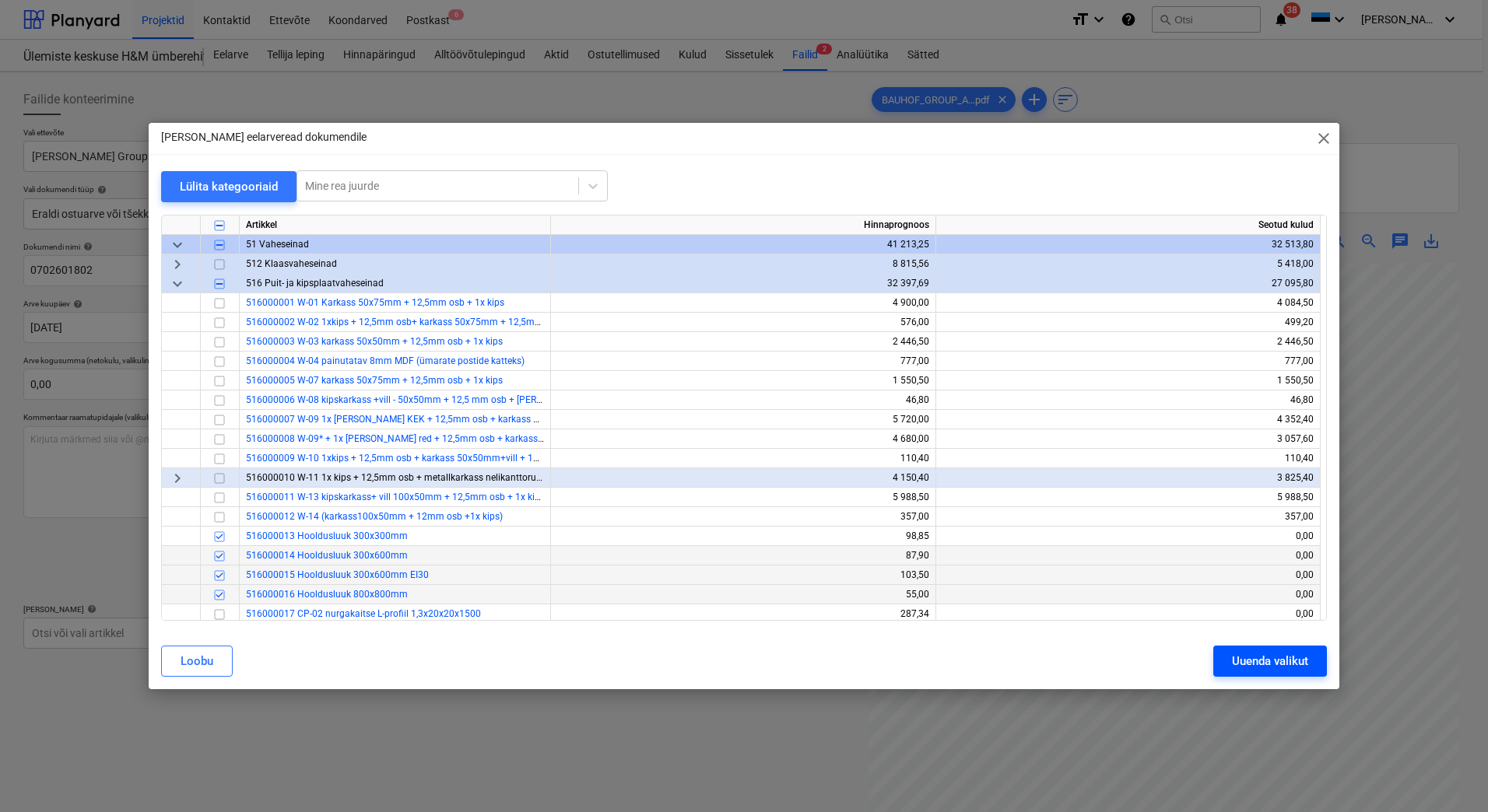
click at [1236, 658] on div "Uuenda valikut" at bounding box center [1271, 660] width 77 height 20
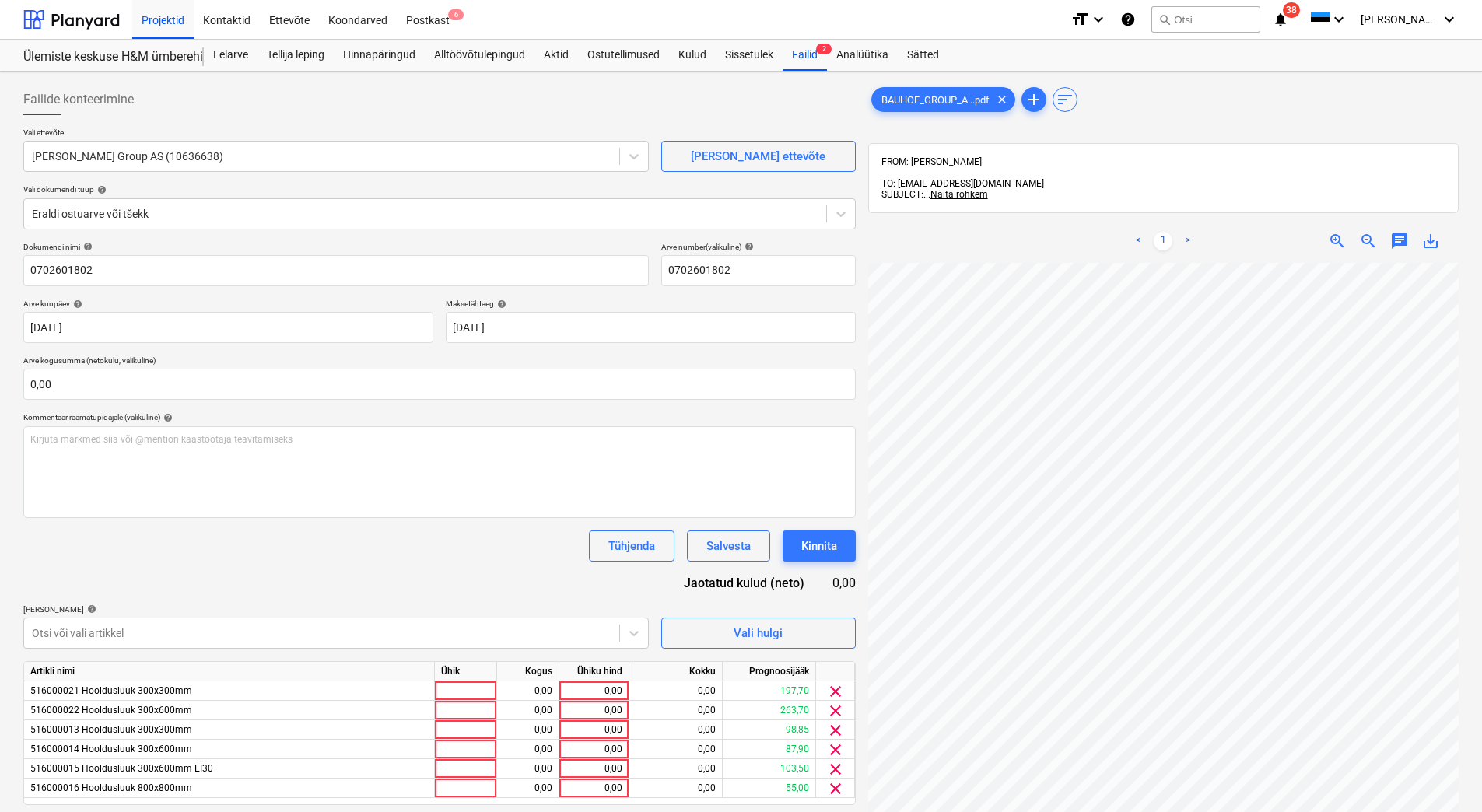
scroll to position [156, 0]
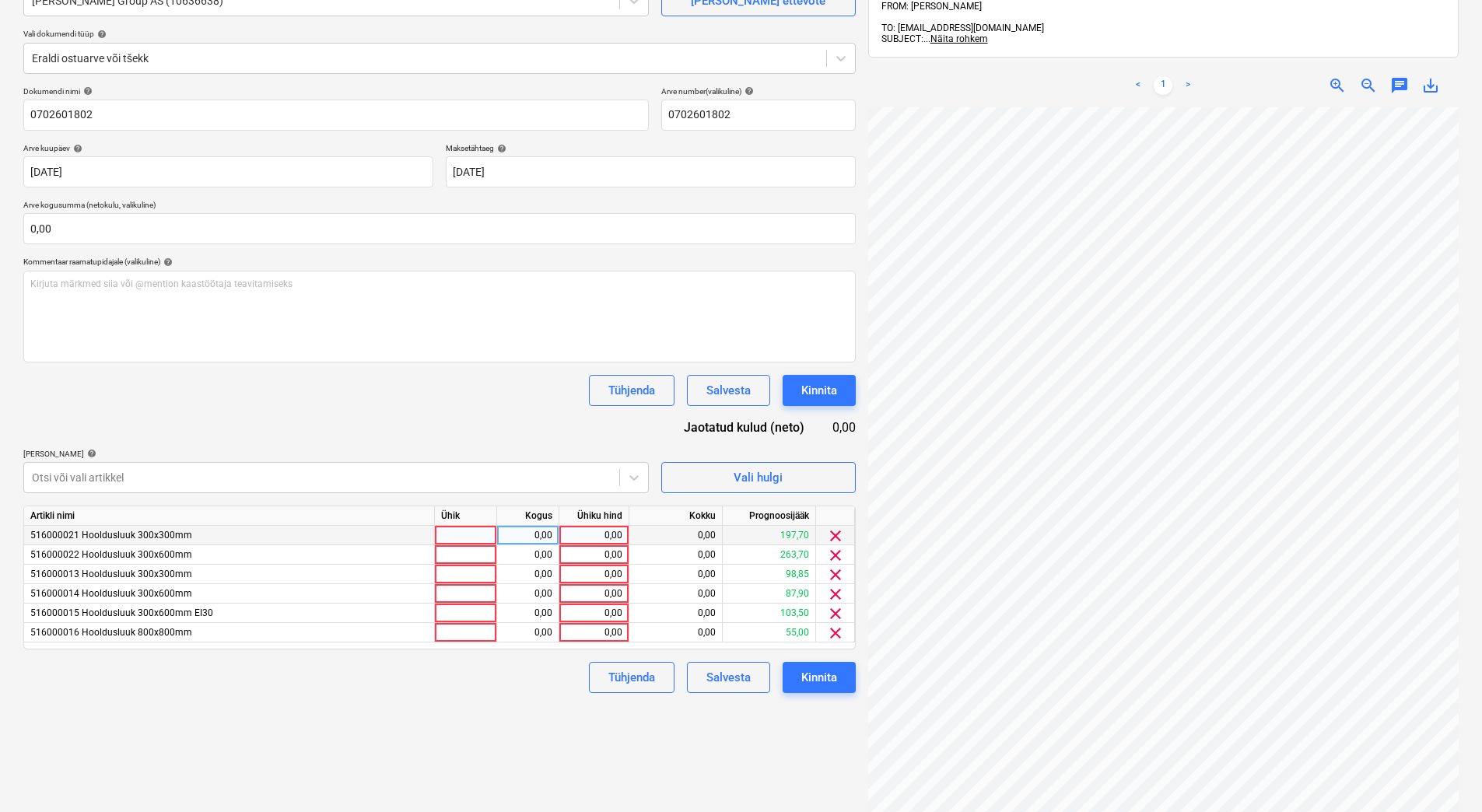
click at [519, 534] on div "0,00" at bounding box center [528, 536] width 49 height 19
click at [521, 557] on div "0,00" at bounding box center [528, 555] width 49 height 19
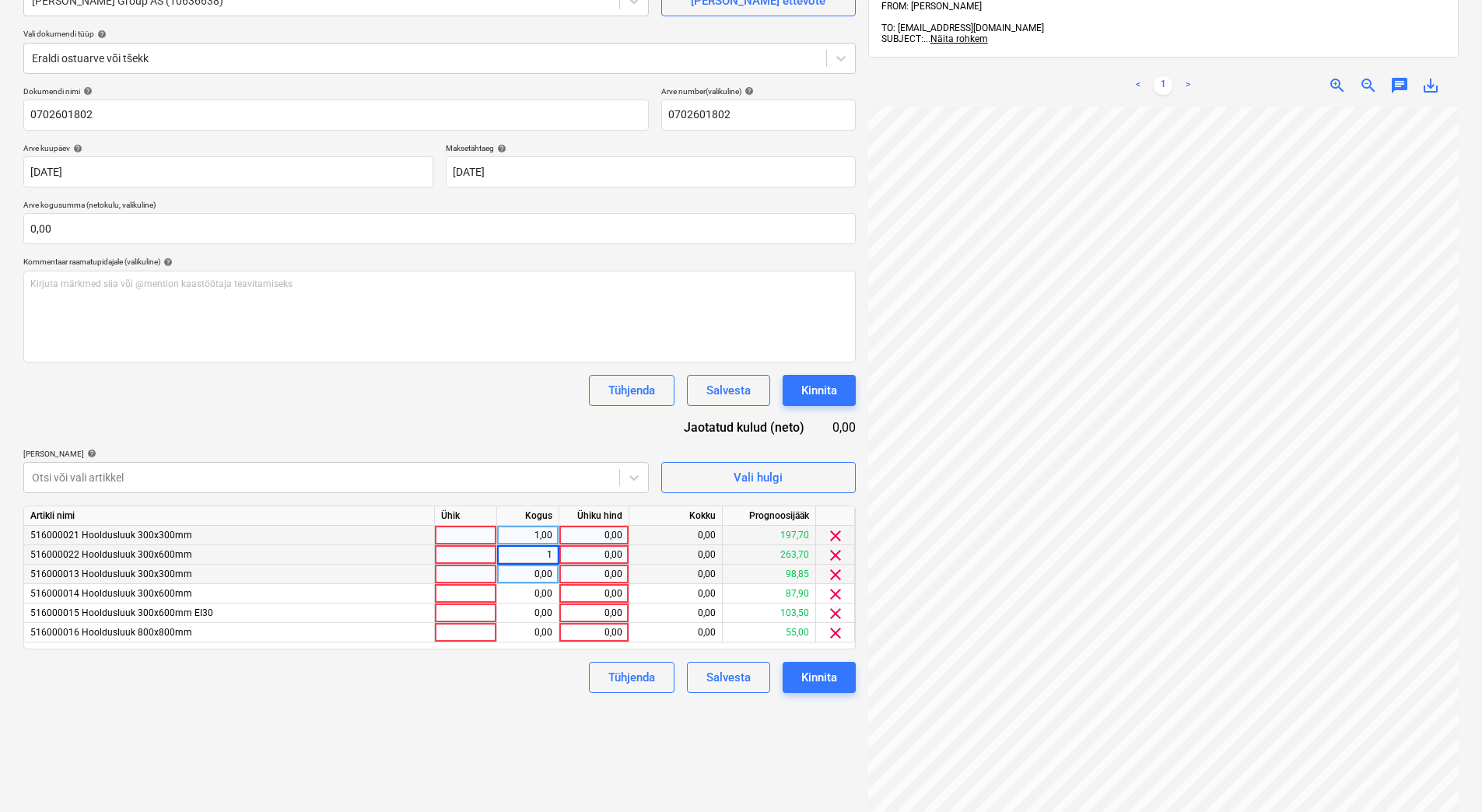
click at [520, 574] on div "0,00" at bounding box center [528, 574] width 49 height 19
click at [520, 585] on div "0,00" at bounding box center [528, 594] width 49 height 19
type input "1"
click at [525, 607] on div "0,00" at bounding box center [528, 613] width 49 height 19
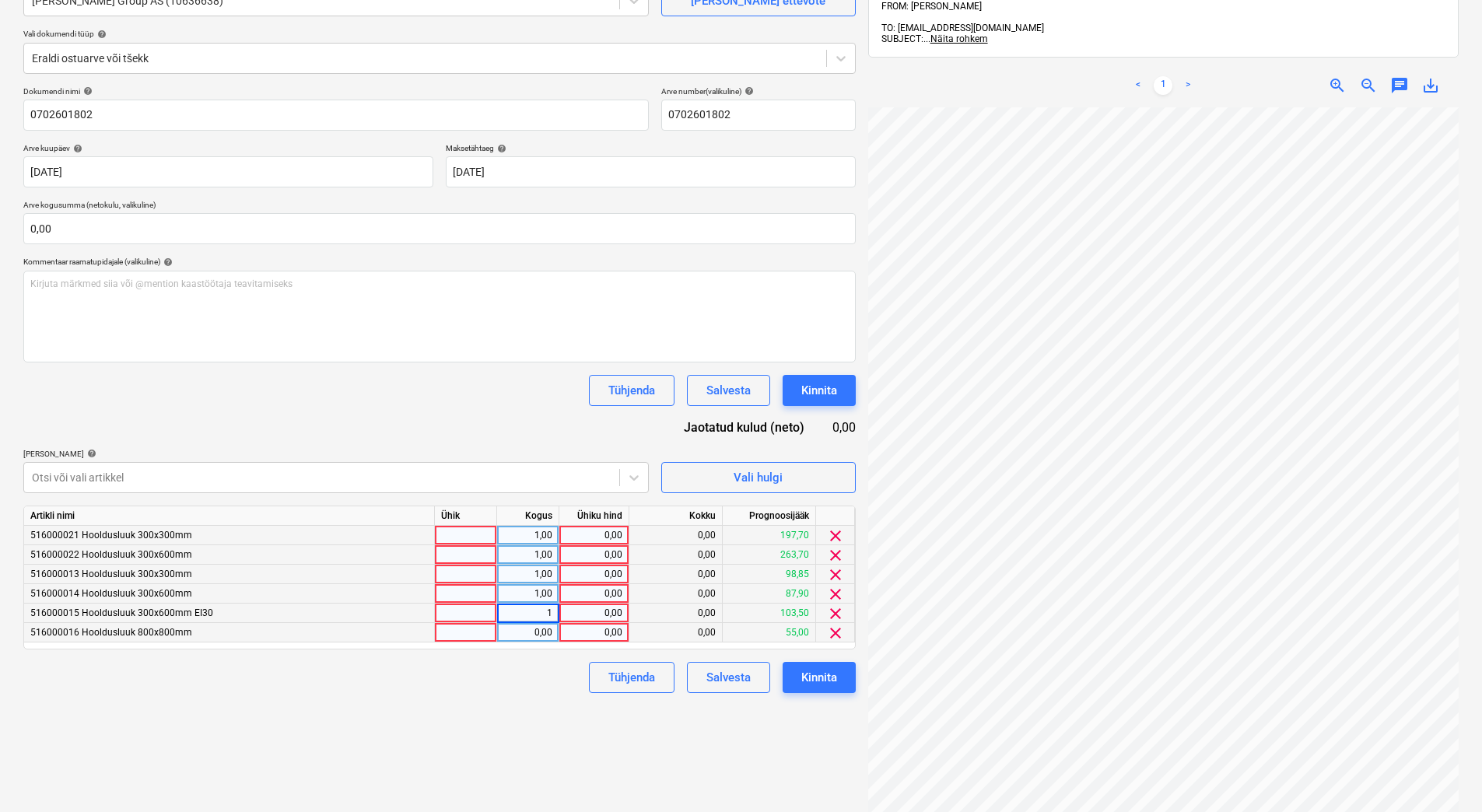
click at [525, 631] on div "0,00" at bounding box center [528, 633] width 49 height 19
type input "1"
click at [481, 534] on div at bounding box center [465, 536] width 62 height 19
type input "t"
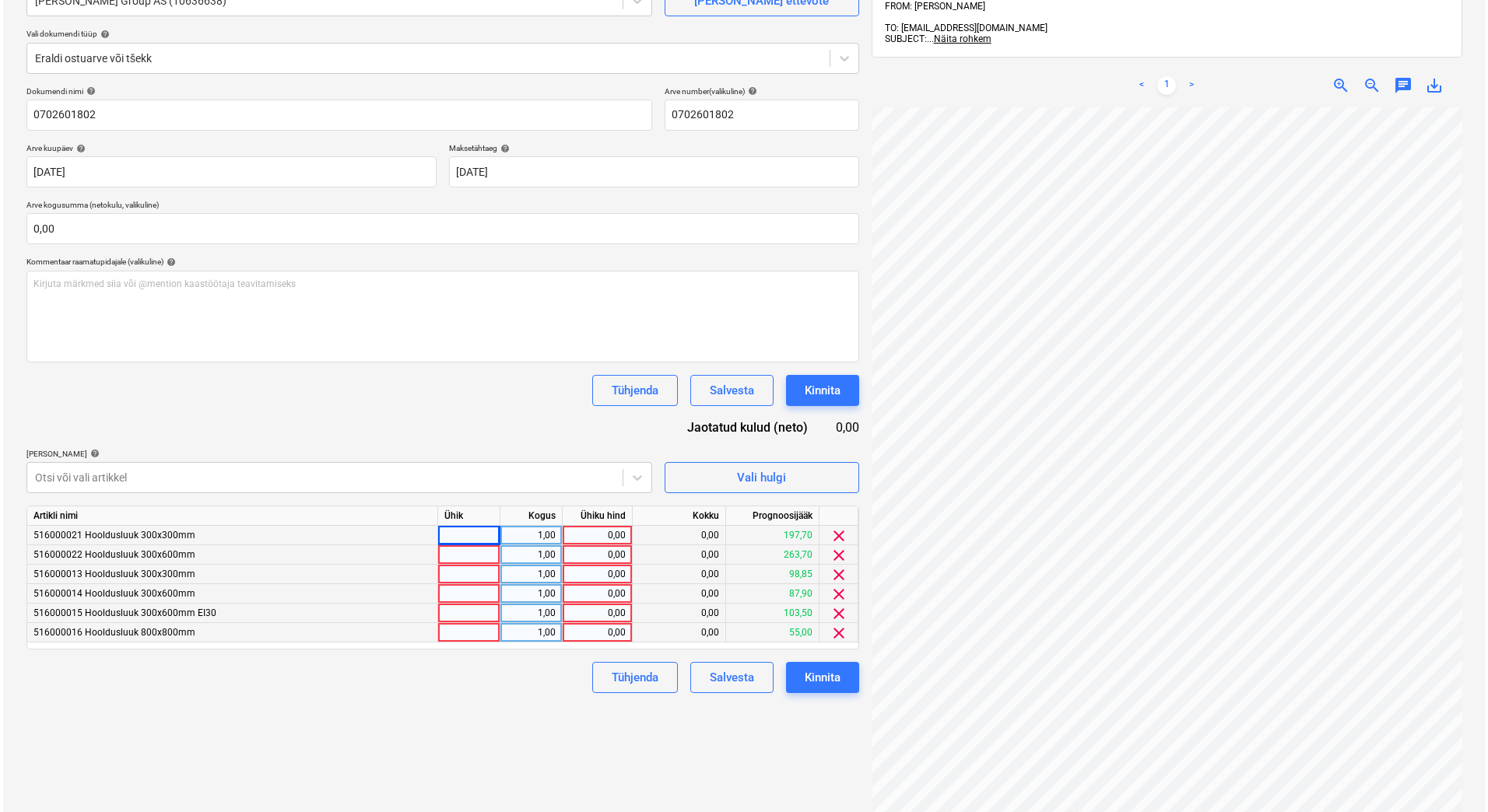
scroll to position [0, 112]
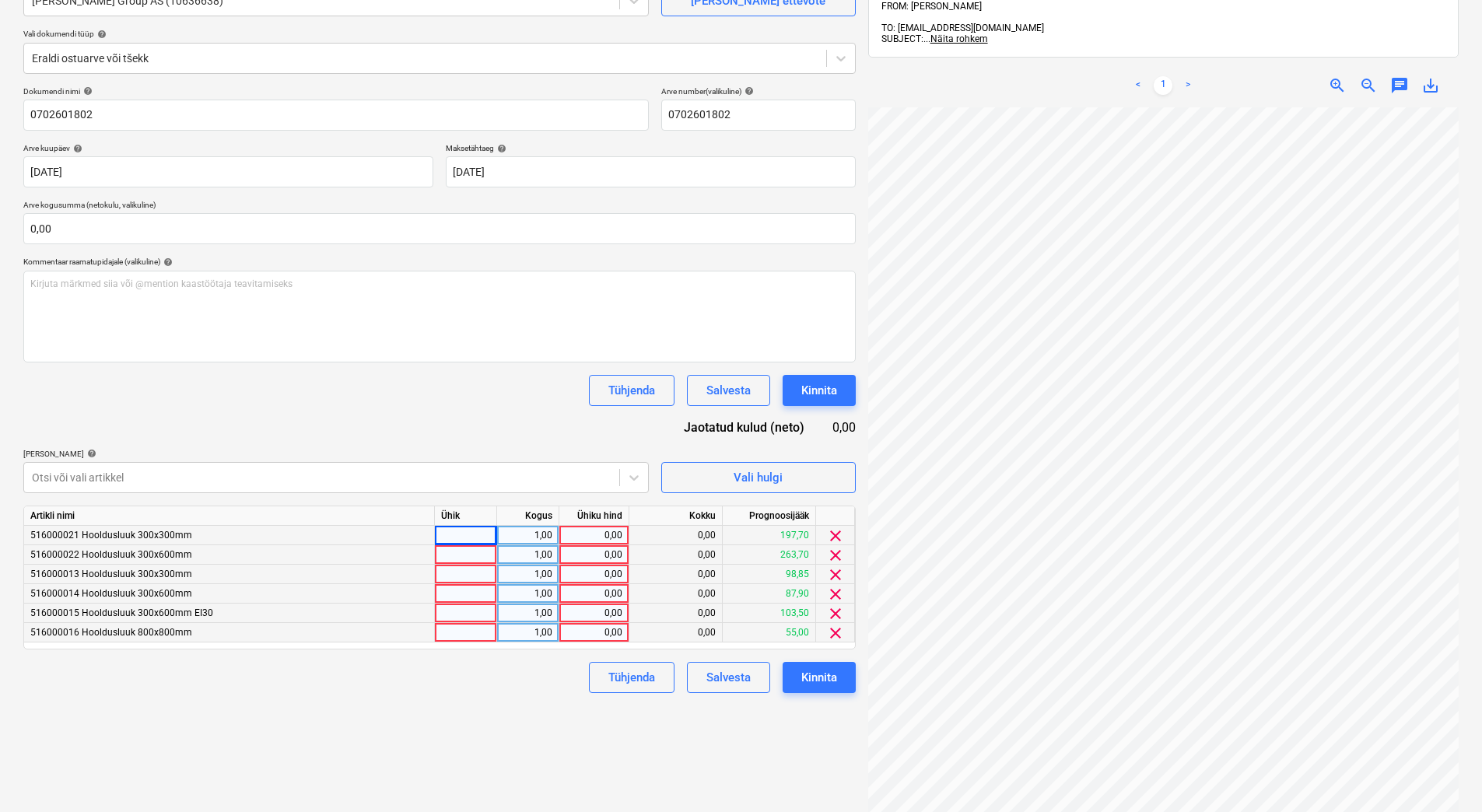
click at [550, 539] on div "1,00" at bounding box center [528, 536] width 49 height 19
type input "11"
click at [590, 536] on div "0,00" at bounding box center [593, 536] width 57 height 19
type input "17,4"
click at [478, 531] on div at bounding box center [465, 536] width 62 height 19
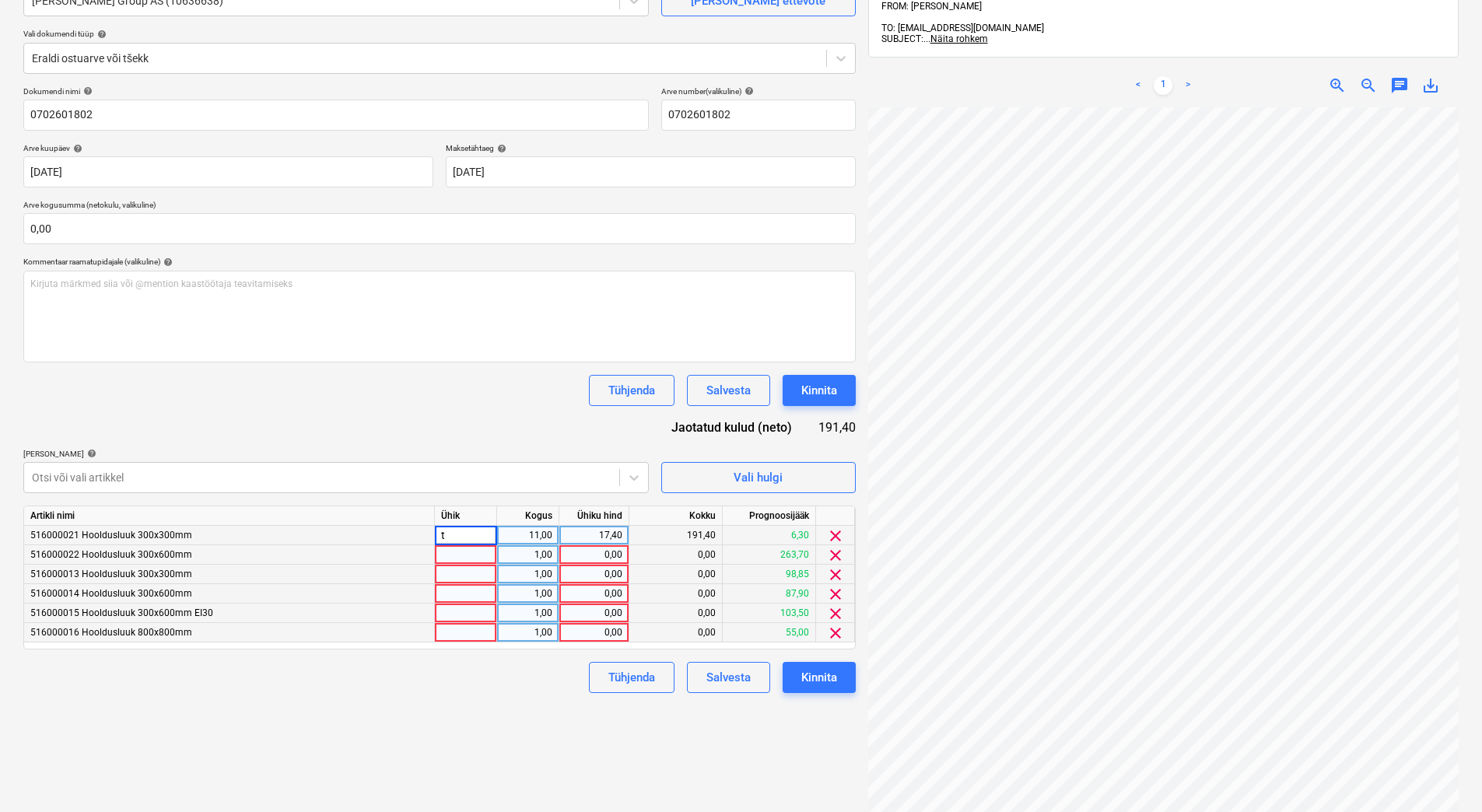
type input "tk"
click at [512, 558] on div "1,00" at bounding box center [528, 555] width 49 height 19
type input "8"
click at [486, 560] on div at bounding box center [465, 555] width 62 height 19
type input "tk"
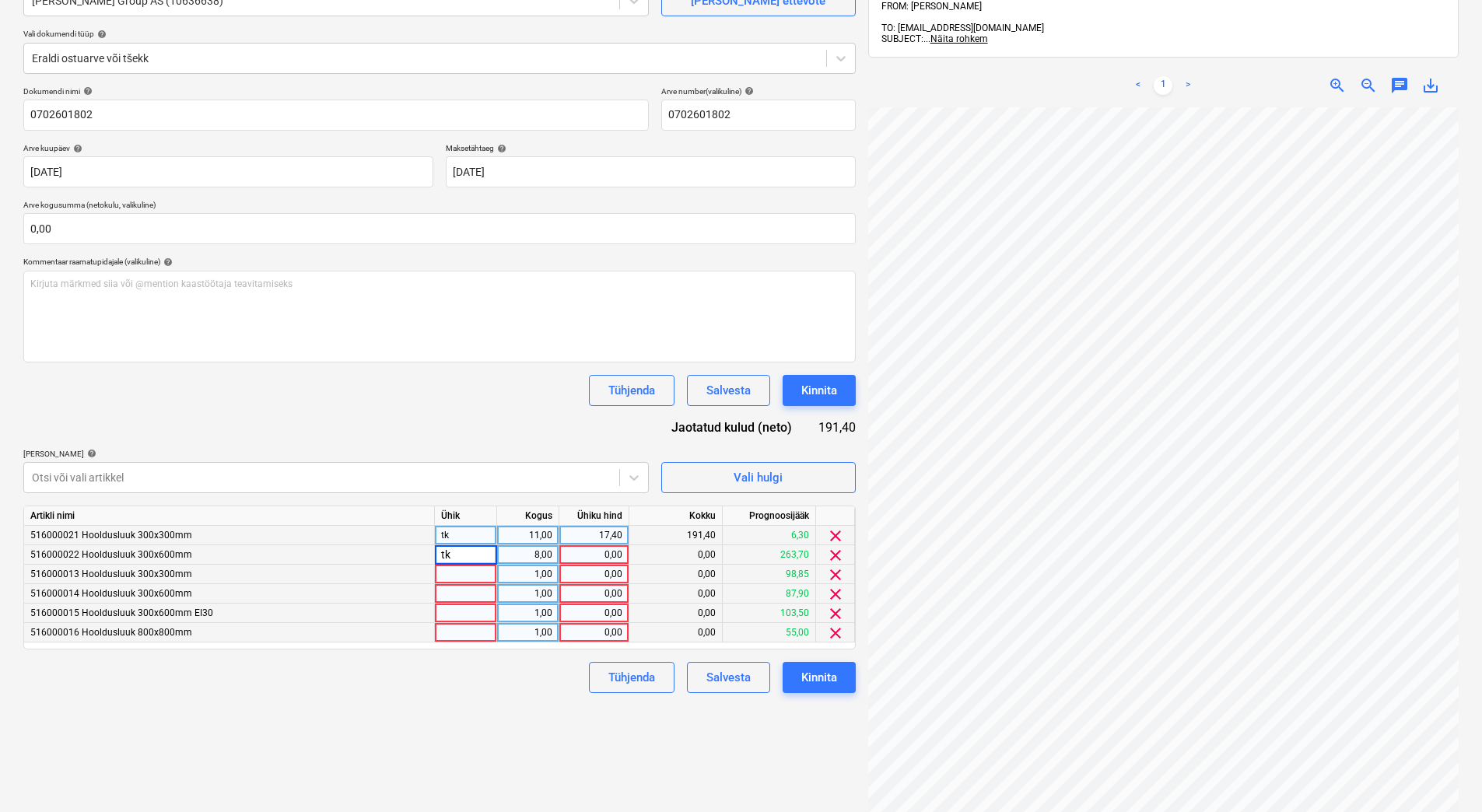
click at [659, 549] on div "0,00" at bounding box center [675, 555] width 93 height 19
click at [604, 551] on div "0,00" at bounding box center [593, 555] width 57 height 19
type input "81,5"
click at [538, 682] on div "Tühjenda Salvesta Kinnita" at bounding box center [439, 678] width 832 height 31
click at [515, 576] on div "1,00" at bounding box center [528, 574] width 49 height 19
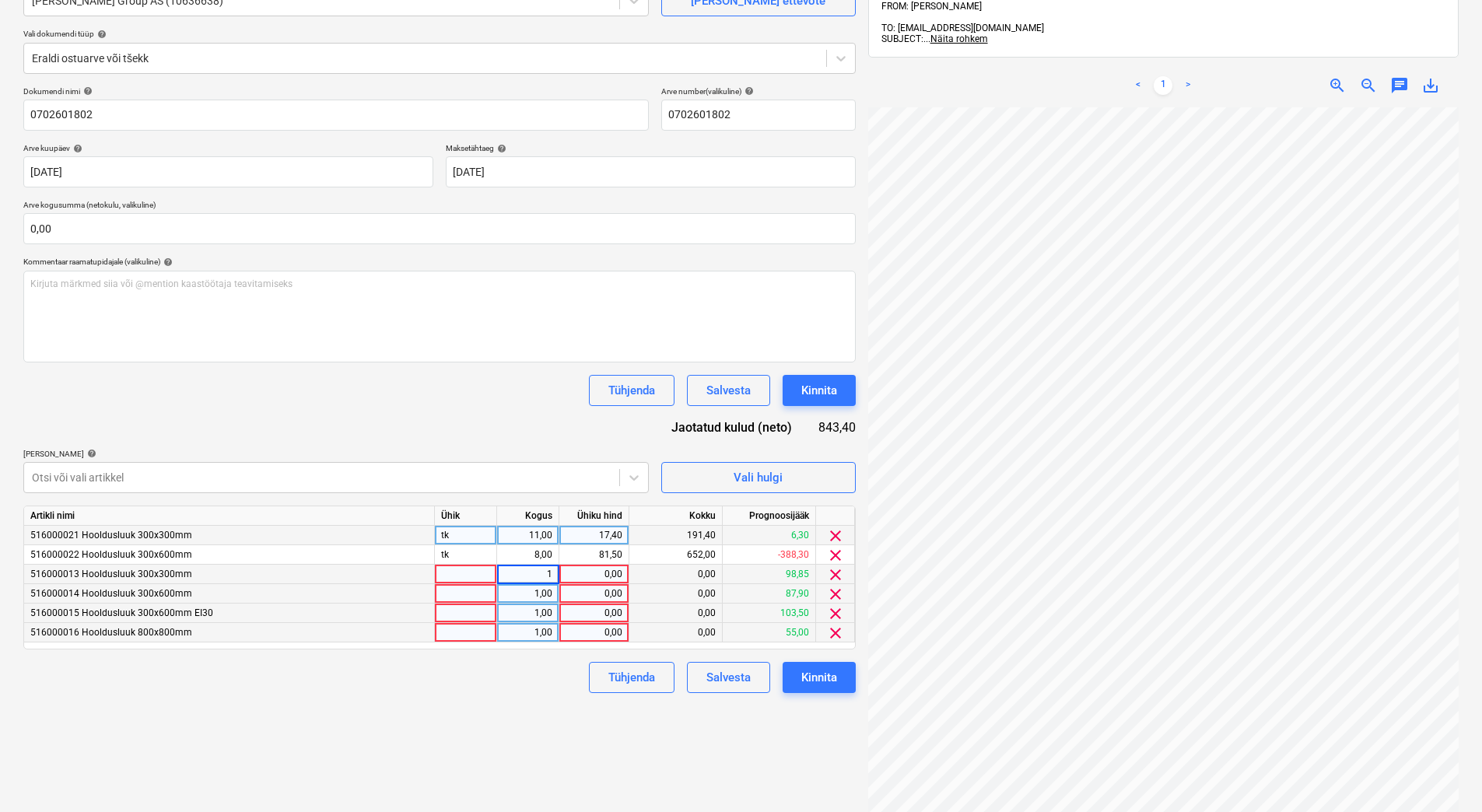
type input "0"
click at [517, 594] on div "1,00" at bounding box center [528, 594] width 49 height 19
type input "0"
click at [754, 479] on div "Vali hulgi" at bounding box center [758, 477] width 49 height 20
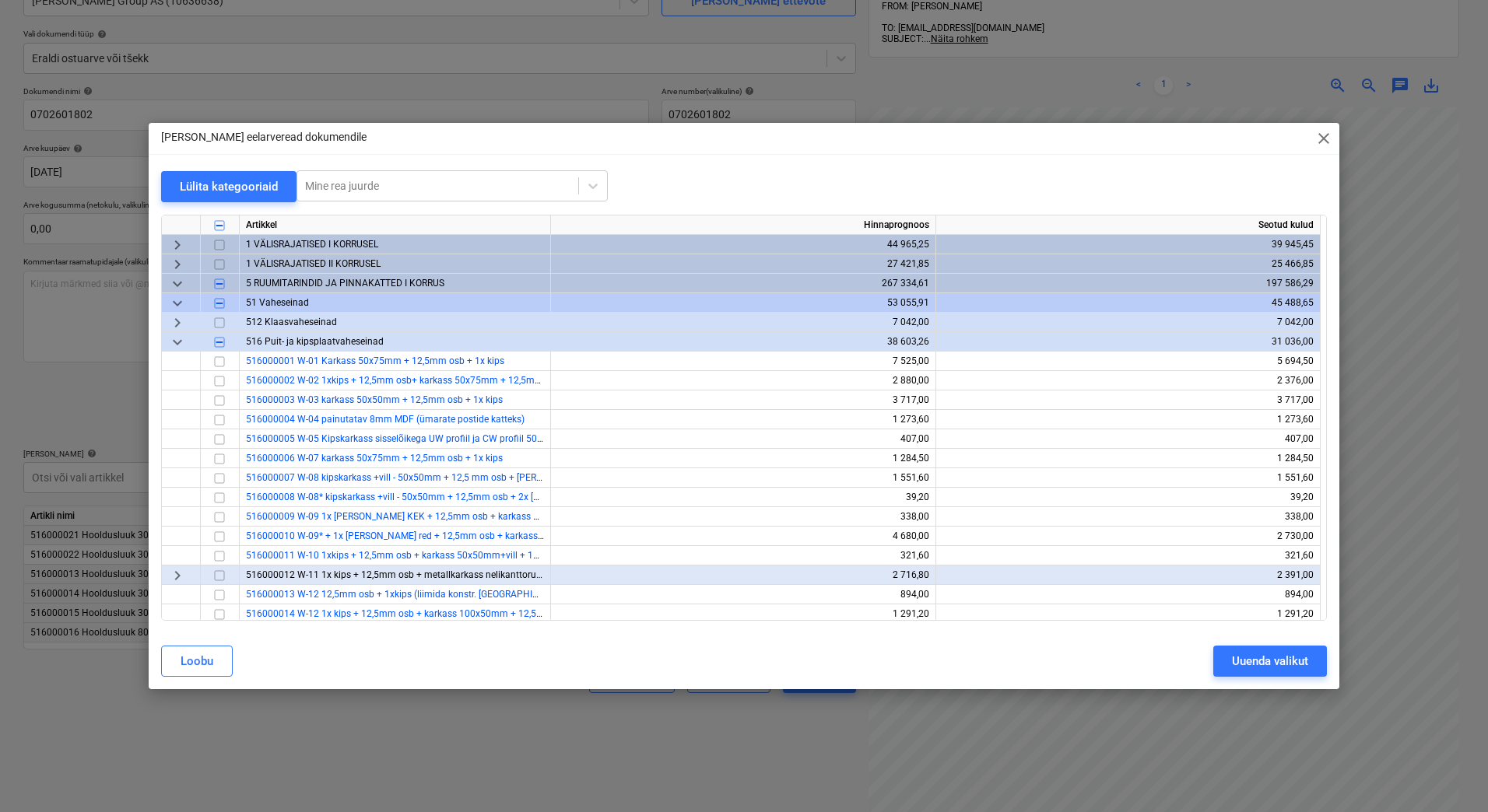
click at [178, 285] on span "keyboard_arrow_down" at bounding box center [177, 283] width 18 height 18
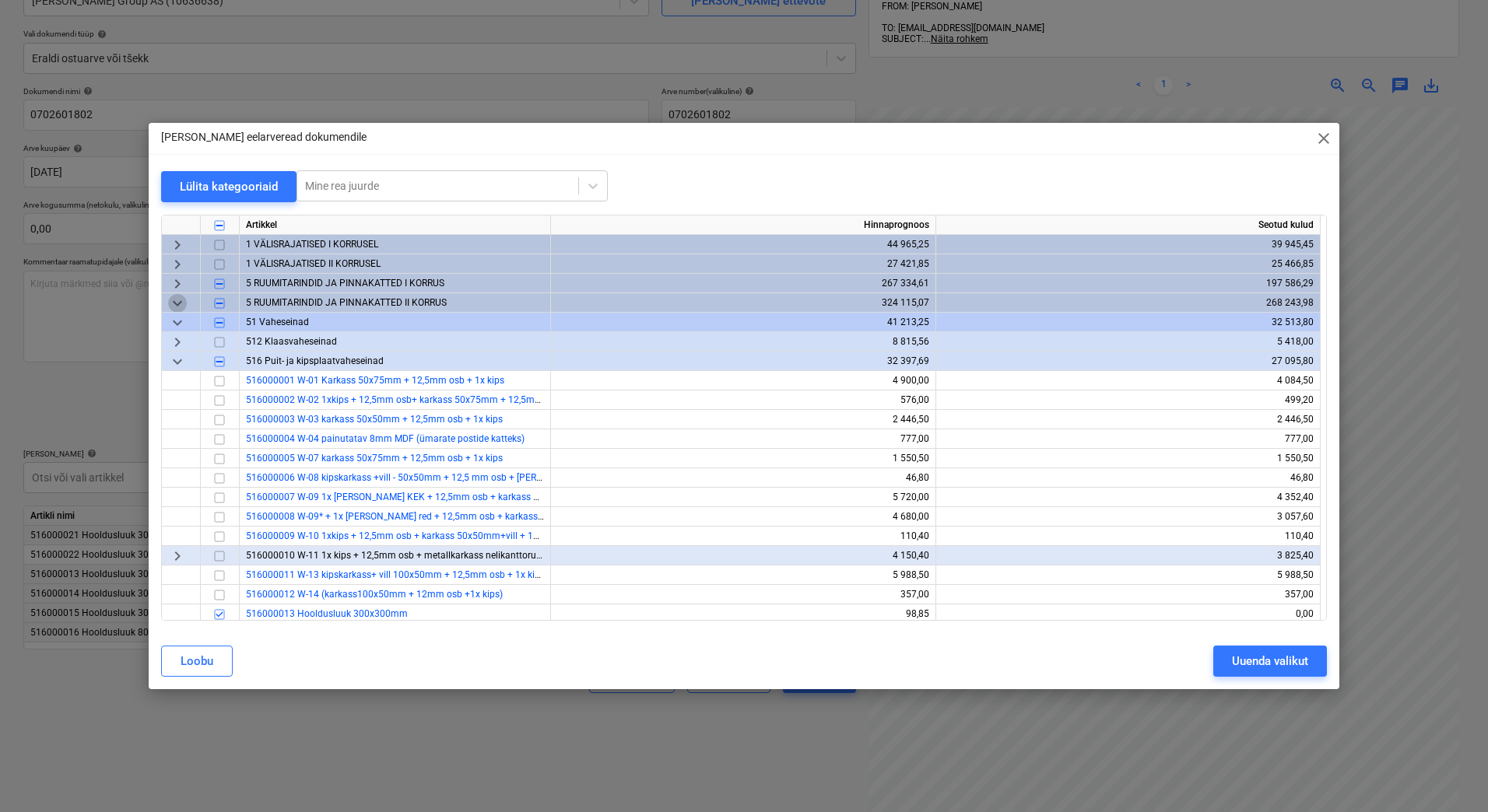
click at [179, 302] on span "keyboard_arrow_down" at bounding box center [177, 303] width 18 height 18
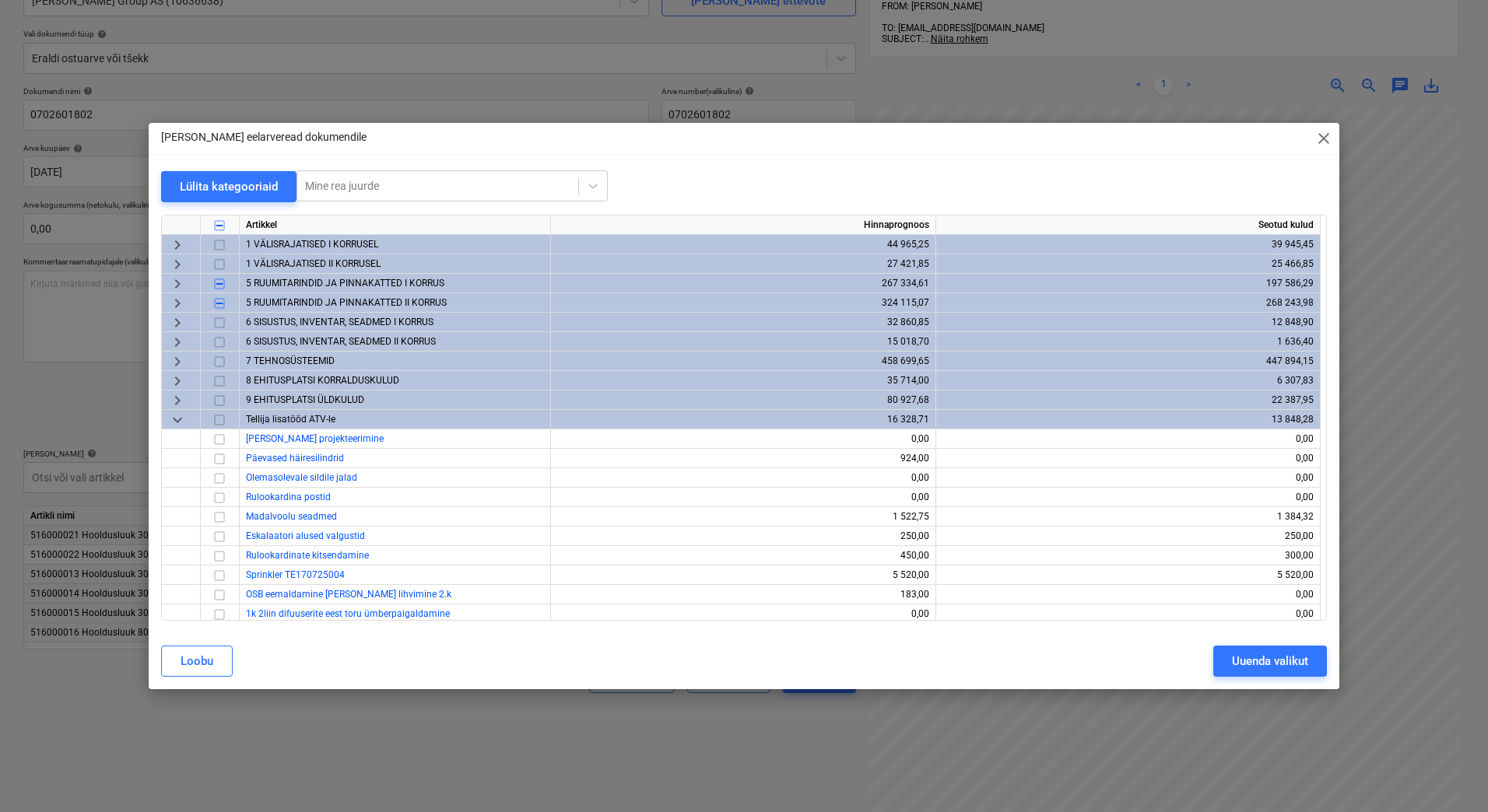
click at [181, 301] on span "keyboard_arrow_right" at bounding box center [177, 303] width 18 height 18
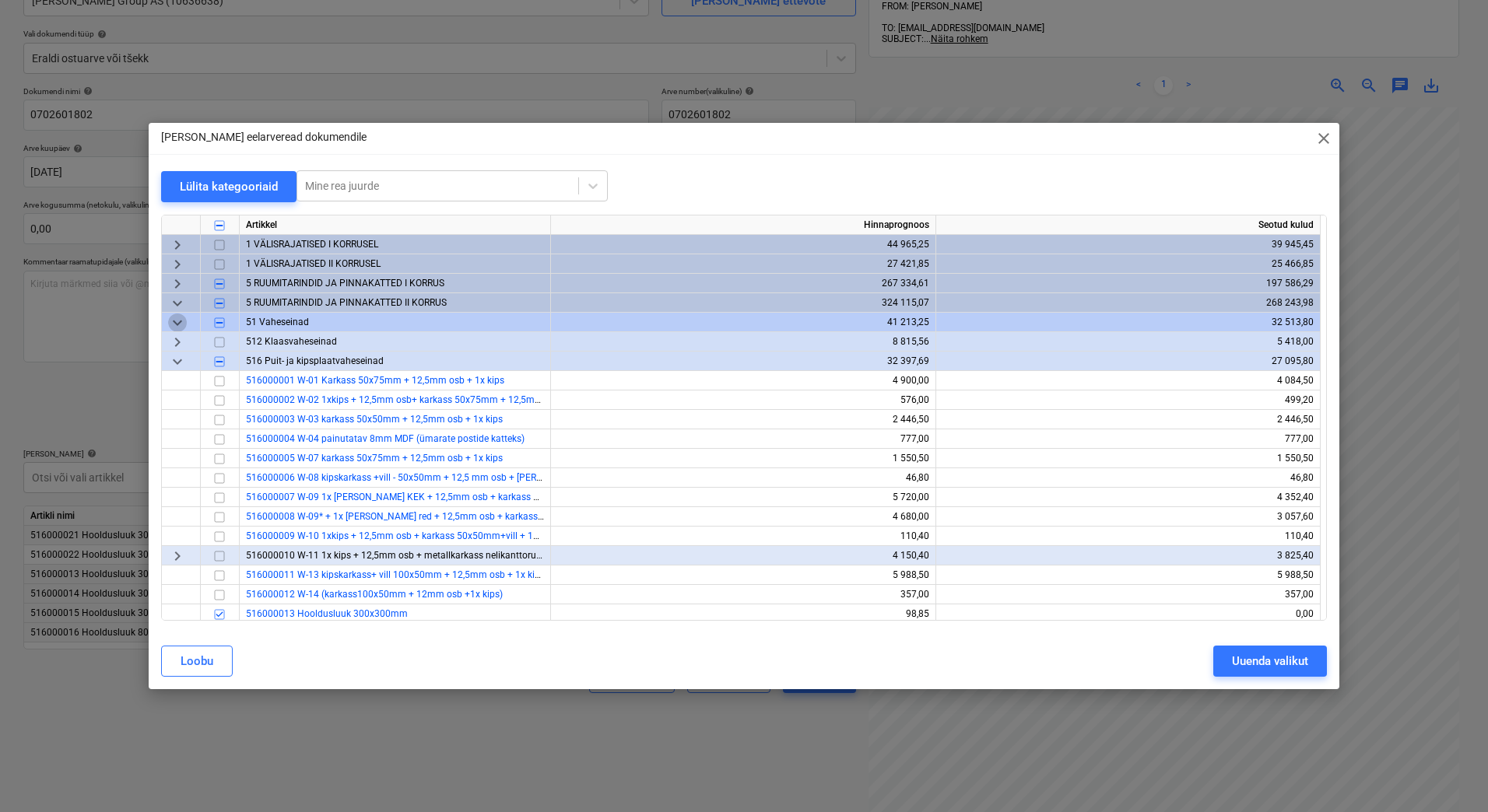
click at [175, 319] on span "keyboard_arrow_down" at bounding box center [177, 322] width 18 height 18
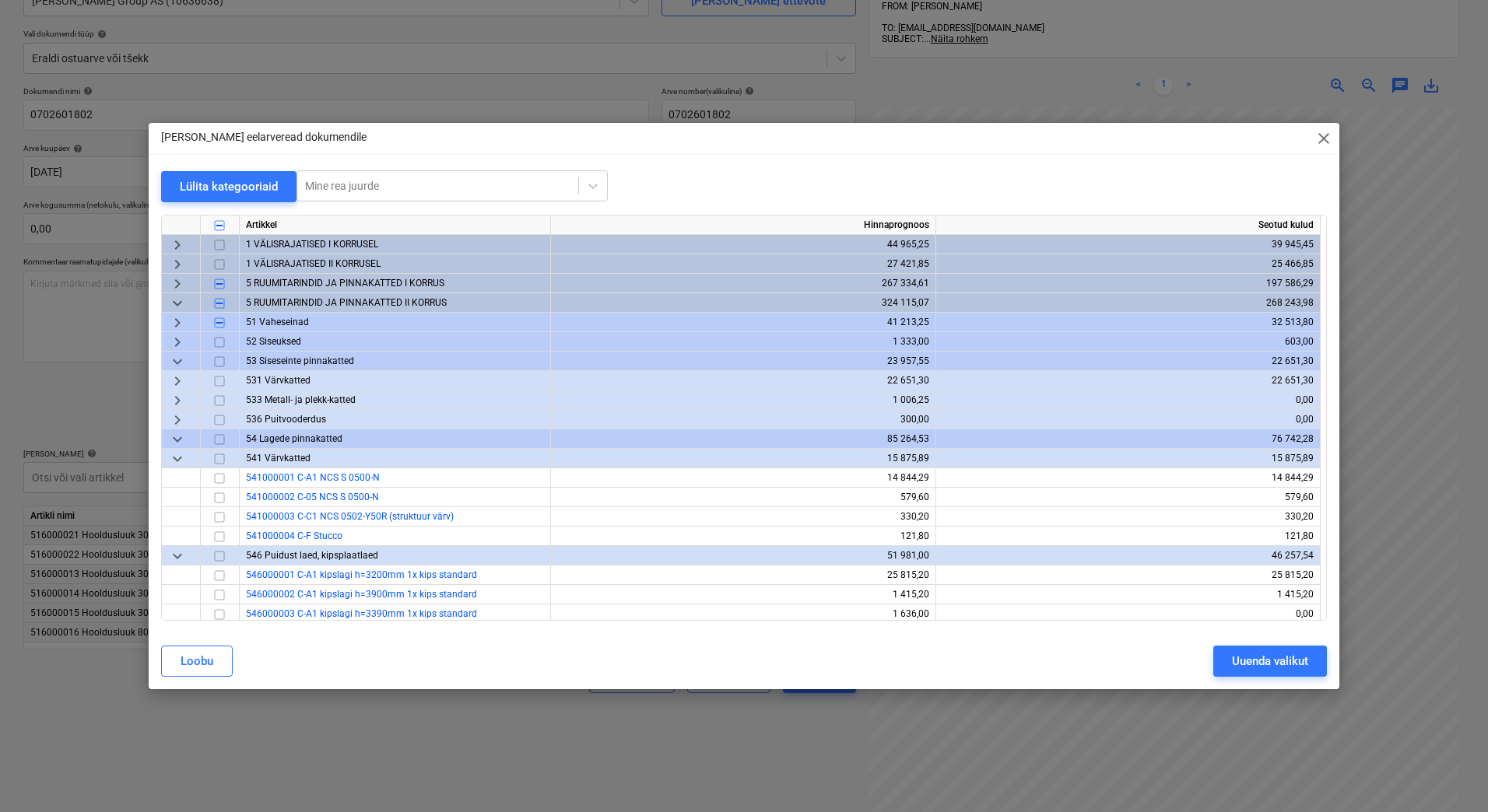
click at [176, 304] on span "keyboard_arrow_down" at bounding box center [177, 303] width 18 height 18
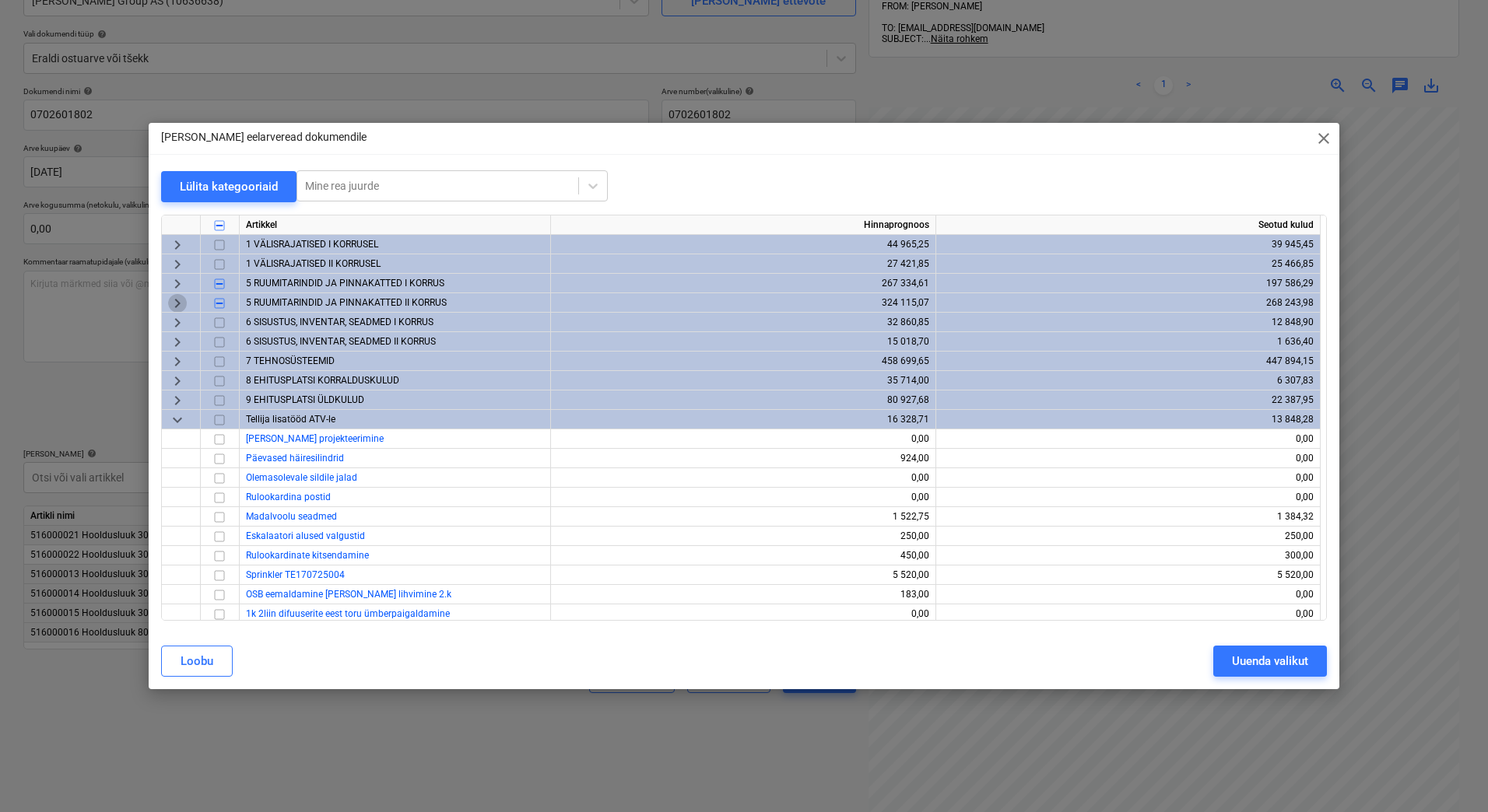
click at [180, 306] on span "keyboard_arrow_right" at bounding box center [177, 303] width 18 height 18
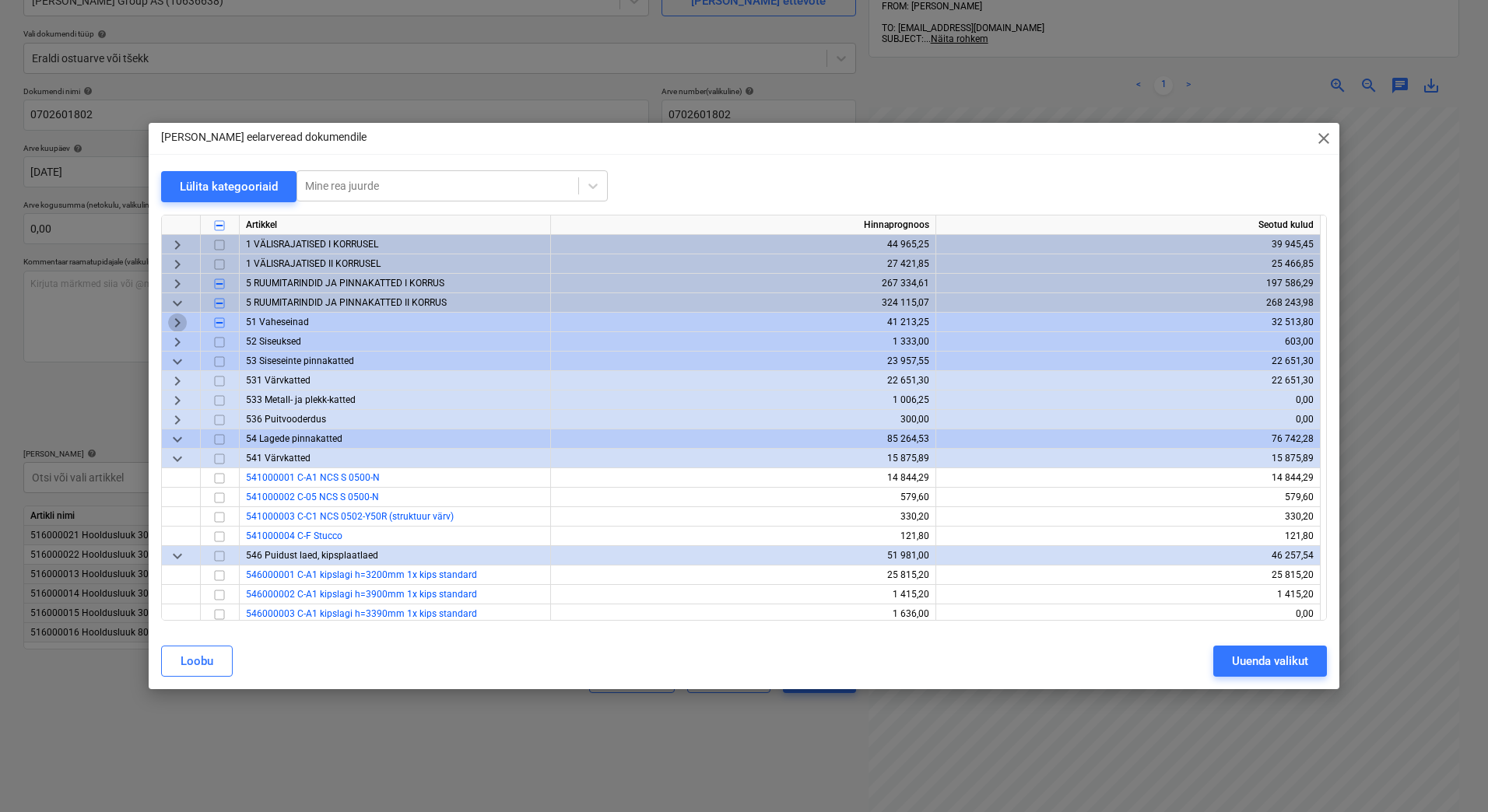
click at [181, 323] on span "keyboard_arrow_right" at bounding box center [177, 322] width 18 height 18
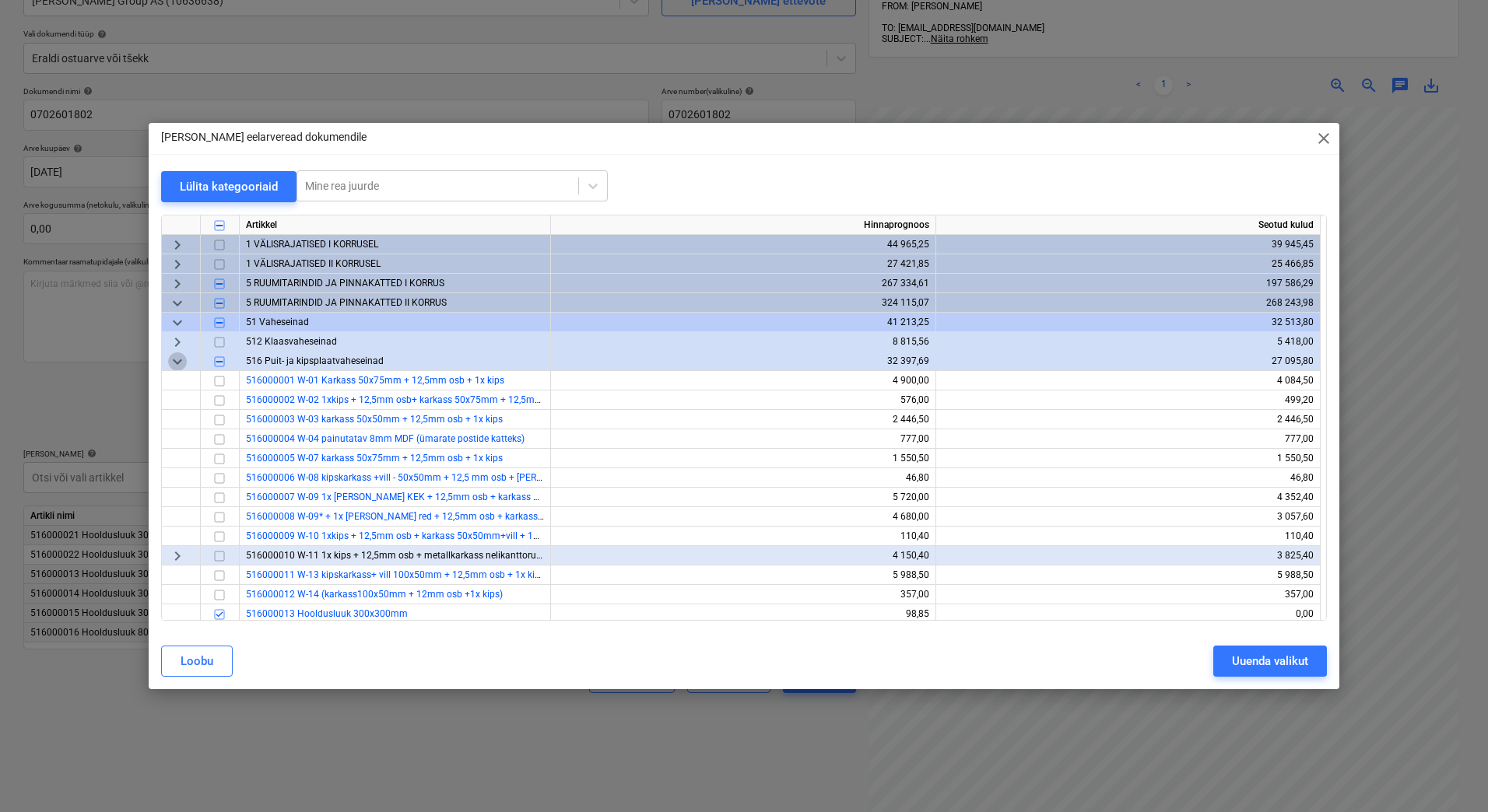
click at [182, 356] on span "keyboard_arrow_down" at bounding box center [177, 362] width 18 height 18
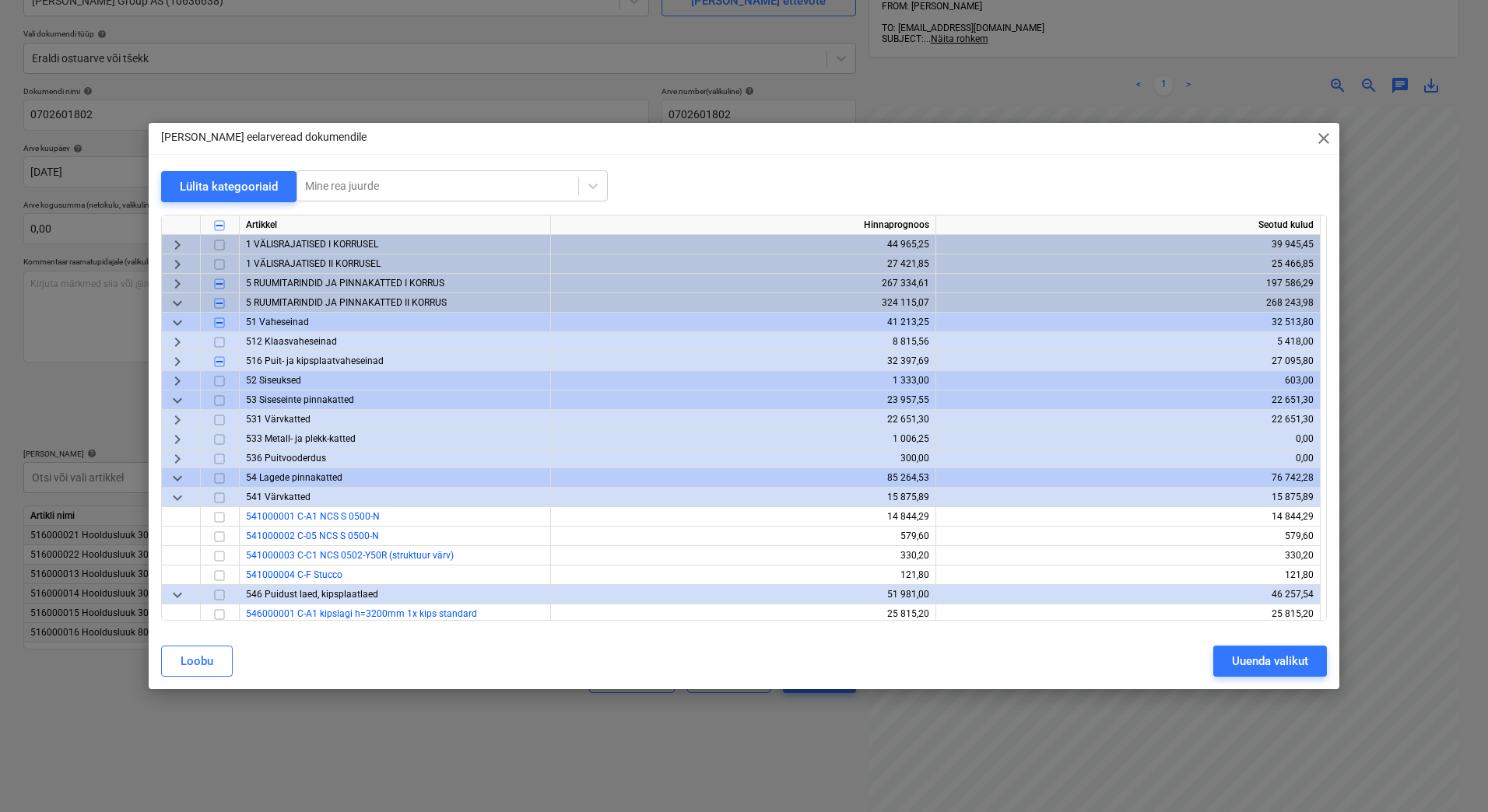
click at [179, 397] on span "keyboard_arrow_down" at bounding box center [177, 400] width 18 height 18
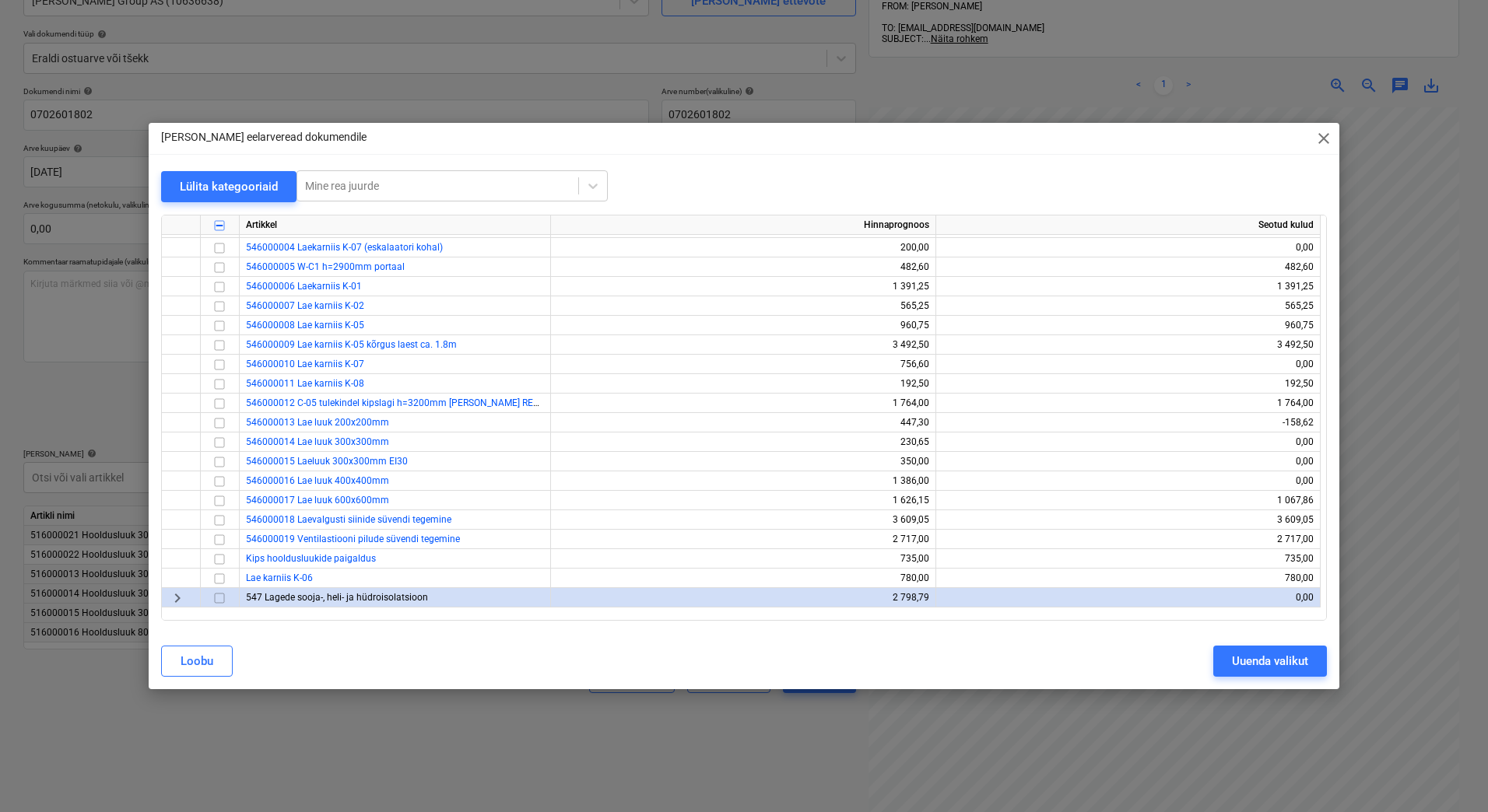
scroll to position [389, 0]
click at [215, 459] on input "checkbox" at bounding box center [219, 458] width 18 height 18
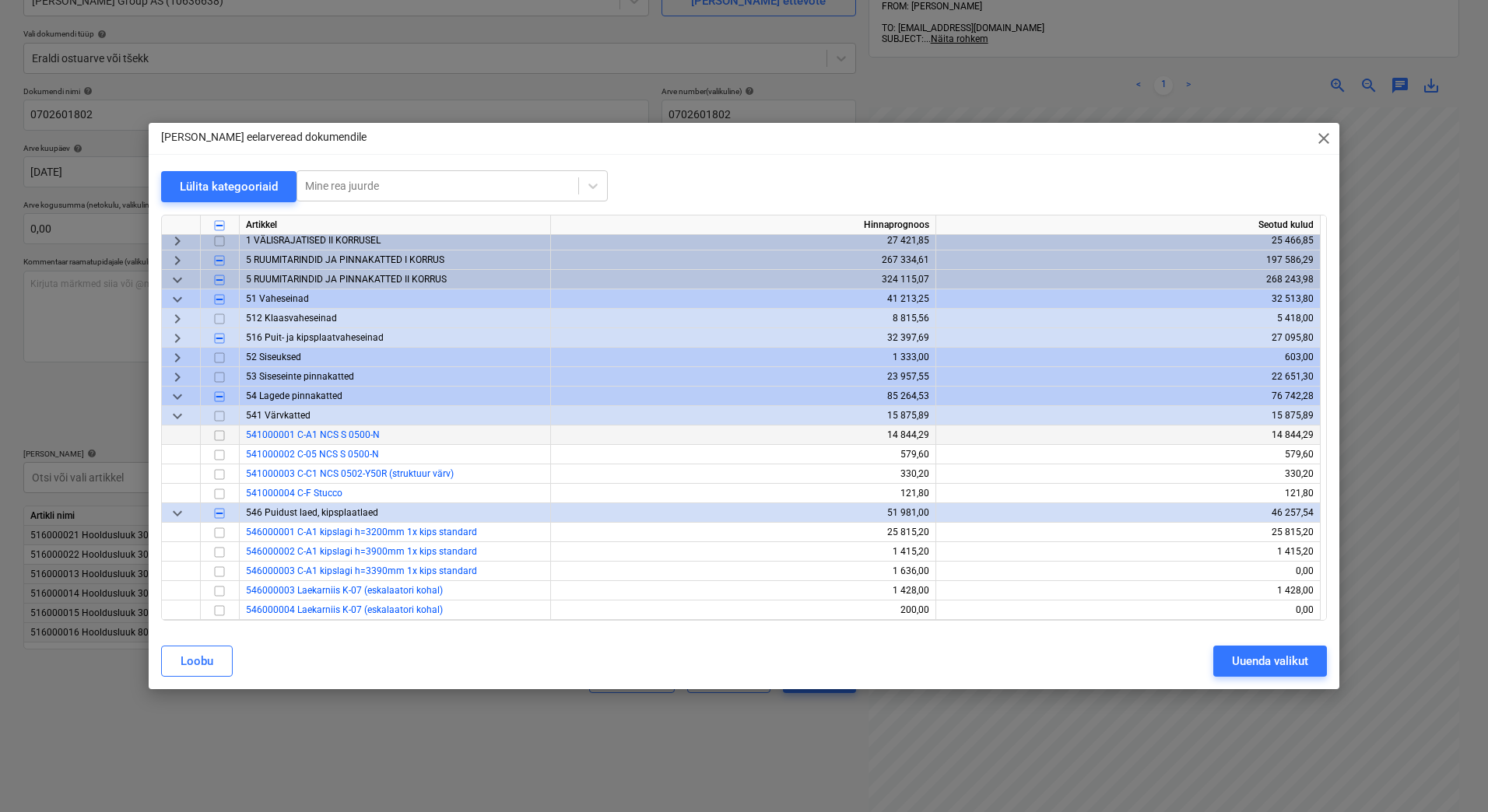
scroll to position [0, 0]
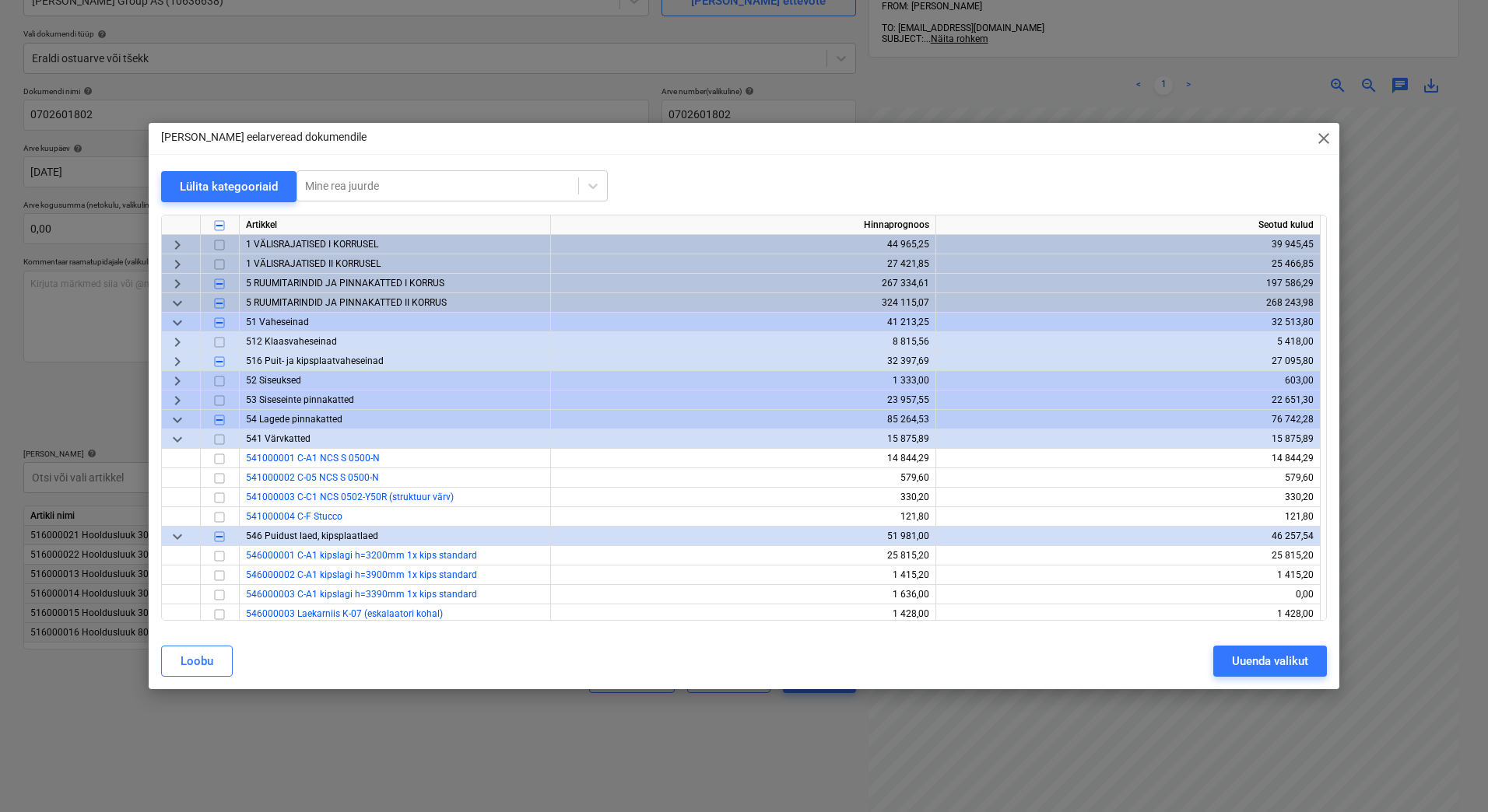
click at [179, 301] on span "keyboard_arrow_down" at bounding box center [177, 303] width 18 height 18
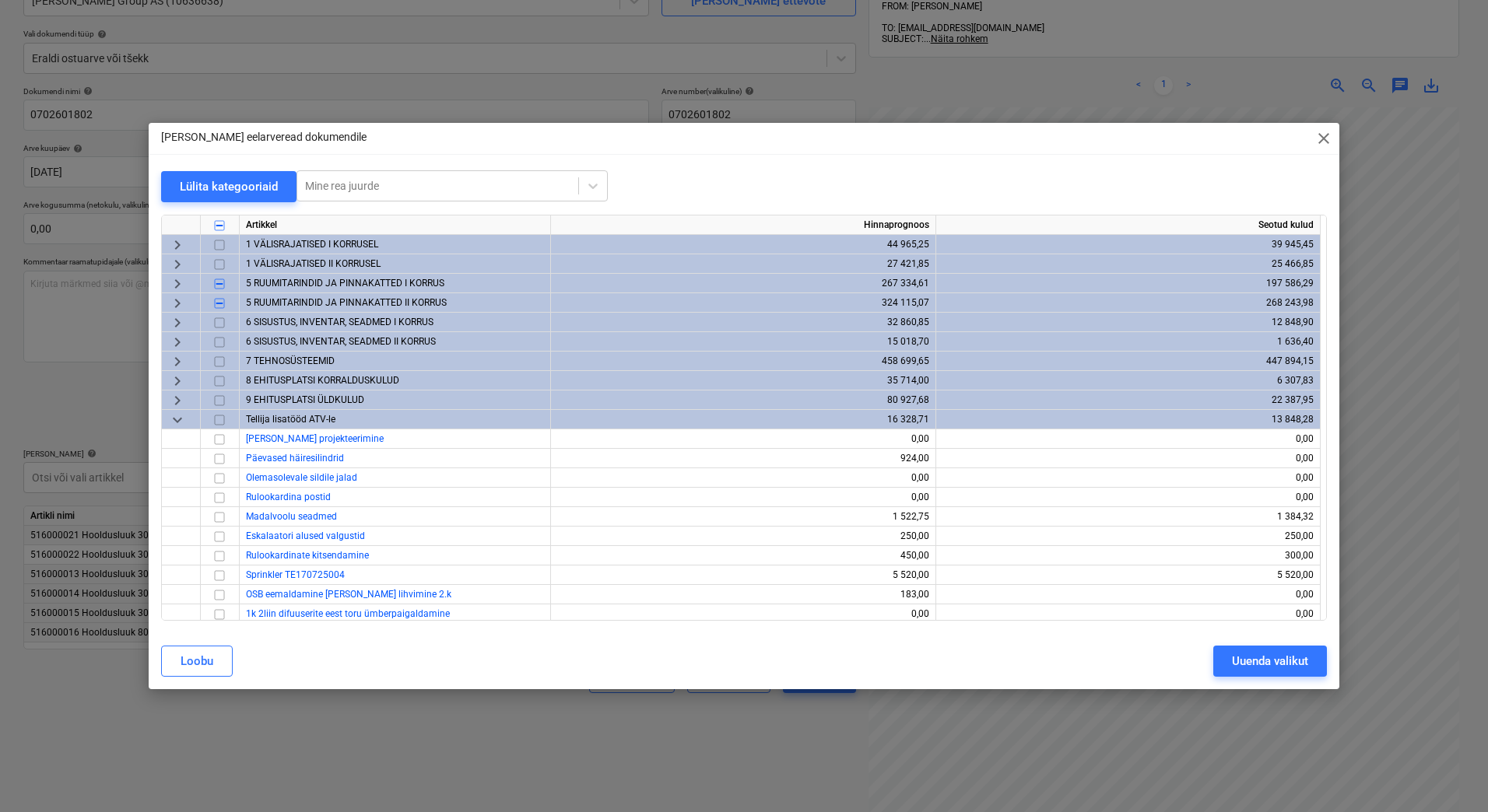
click at [177, 285] on span "keyboard_arrow_right" at bounding box center [177, 283] width 18 height 18
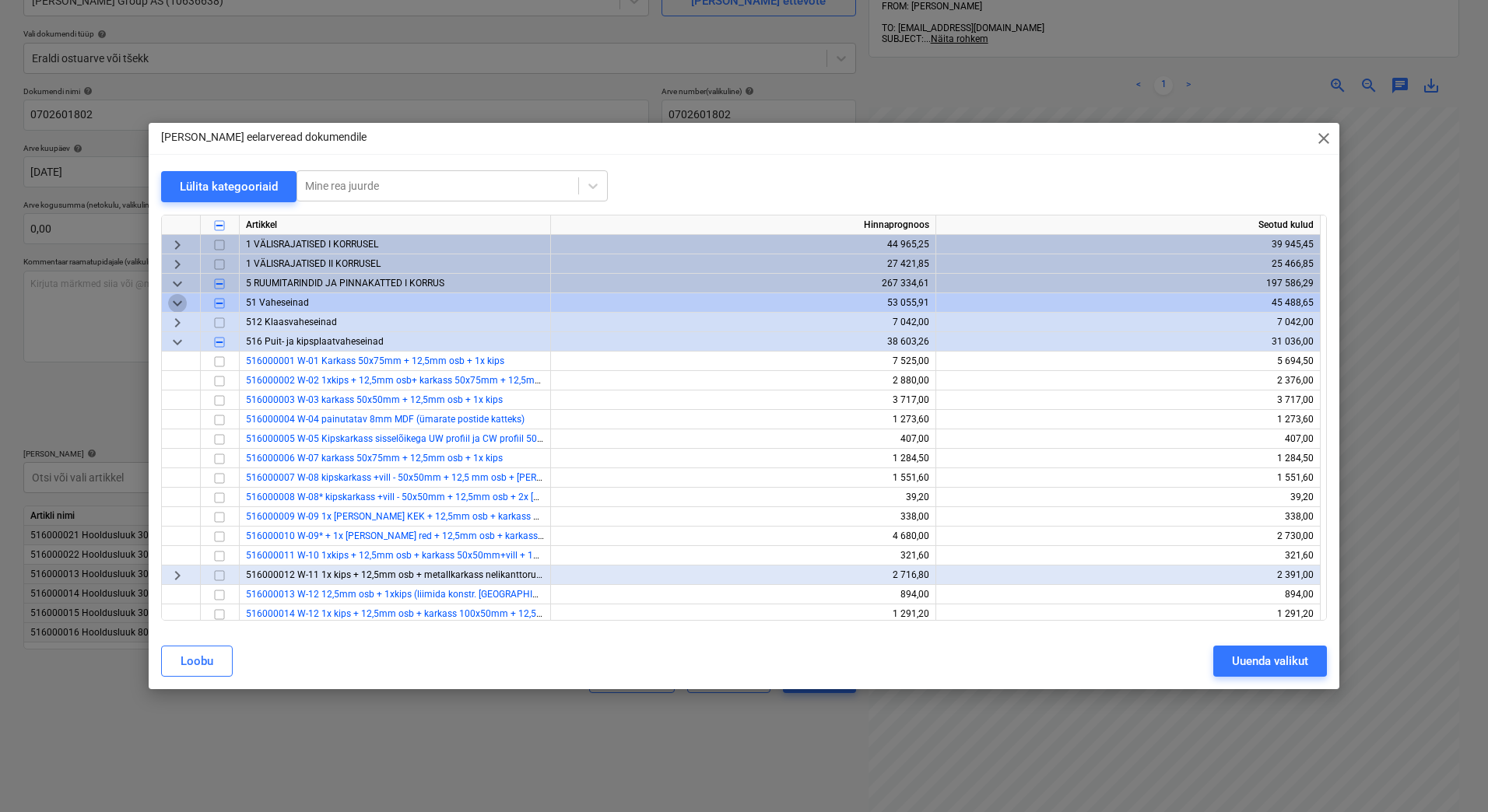
click at [178, 301] on span "keyboard_arrow_down" at bounding box center [177, 303] width 18 height 18
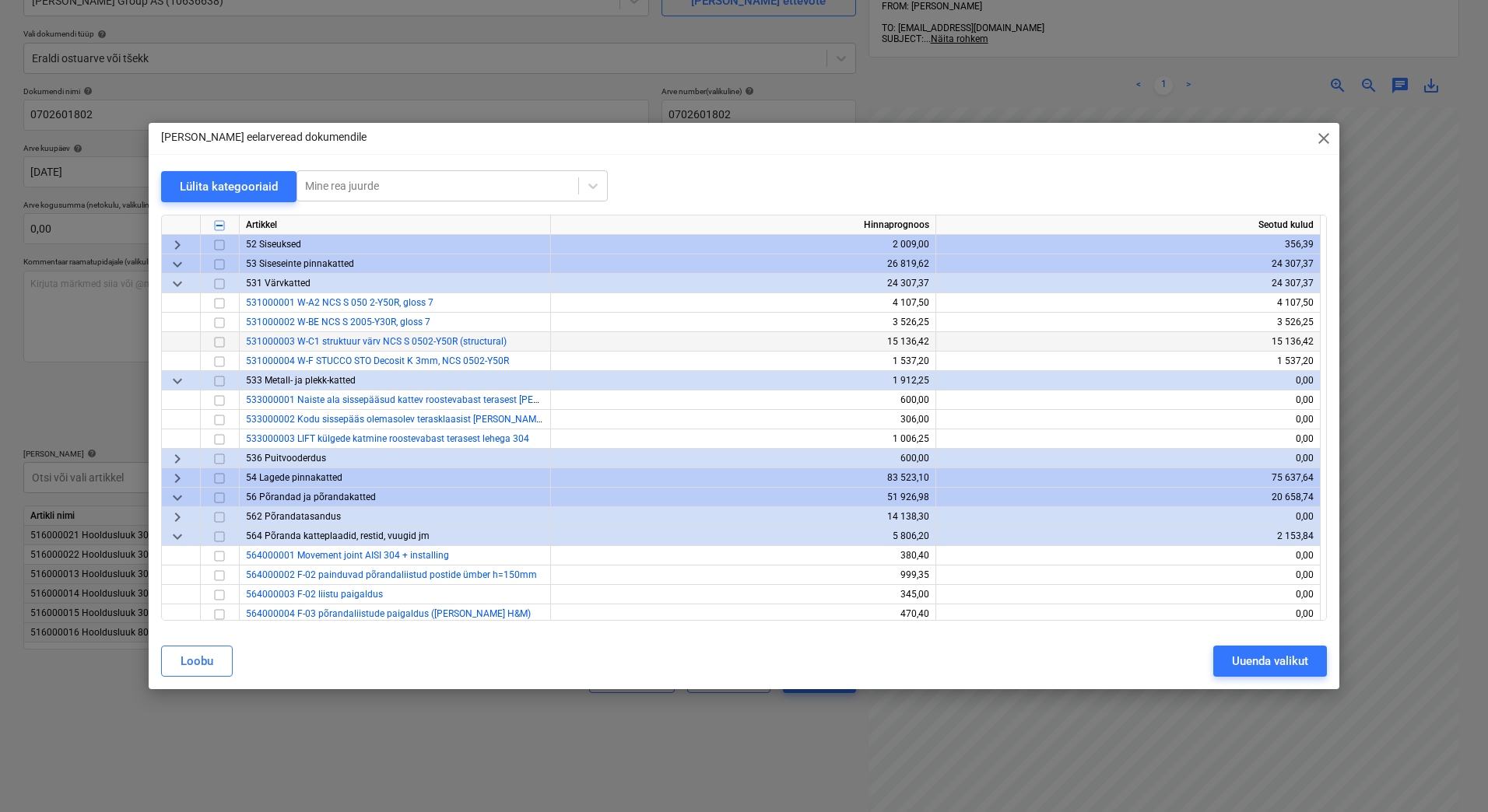
scroll to position [156, 0]
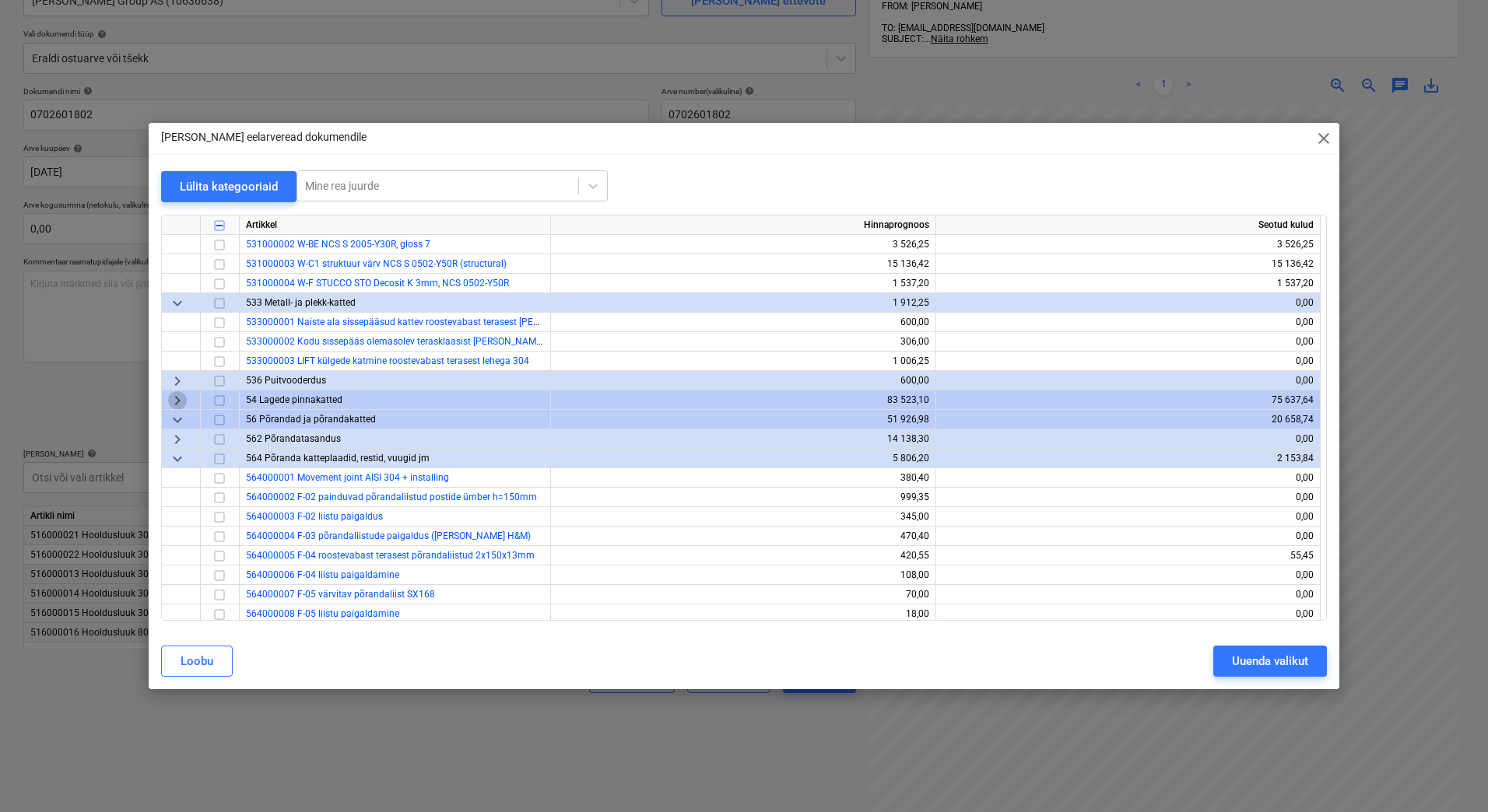
click at [178, 400] on span "keyboard_arrow_right" at bounding box center [177, 400] width 18 height 18
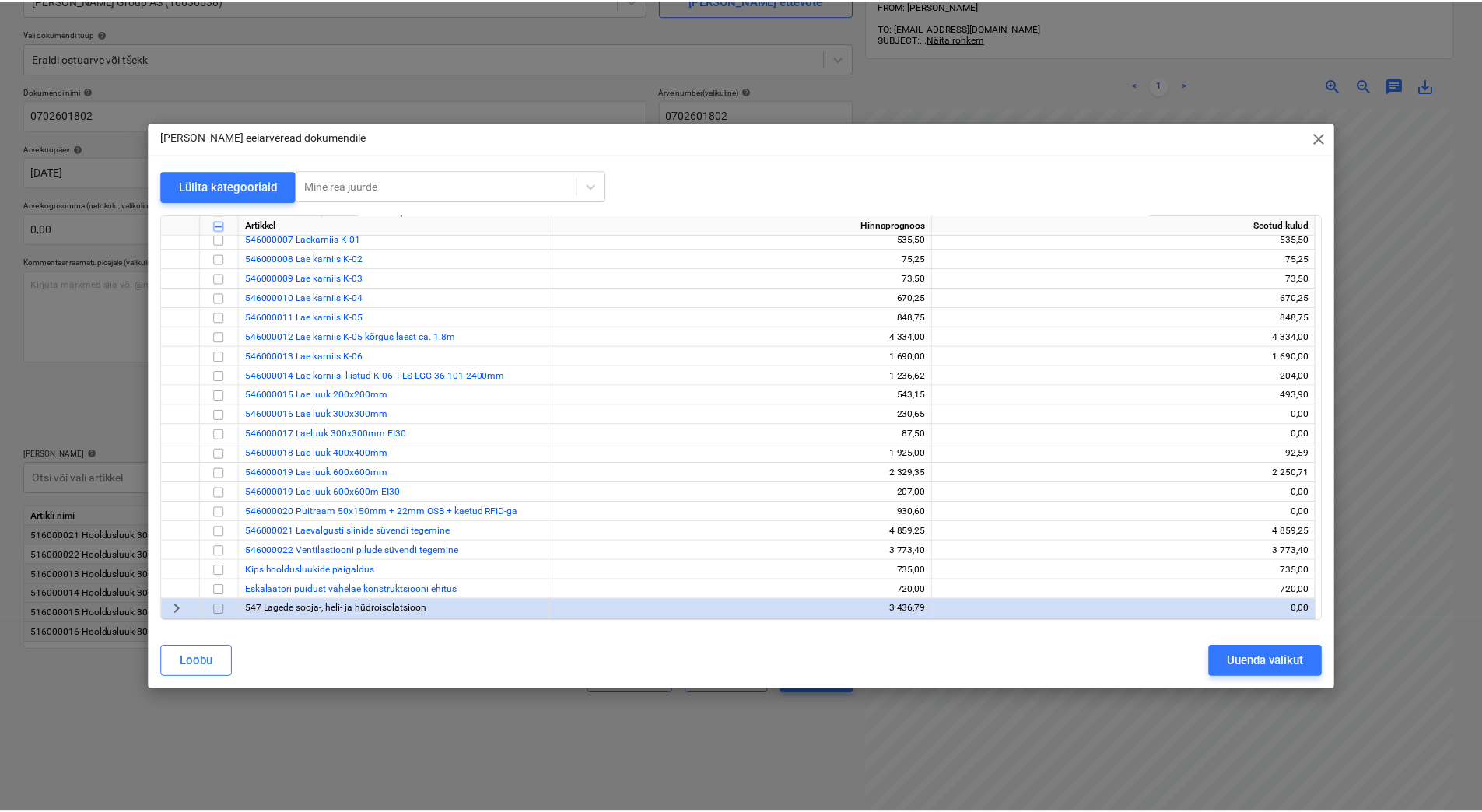
scroll to position [622, 0]
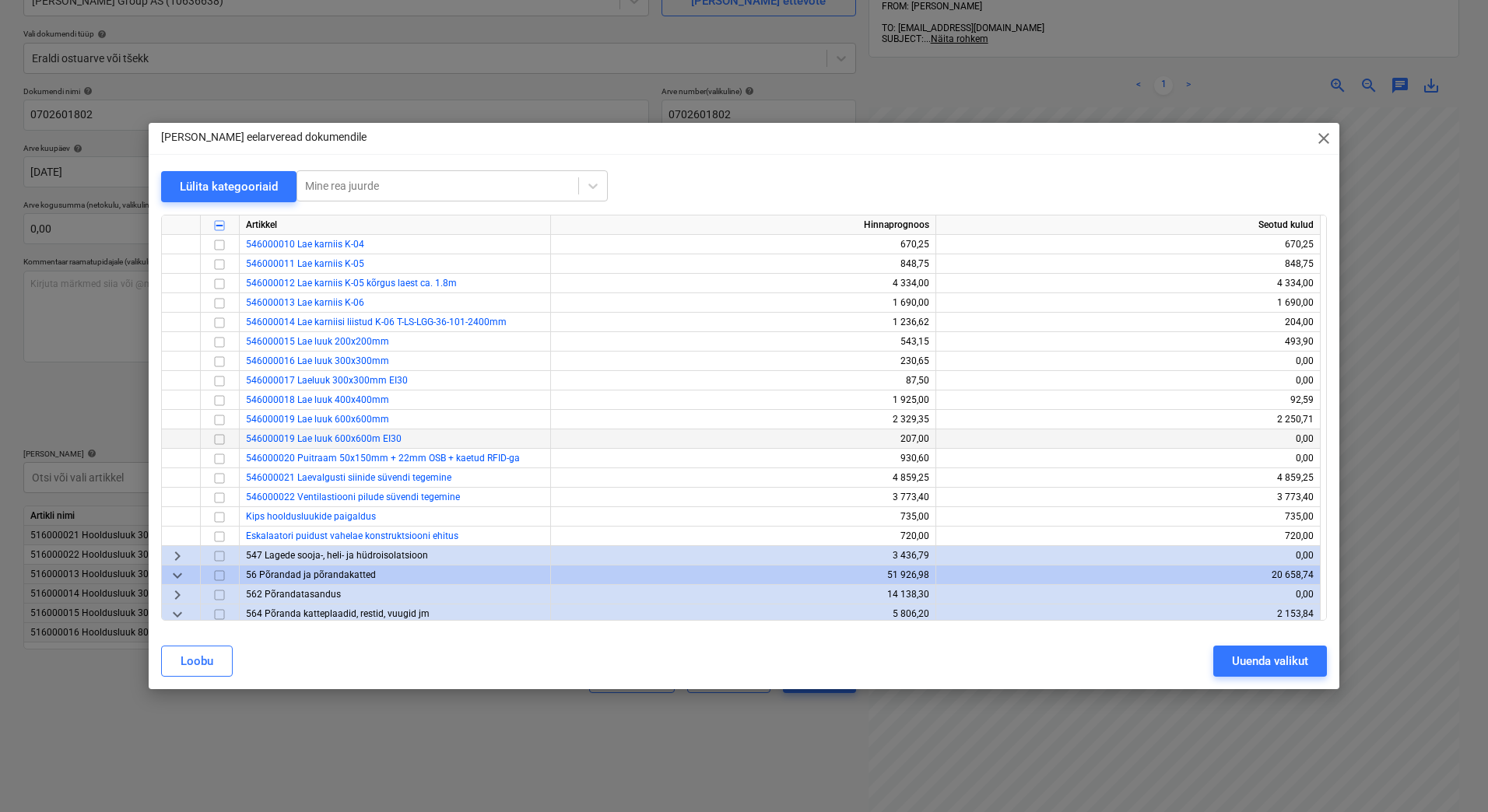
click at [220, 439] on input "checkbox" at bounding box center [219, 439] width 18 height 18
click at [1248, 668] on div "Uuenda valikut" at bounding box center [1271, 660] width 77 height 20
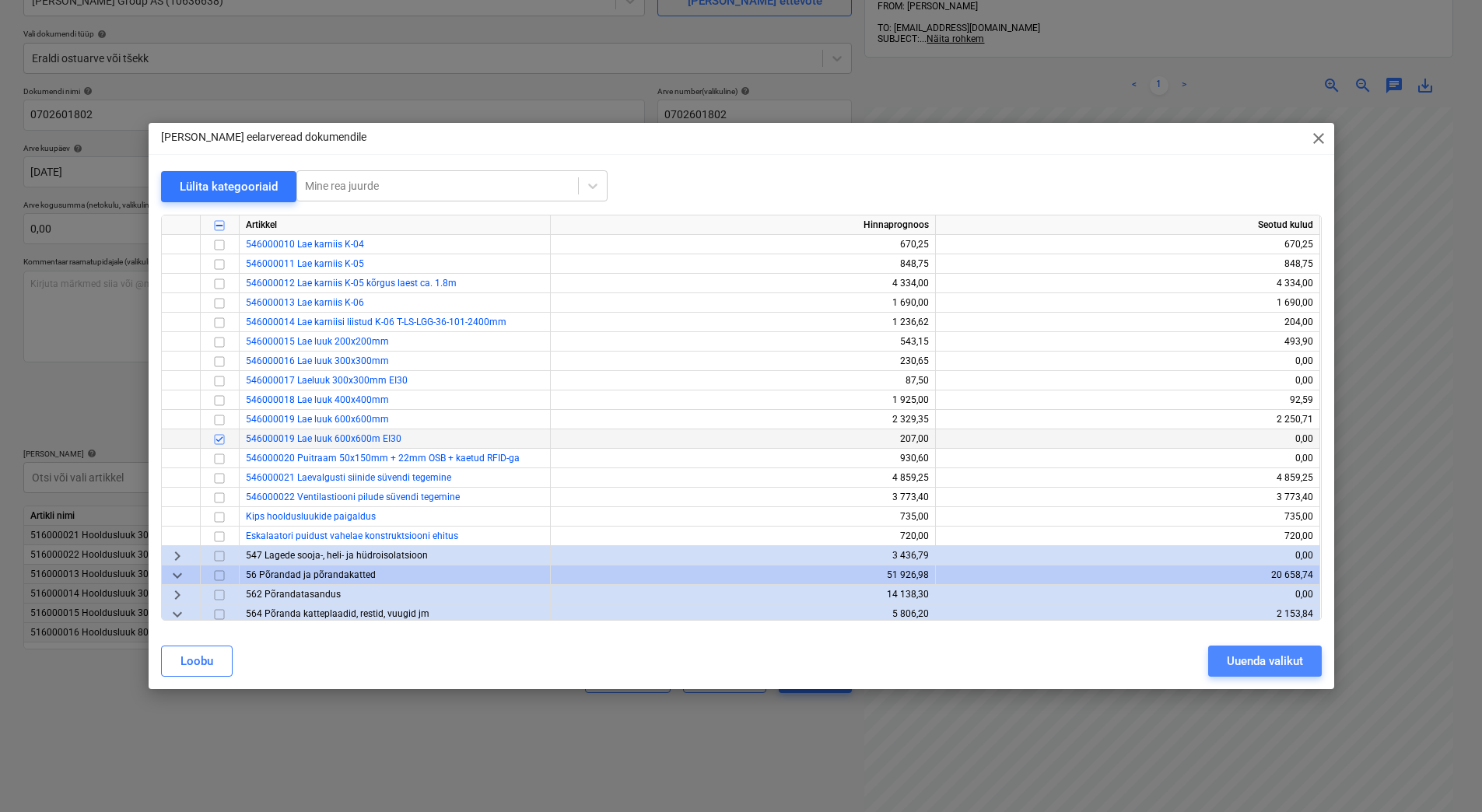
scroll to position [0, 111]
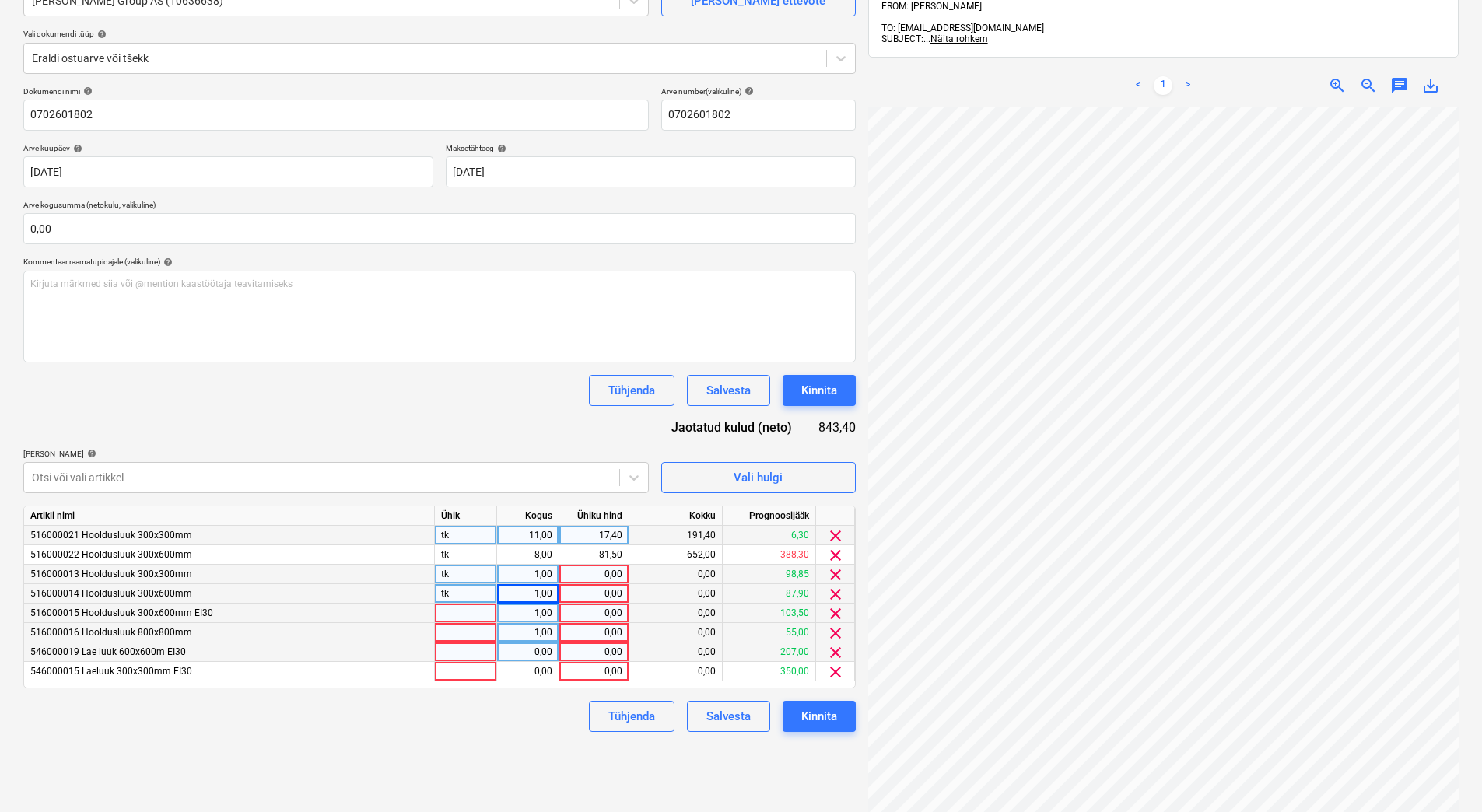
click at [484, 655] on div at bounding box center [465, 653] width 62 height 19
type input "tk"
click at [518, 656] on div "0,00" at bounding box center [528, 653] width 49 height 19
type input "2"
click at [577, 656] on div "0,00" at bounding box center [593, 653] width 57 height 19
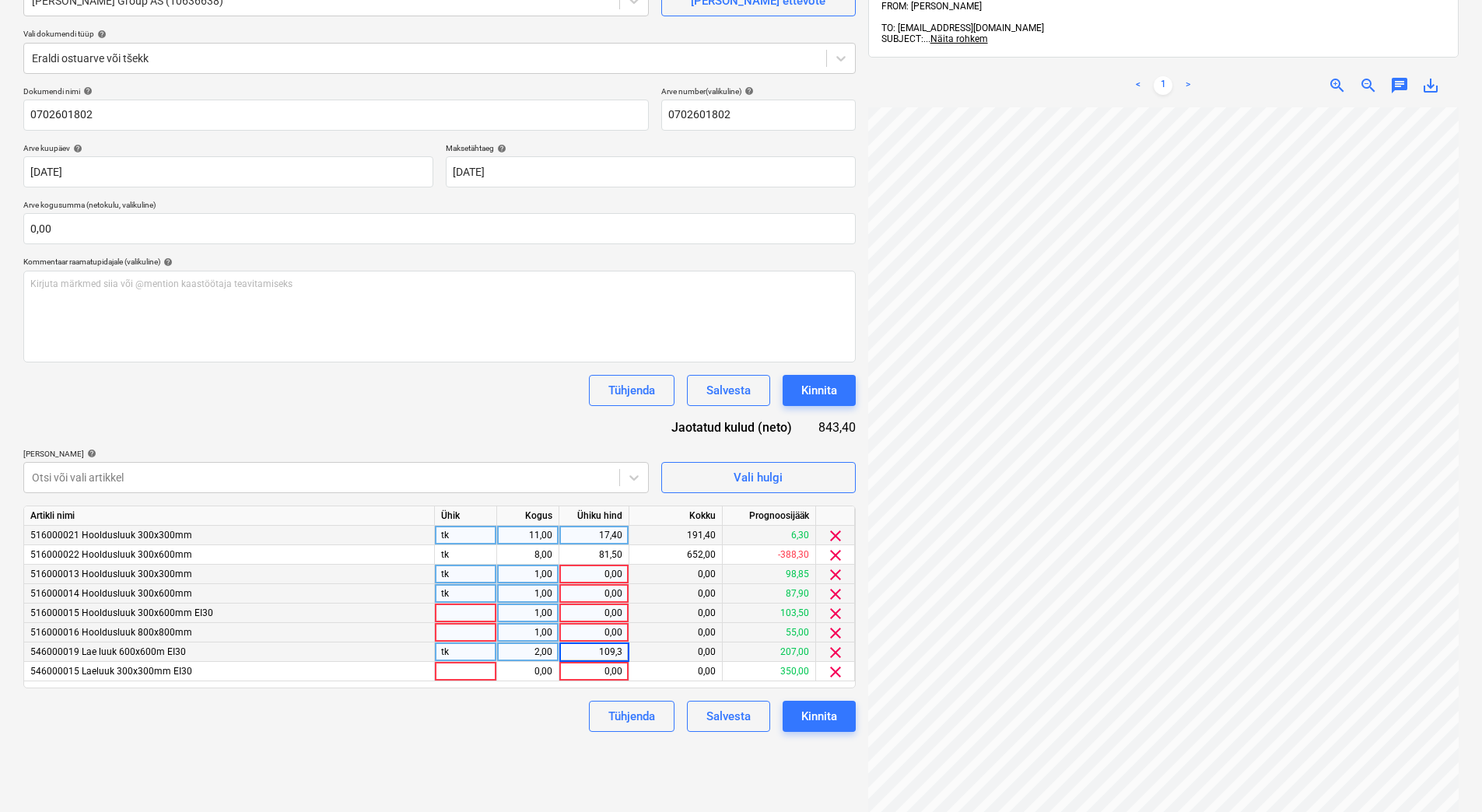
type input "109,31"
click at [542, 705] on div "Tühjenda Salvesta Kinnita" at bounding box center [439, 717] width 832 height 31
click at [479, 617] on div at bounding box center [465, 613] width 62 height 19
type input "tk"
click at [572, 621] on div "0,00" at bounding box center [593, 613] width 57 height 19
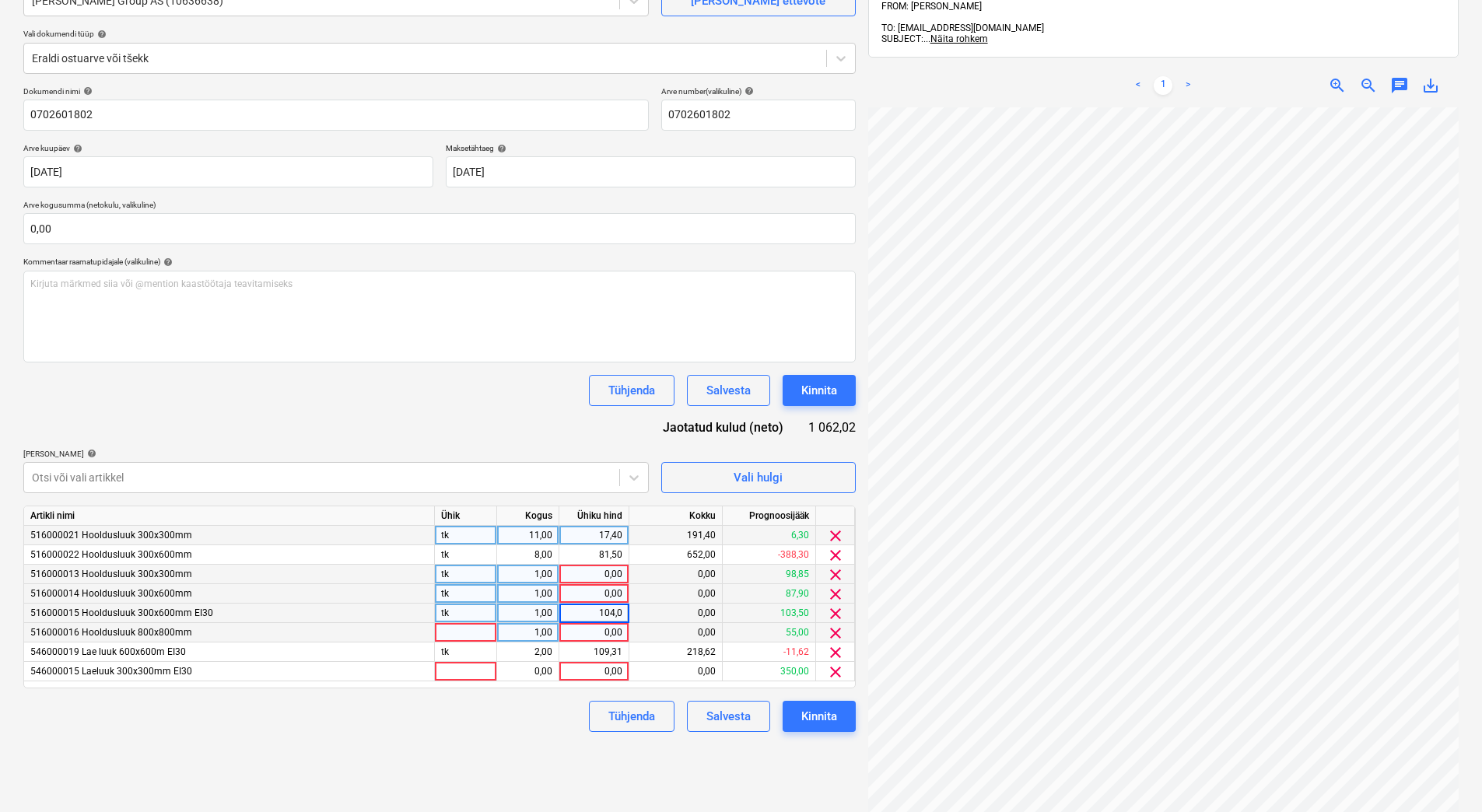
type input "104,07"
click at [538, 735] on div "Failide konteerimine Vali ettevõte [PERSON_NAME] Group AS (10636638) [PERSON_NA…" at bounding box center [440, 403] width 845 height 960
click at [485, 637] on div at bounding box center [465, 633] width 62 height 19
type input "1"
click at [580, 632] on div "0,00" at bounding box center [593, 633] width 57 height 19
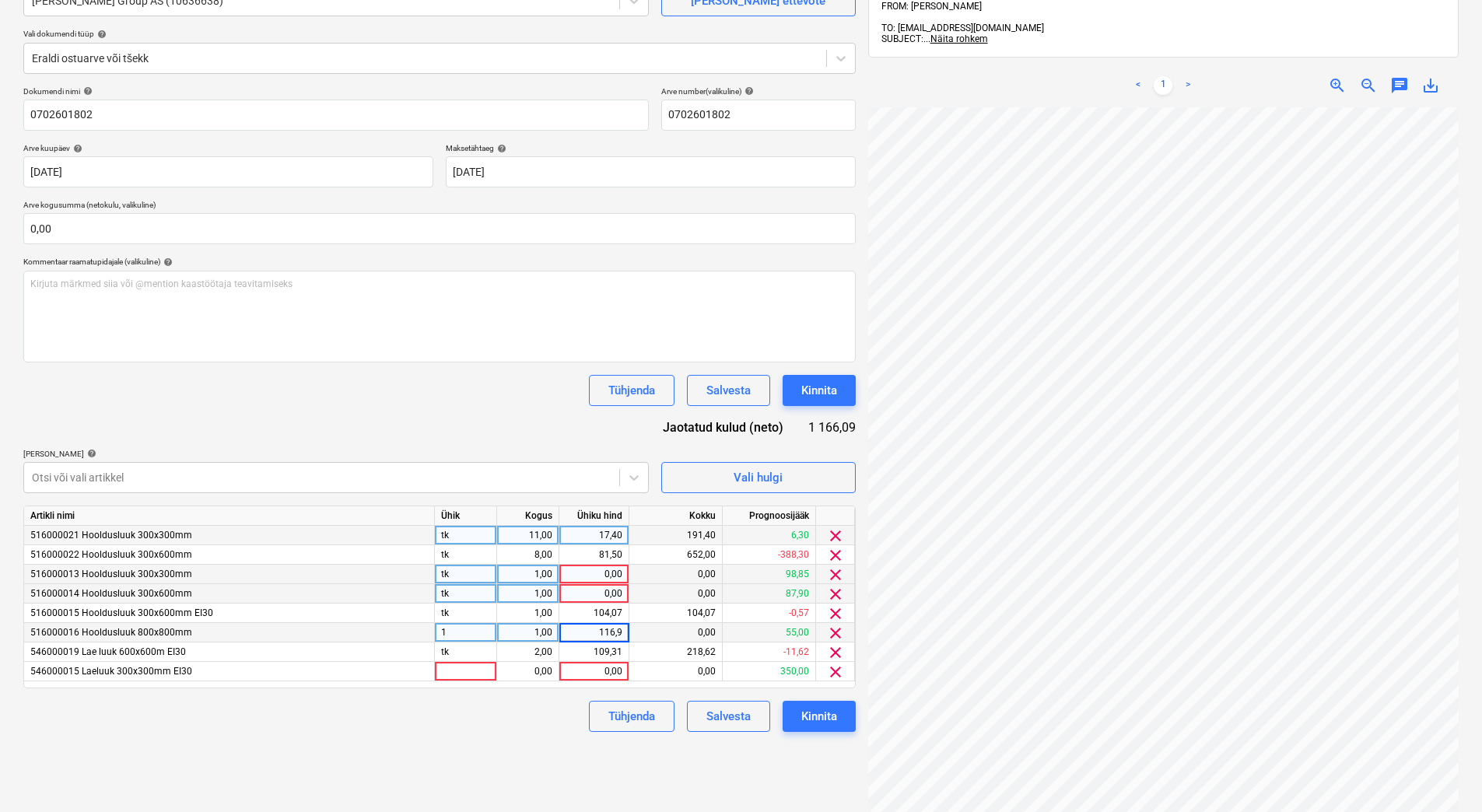
type input "116,94"
click at [566, 737] on div "Failide konteerimine Vali ettevõte [PERSON_NAME] Group AS (10636638) [PERSON_NA…" at bounding box center [440, 403] width 845 height 960
click at [495, 673] on div at bounding box center [465, 672] width 62 height 19
click at [477, 672] on input at bounding box center [465, 671] width 62 height 18
click at [472, 632] on div "1" at bounding box center [465, 633] width 62 height 19
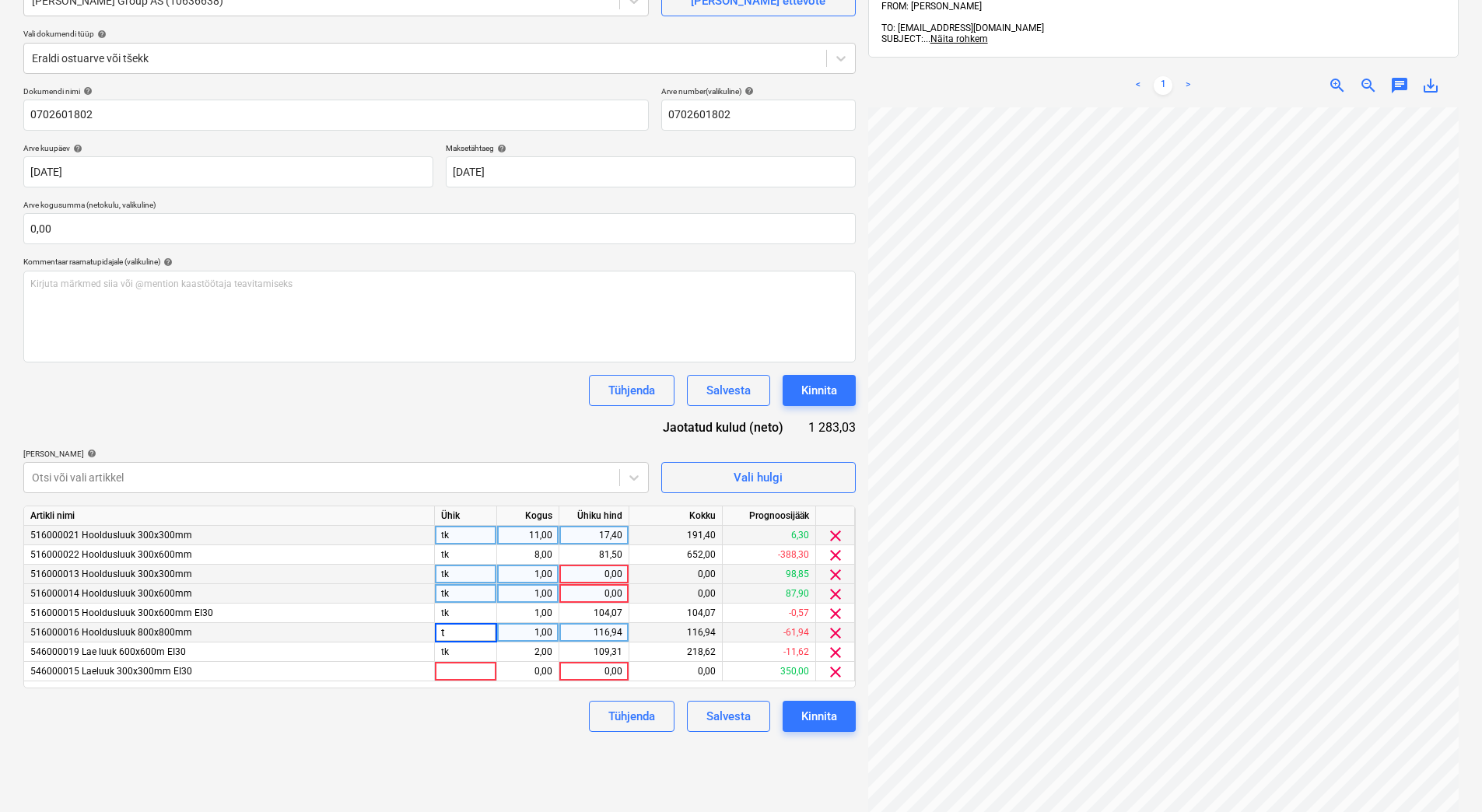
type input "tk"
click at [472, 670] on div at bounding box center [465, 672] width 62 height 19
type input "tk"
click at [519, 707] on div "Tühjenda Salvesta Kinnita" at bounding box center [439, 717] width 832 height 31
click at [540, 673] on div "0,00" at bounding box center [528, 672] width 49 height 19
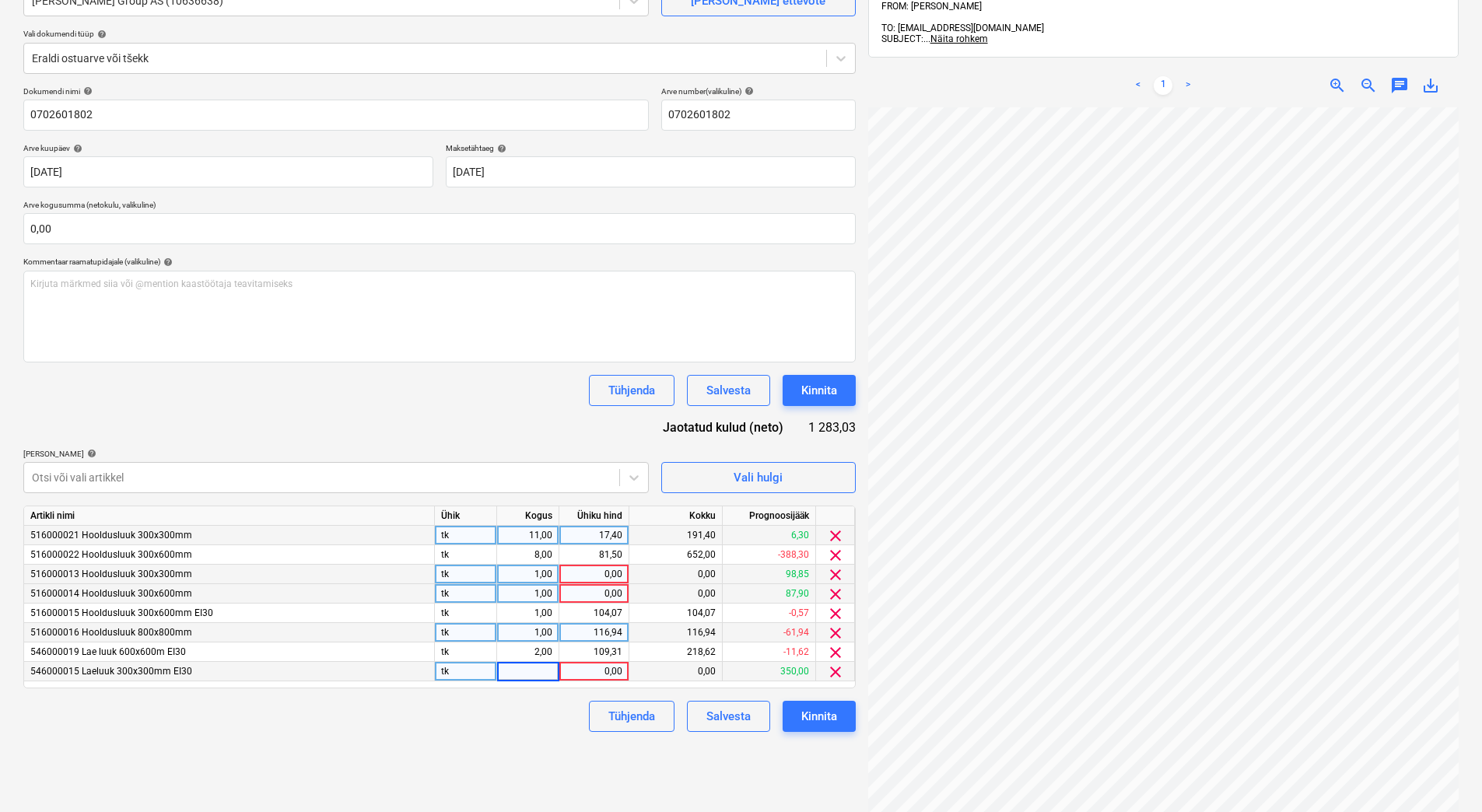
type input "5"
click at [581, 673] on div "0,00" at bounding box center [593, 672] width 57 height 19
type input "82,02"
click at [503, 721] on div "Tühjenda Salvesta Kinnita" at bounding box center [439, 717] width 832 height 31
click at [623, 669] on div "82,02" at bounding box center [594, 672] width 70 height 19
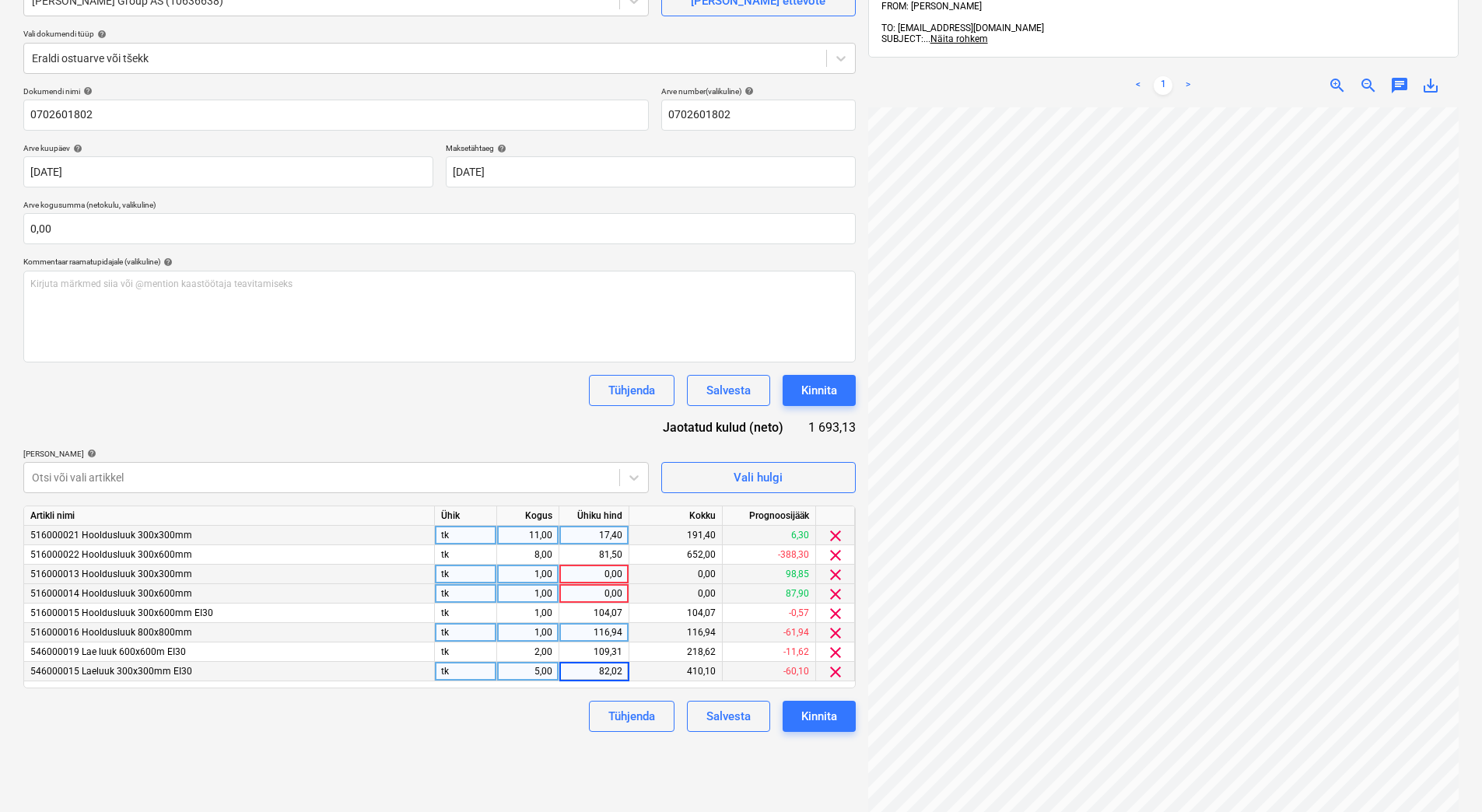
click at [623, 669] on input "82,02" at bounding box center [593, 671] width 69 height 18
type input "82,06"
click at [518, 737] on div "Failide konteerimine Vali ettevõte [PERSON_NAME] Group AS (10636638) [PERSON_NA…" at bounding box center [440, 403] width 845 height 960
click at [624, 668] on div "82,06" at bounding box center [594, 672] width 70 height 19
click at [624, 673] on input "82,06" at bounding box center [593, 671] width 69 height 18
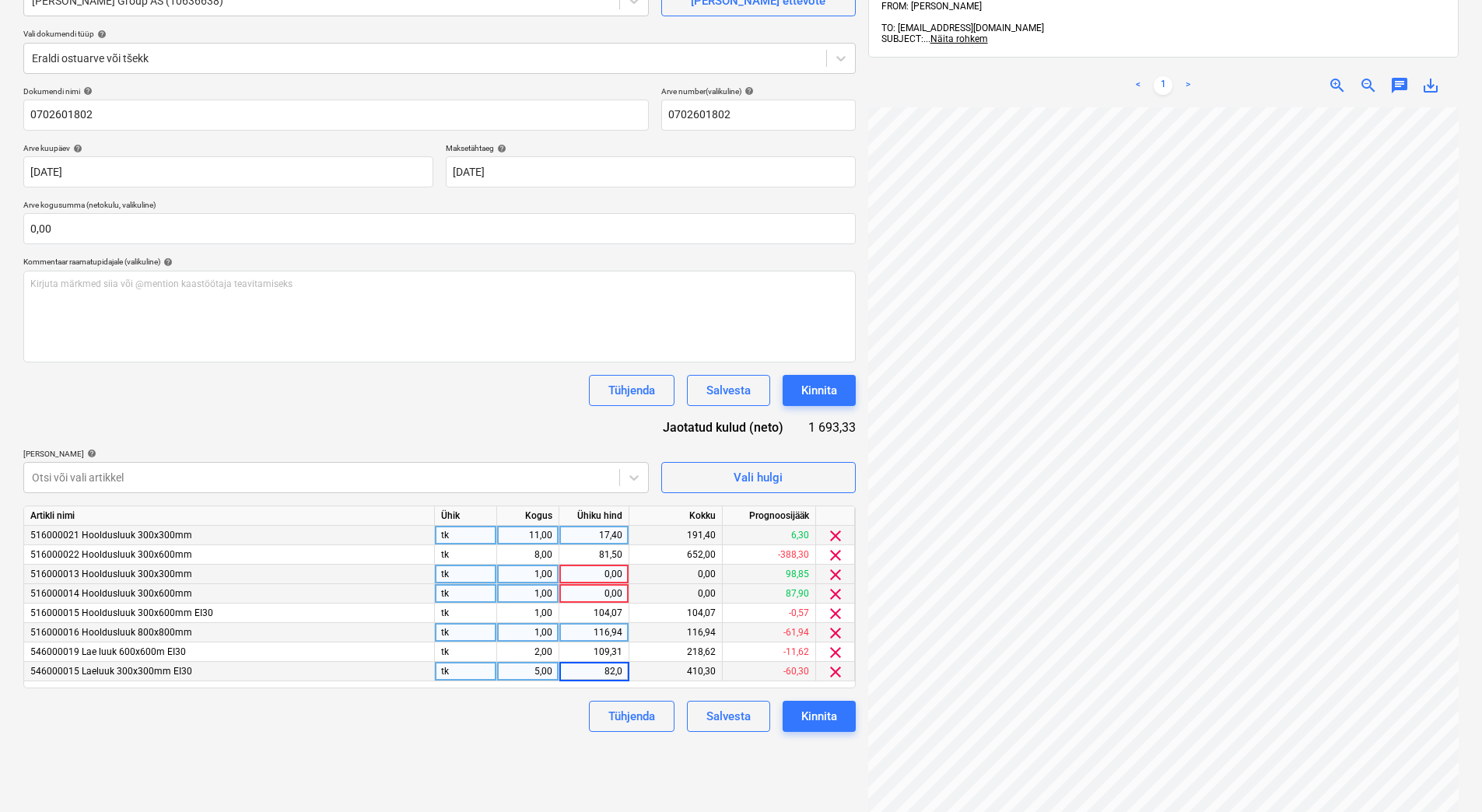
type input "82,05"
click at [483, 711] on div "Tühjenda Salvesta Kinnita" at bounding box center [439, 717] width 832 height 31
click at [624, 670] on div "82,05" at bounding box center [594, 672] width 70 height 19
click at [623, 673] on input "82,05" at bounding box center [593, 671] width 69 height 18
type input "82,04"
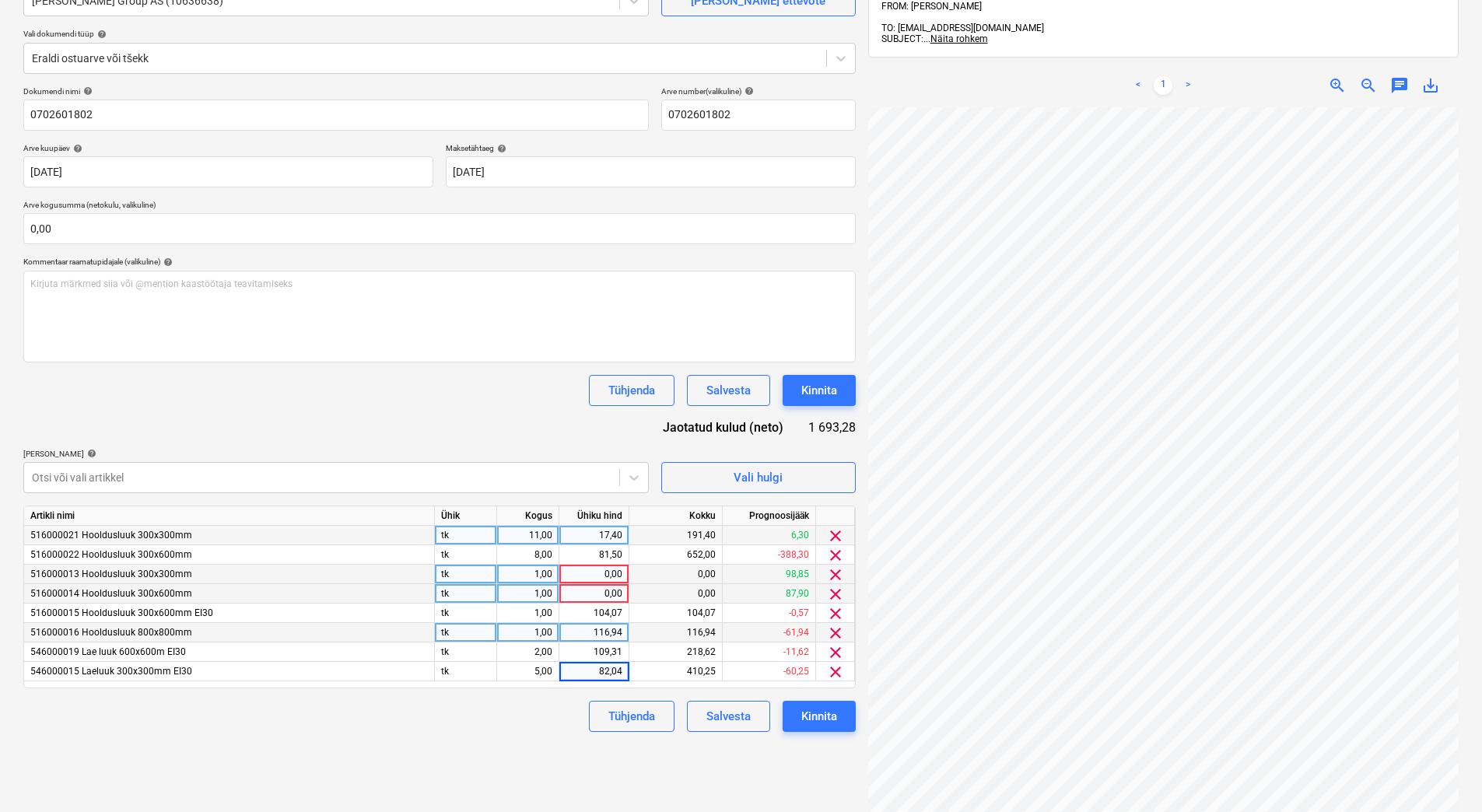
click at [550, 718] on div "Tühjenda Salvesta Kinnita" at bounding box center [439, 717] width 832 height 31
click at [622, 673] on div "82,04" at bounding box center [594, 672] width 70 height 19
click at [624, 667] on input "82,04" at bounding box center [593, 671] width 69 height 18
type input "82,03"
click at [551, 733] on div "Failide konteerimine Vali ettevõte [PERSON_NAME] Group AS (10636638) [PERSON_NA…" at bounding box center [440, 403] width 845 height 960
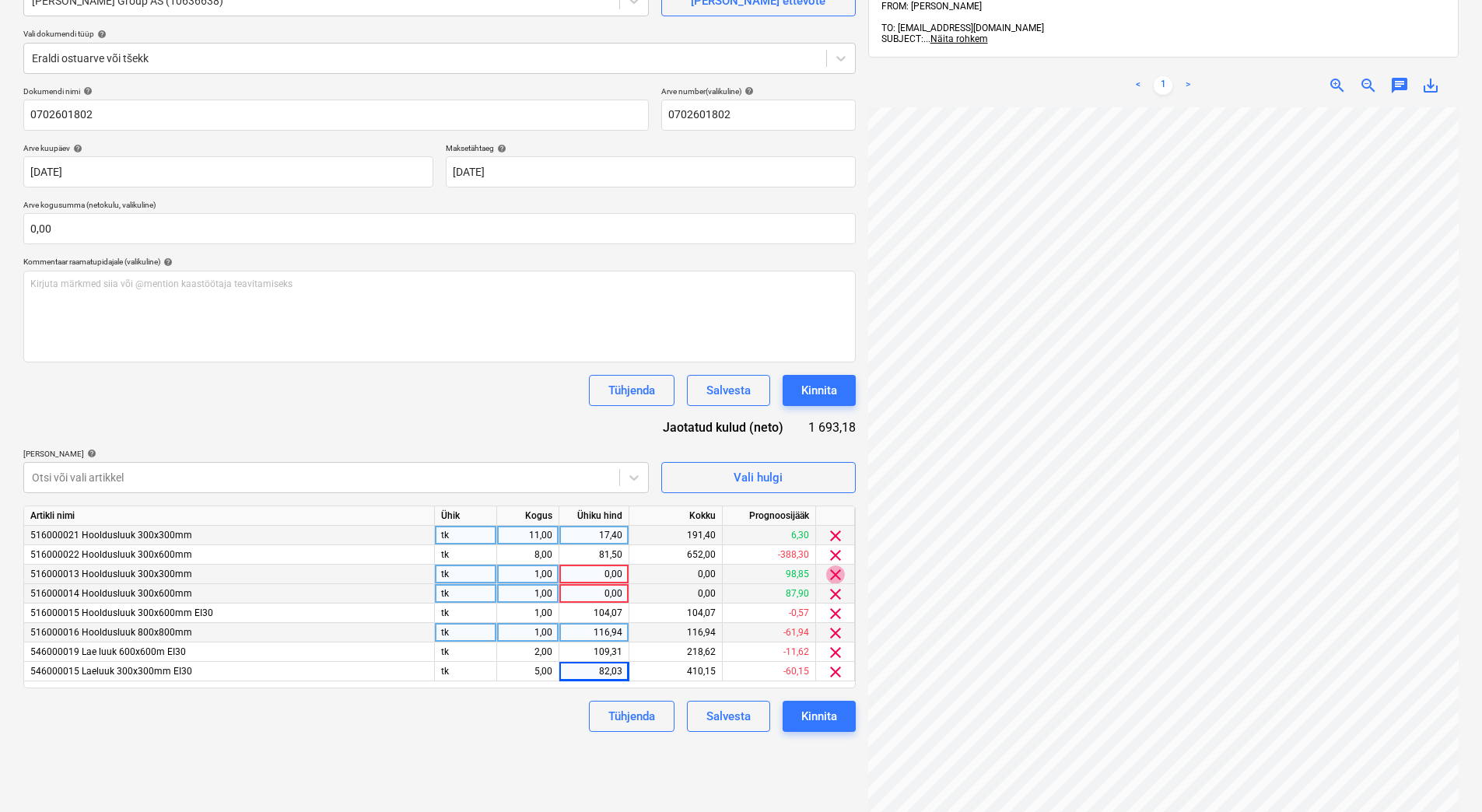
click at [836, 576] on span "clear" at bounding box center [835, 574] width 18 height 18
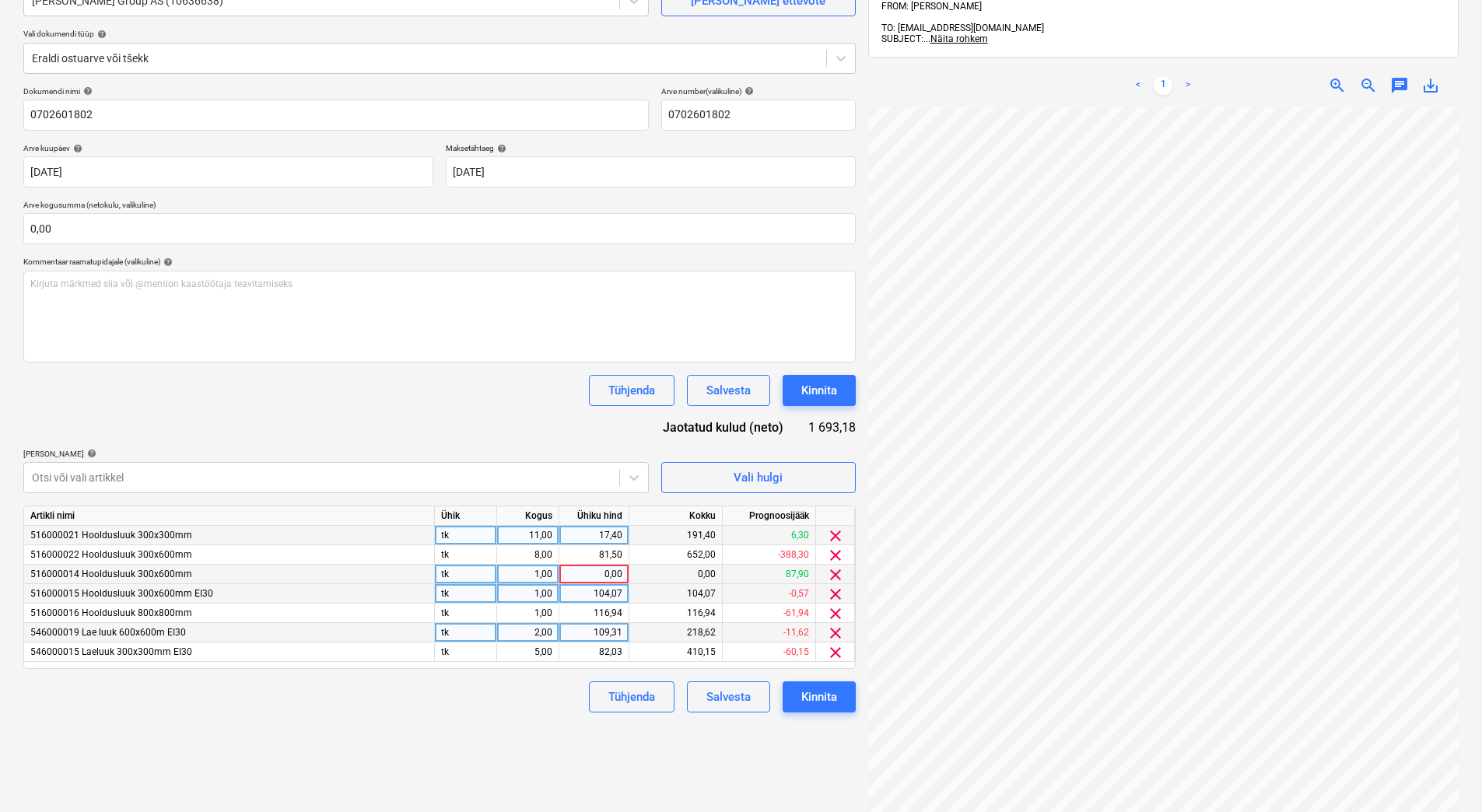
click at [834, 577] on span "clear" at bounding box center [835, 574] width 18 height 18
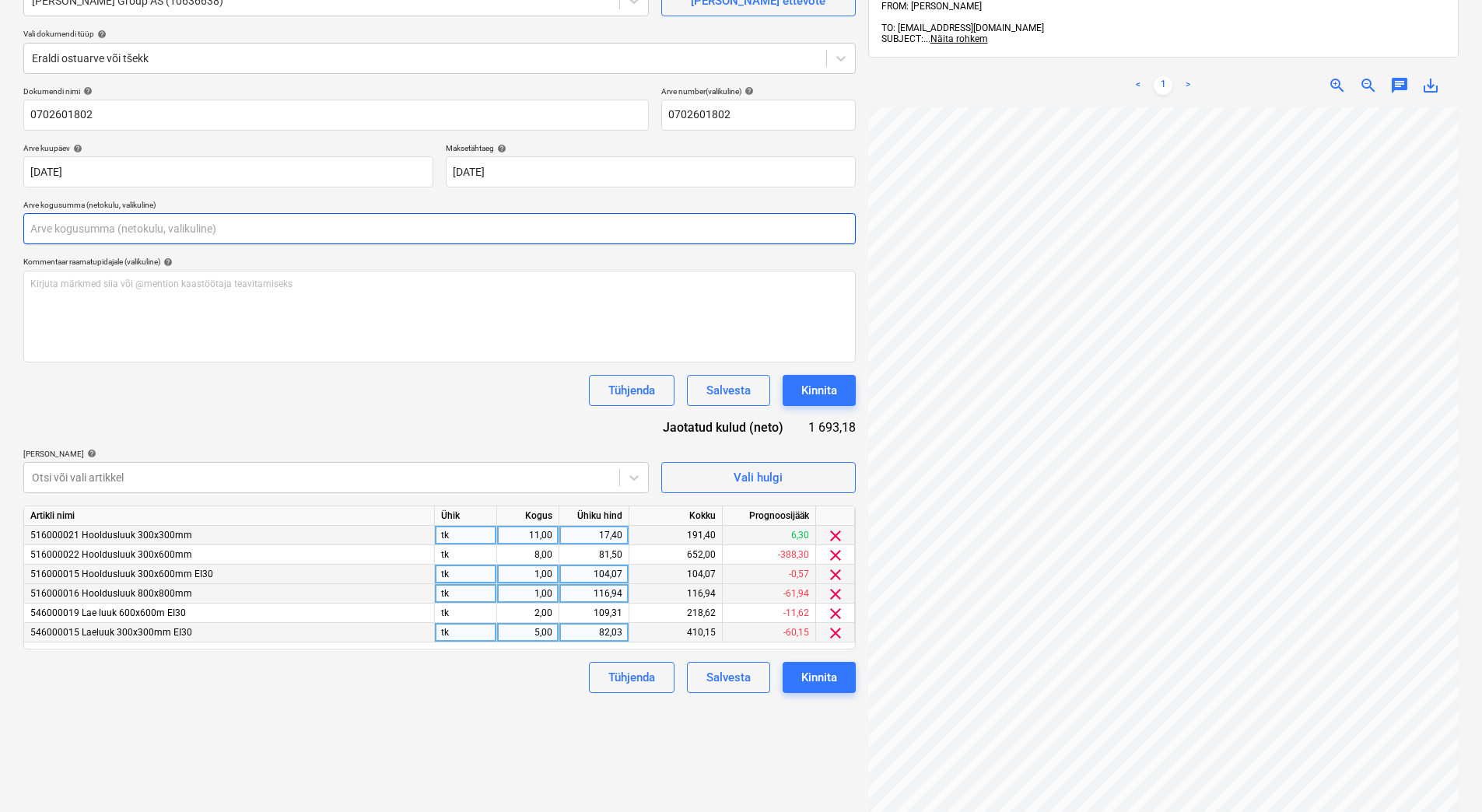
click at [150, 224] on input "text" at bounding box center [439, 229] width 832 height 31
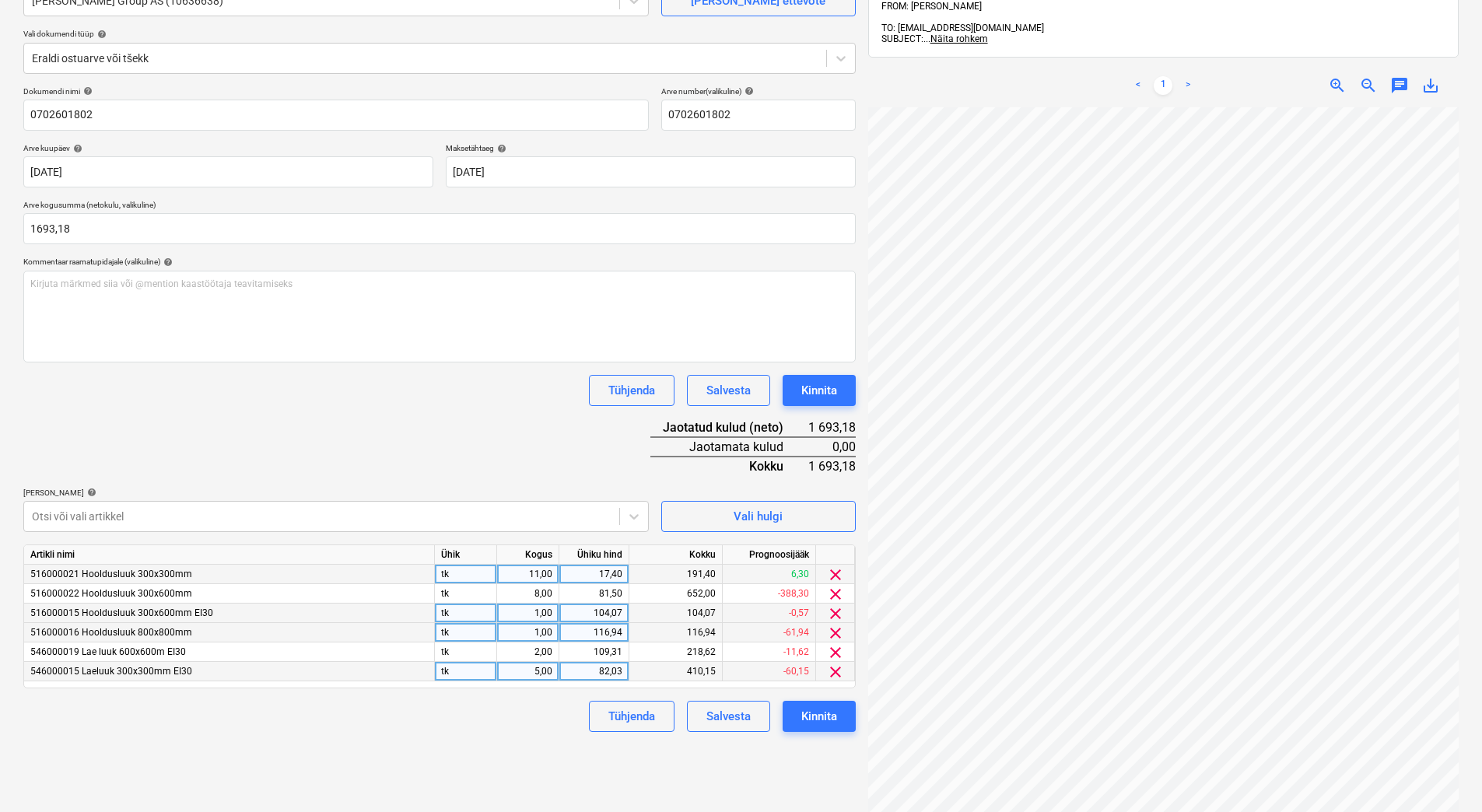
type input "1 693,18"
click at [345, 401] on div "Tühjenda Salvesta Kinnita" at bounding box center [439, 390] width 832 height 31
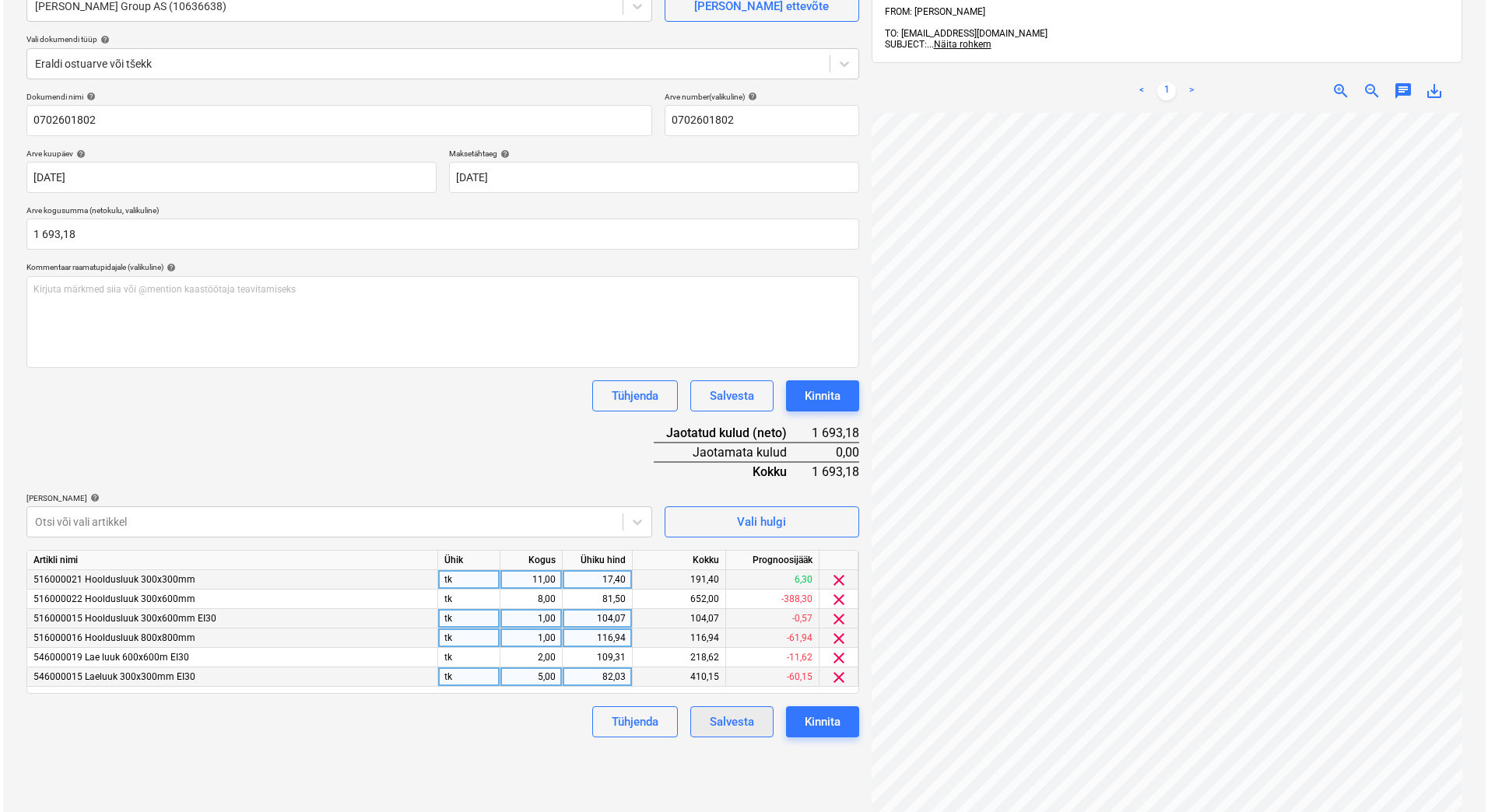
scroll to position [156, 0]
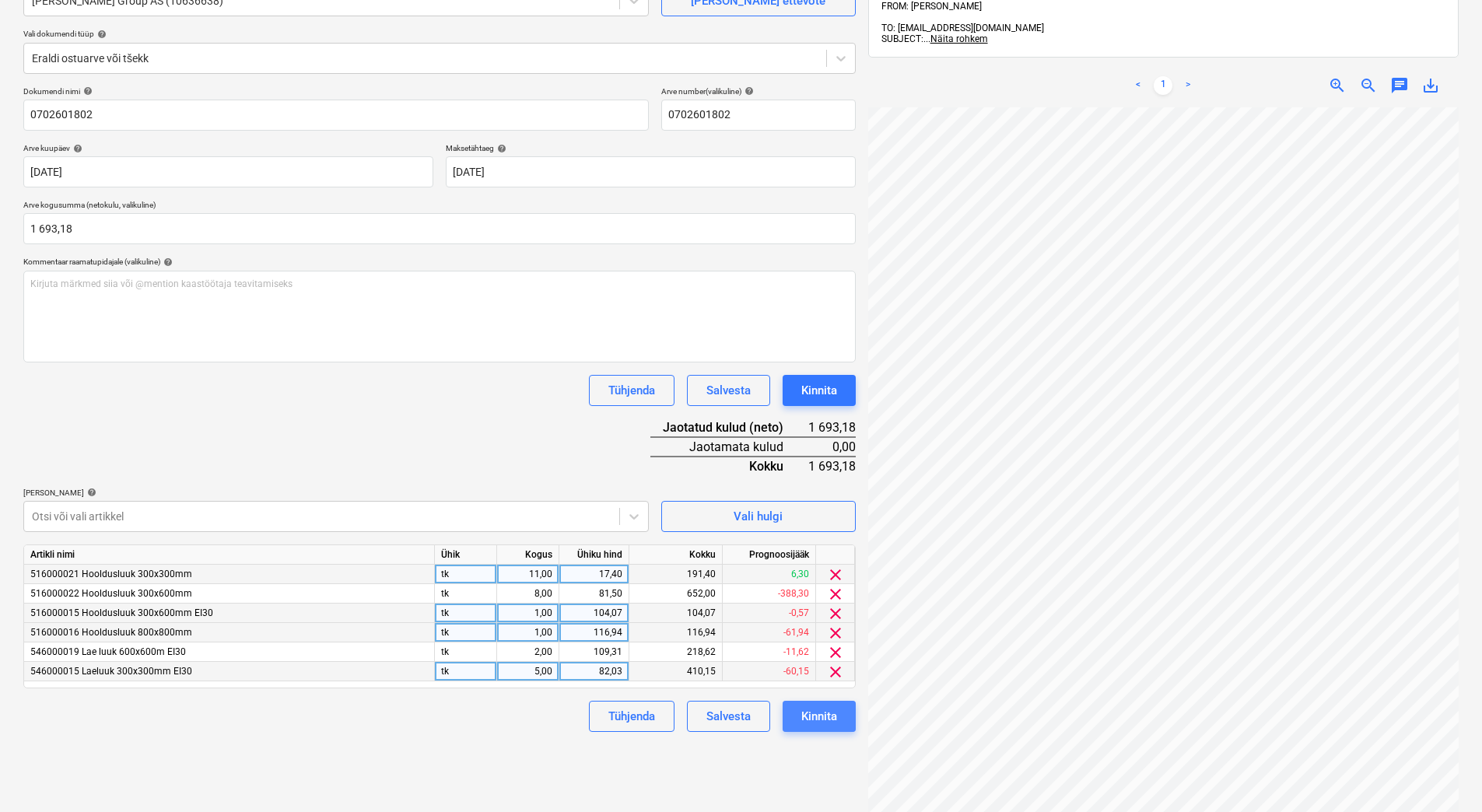
click at [816, 721] on div "Kinnita" at bounding box center [819, 716] width 36 height 20
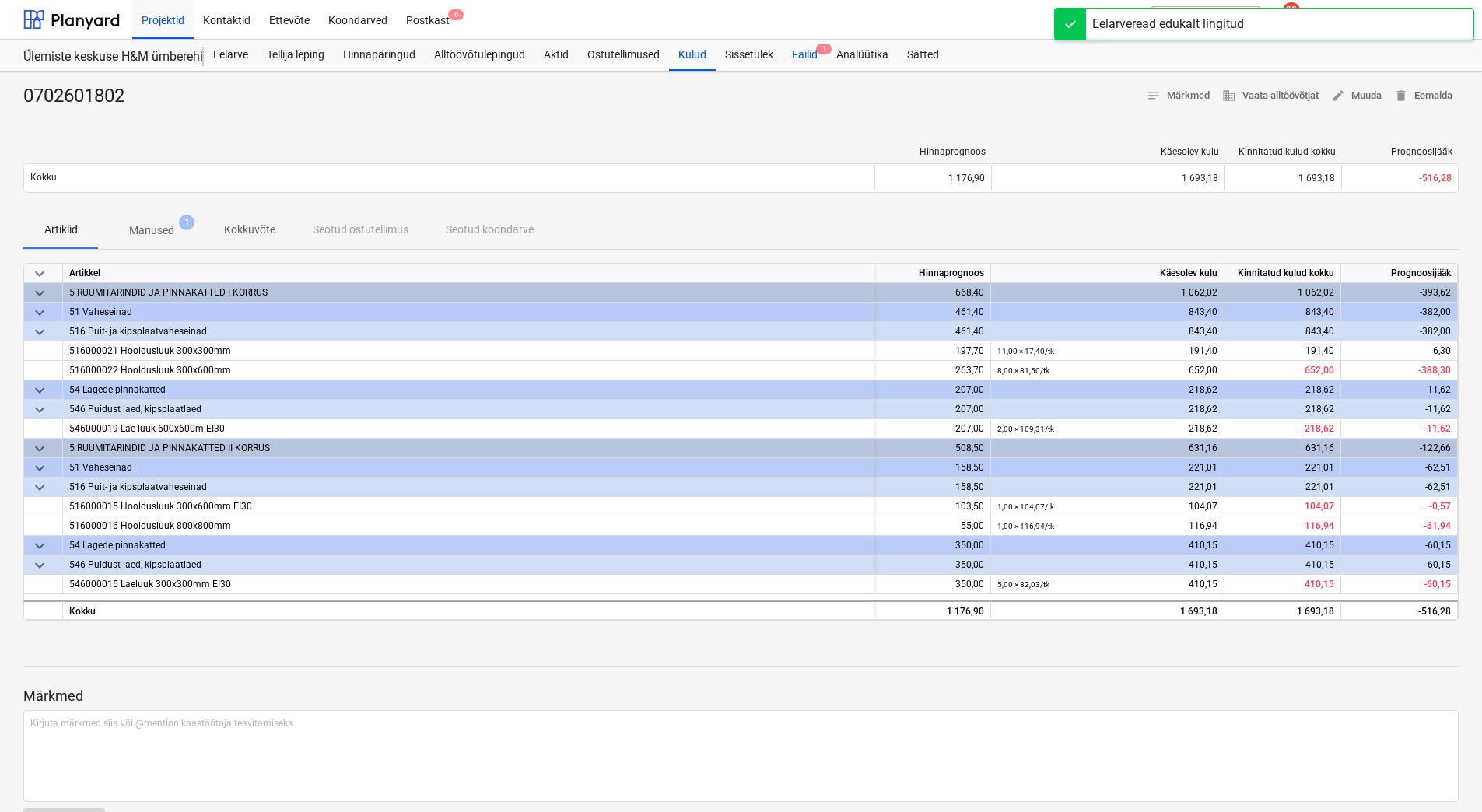
click at [807, 51] on div "Failid 1" at bounding box center [804, 56] width 44 height 31
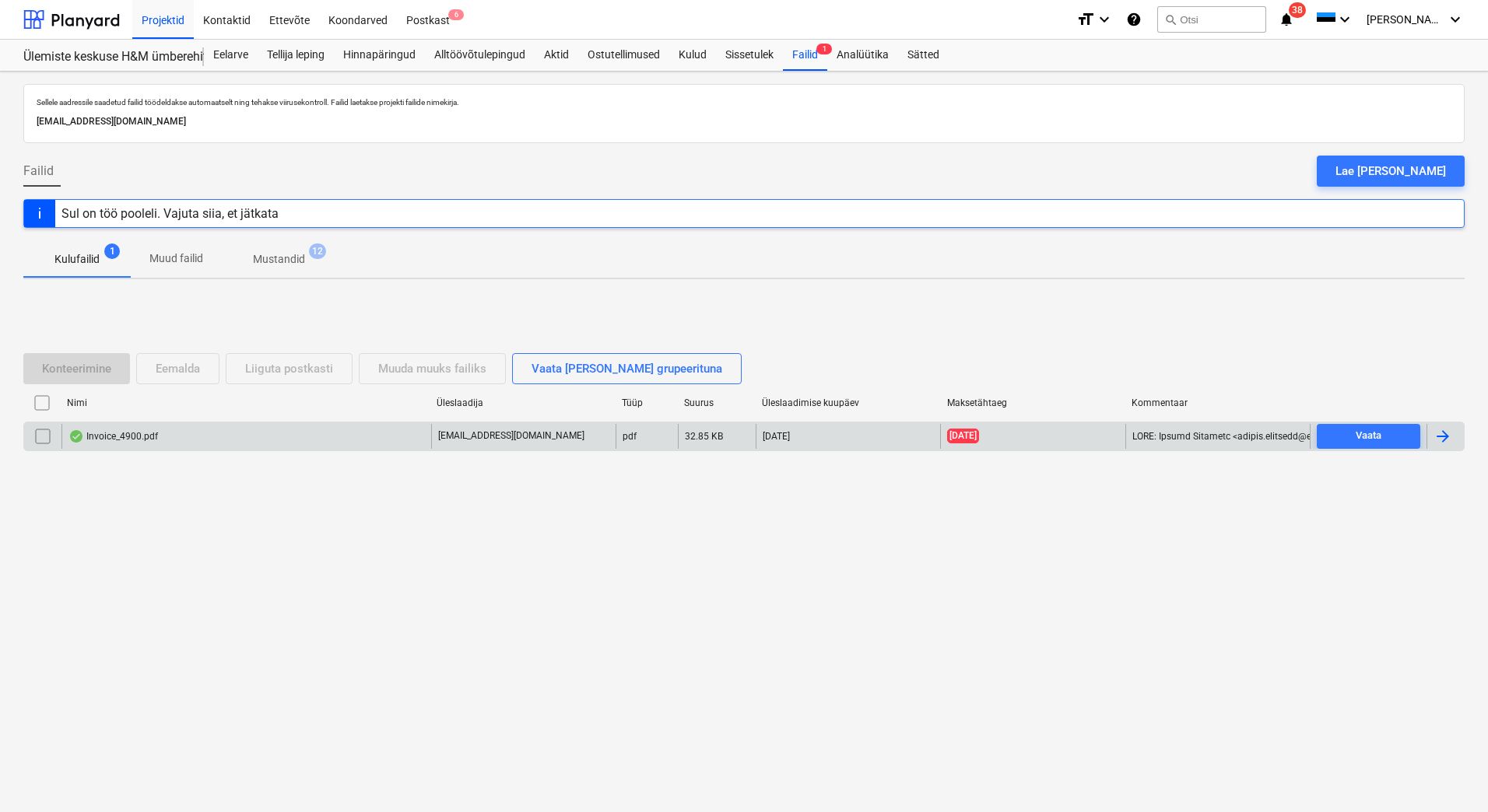
click at [1444, 442] on div at bounding box center [1443, 436] width 18 height 18
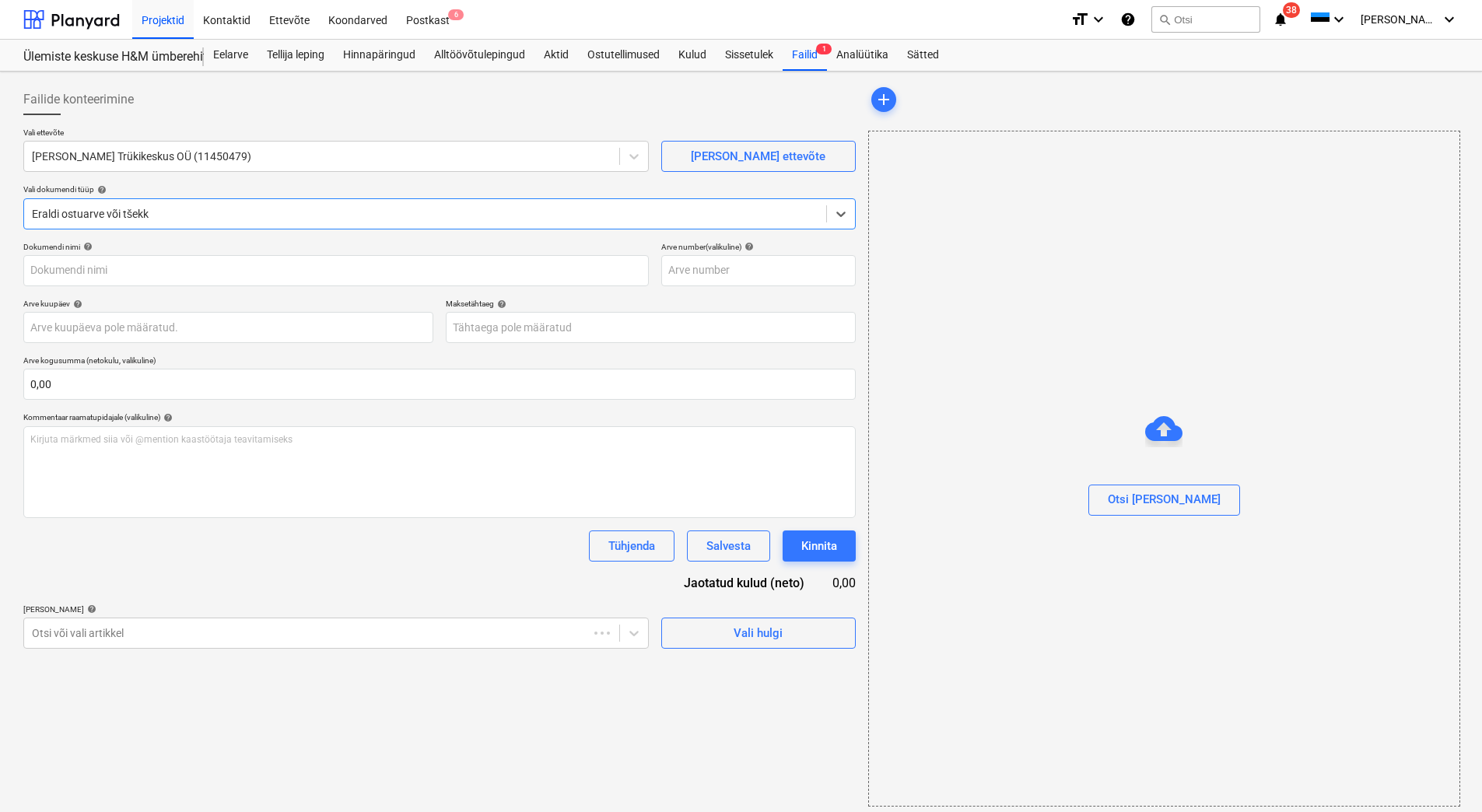
type input "4900"
type input "[DATE]"
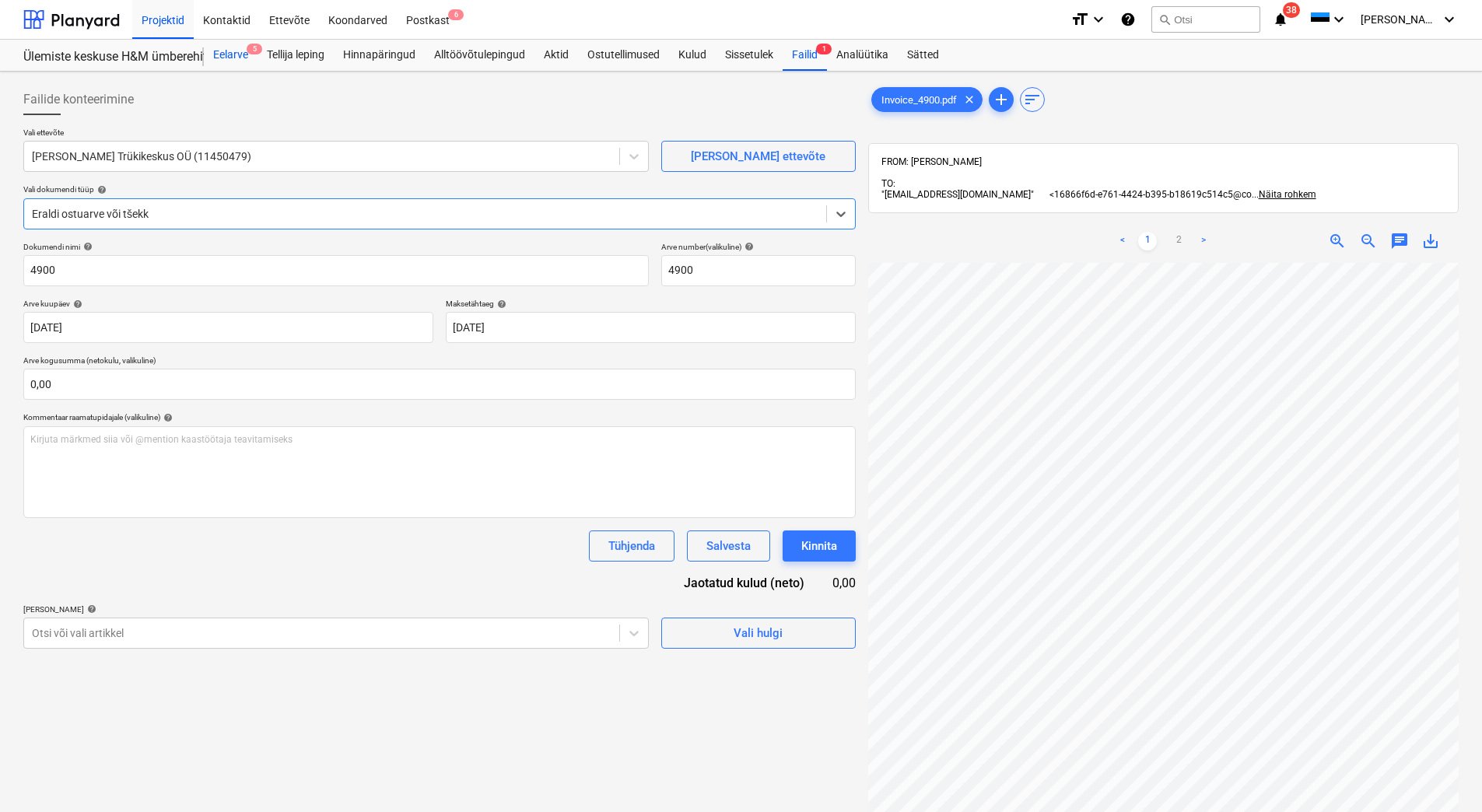
click at [229, 52] on div "Eelarve 5" at bounding box center [231, 56] width 54 height 31
